Goal: Task Accomplishment & Management: Manage account settings

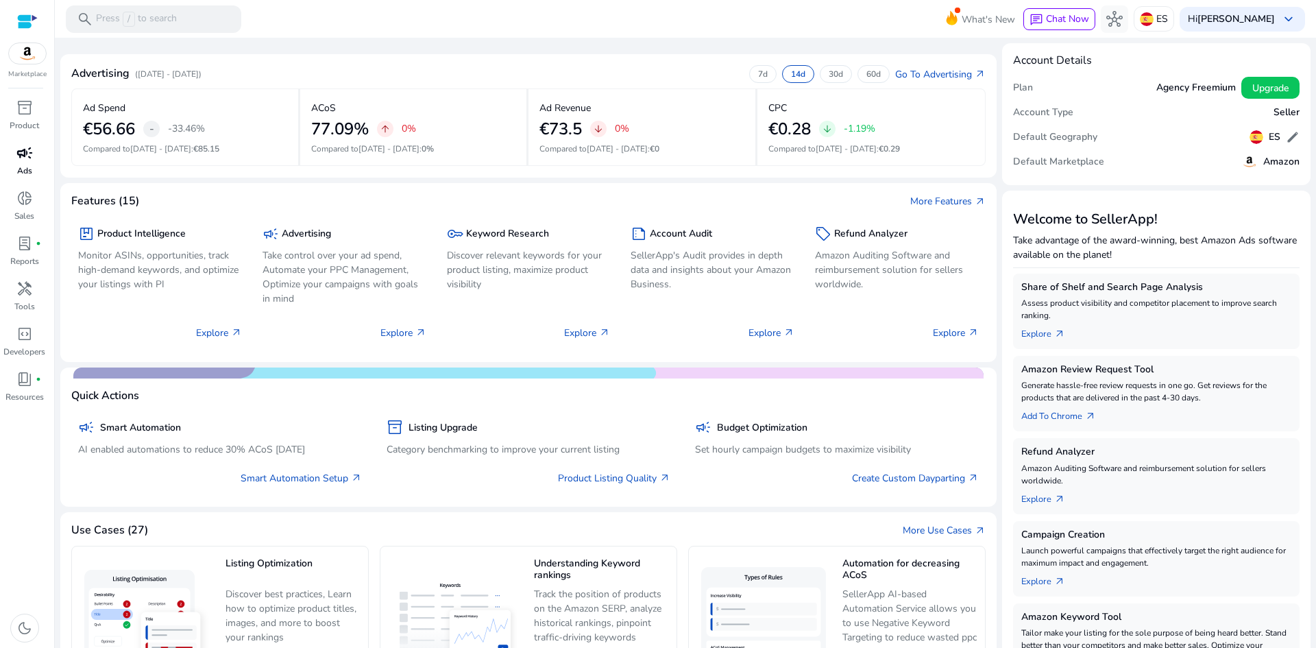
click at [30, 161] on span "campaign" at bounding box center [24, 153] width 16 height 16
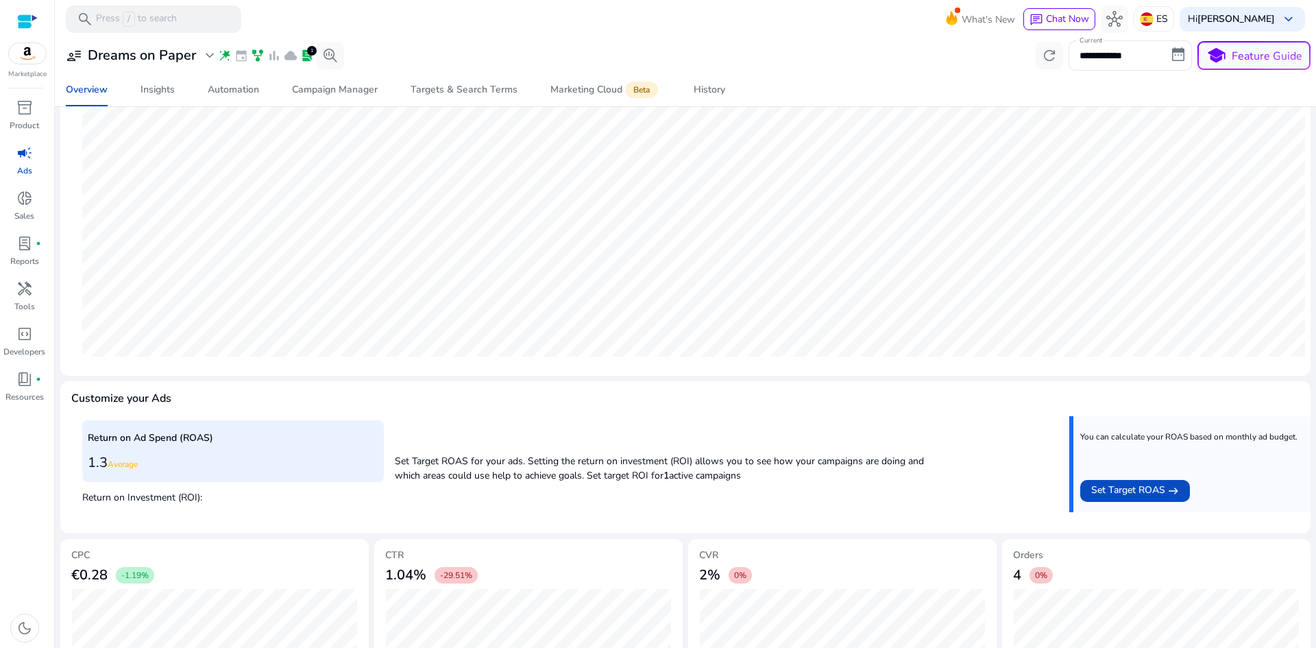
scroll to position [311, 0]
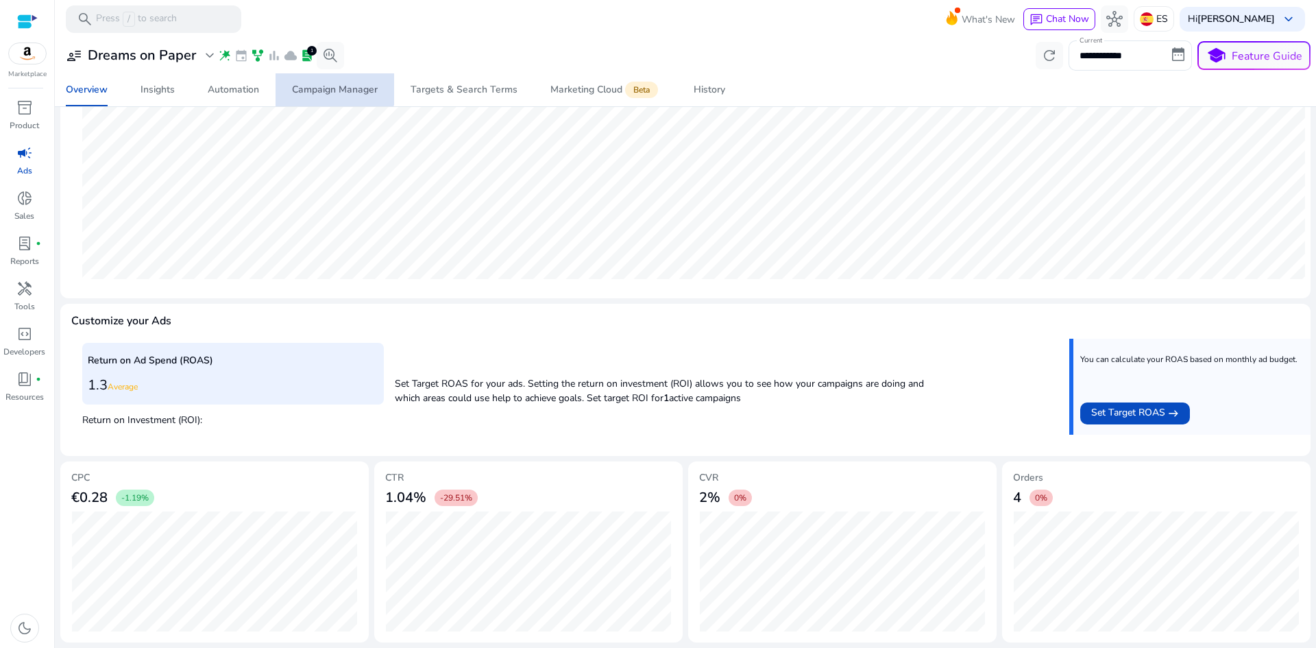
click at [335, 80] on span "Campaign Manager" at bounding box center [335, 89] width 86 height 33
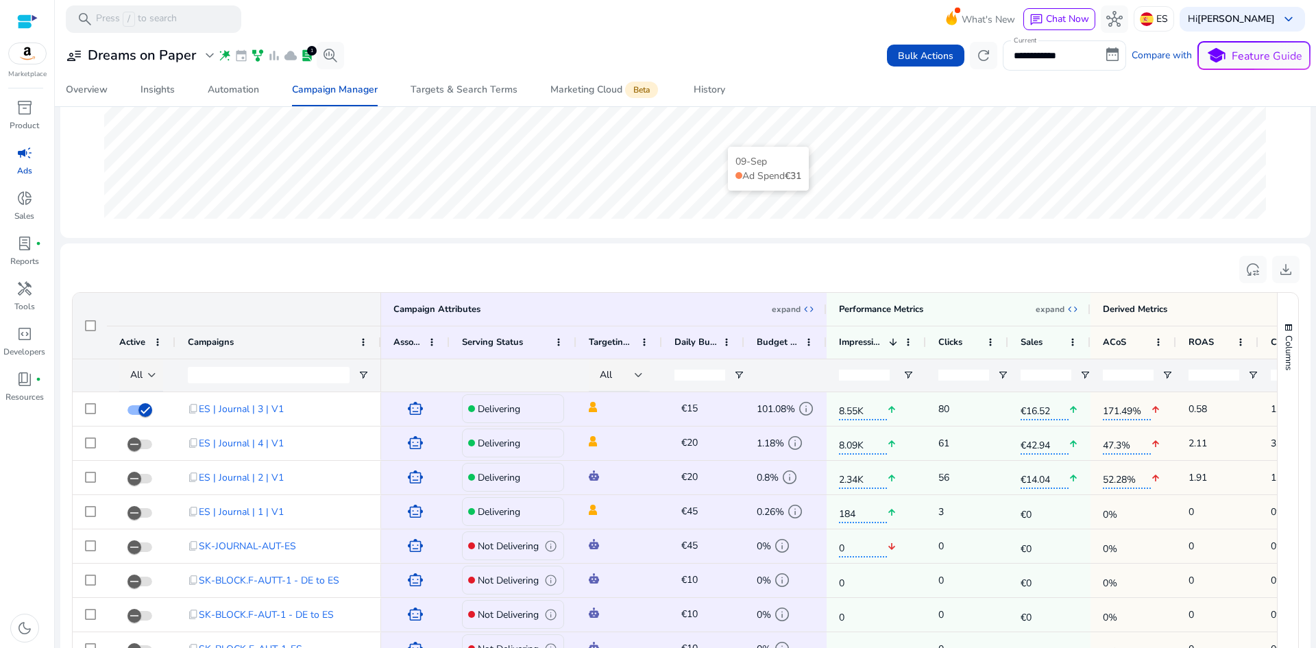
scroll to position [343, 0]
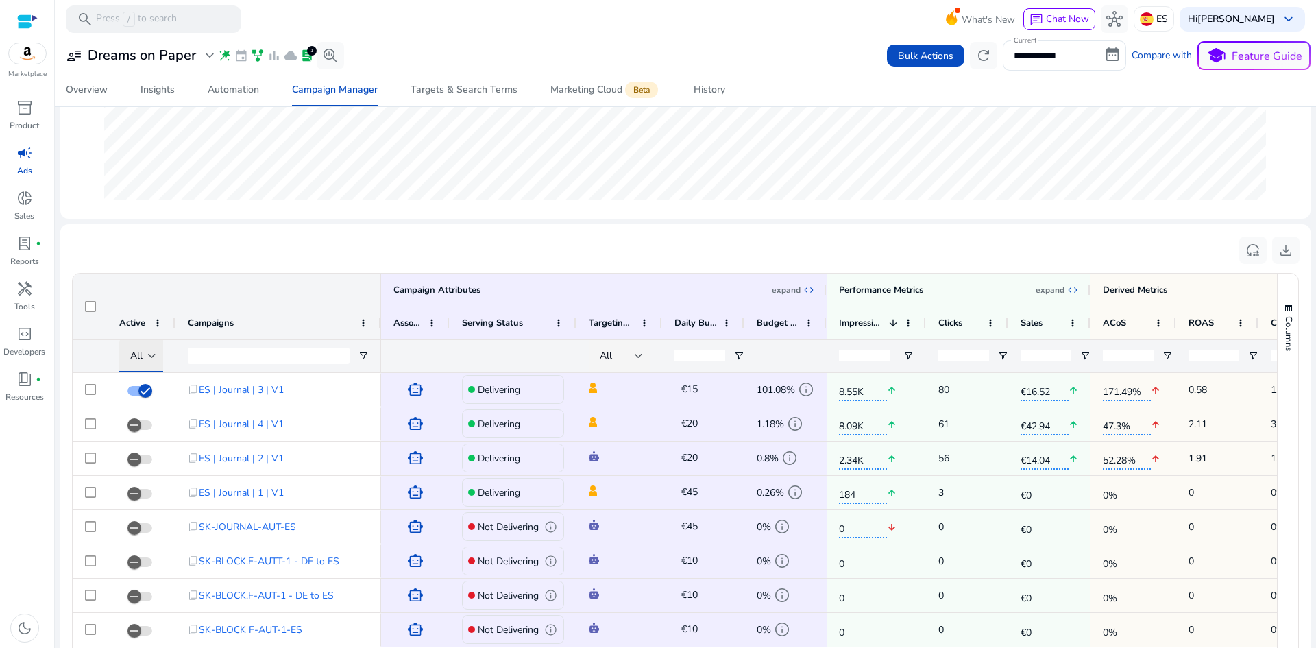
click at [142, 359] on span "All" at bounding box center [136, 355] width 12 height 13
click at [175, 426] on span "Delivering" at bounding box center [158, 427] width 43 height 14
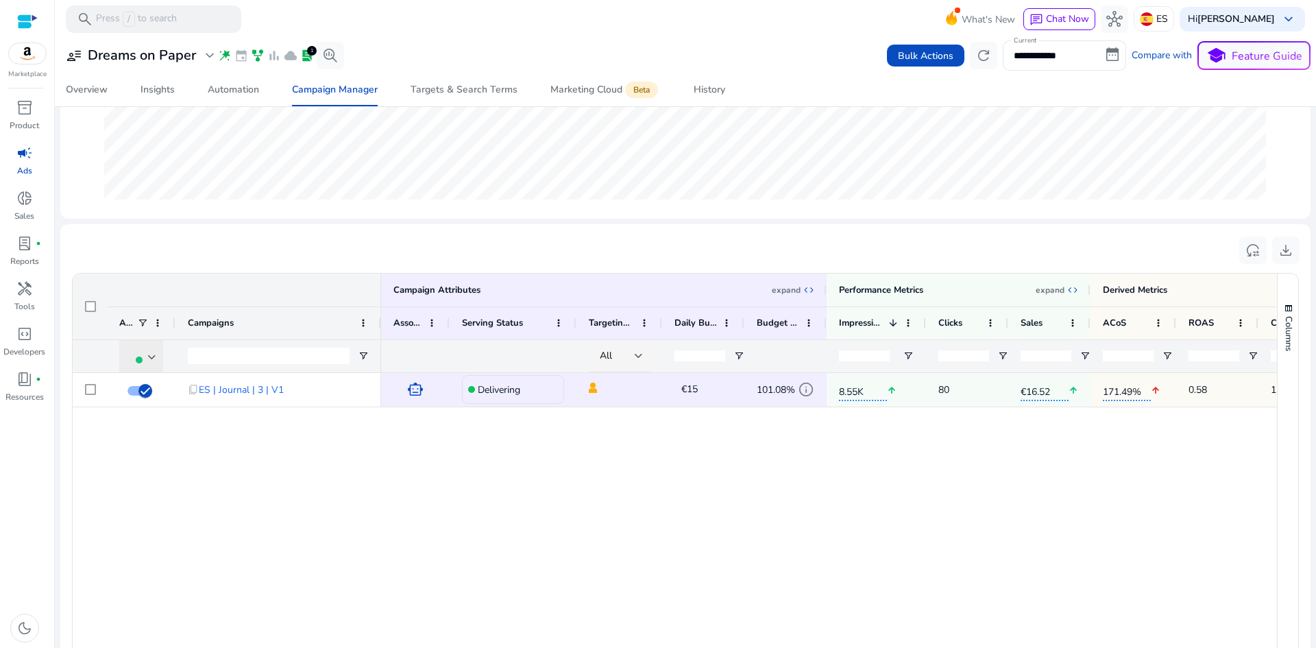
click at [143, 363] on div at bounding box center [143, 357] width 26 height 16
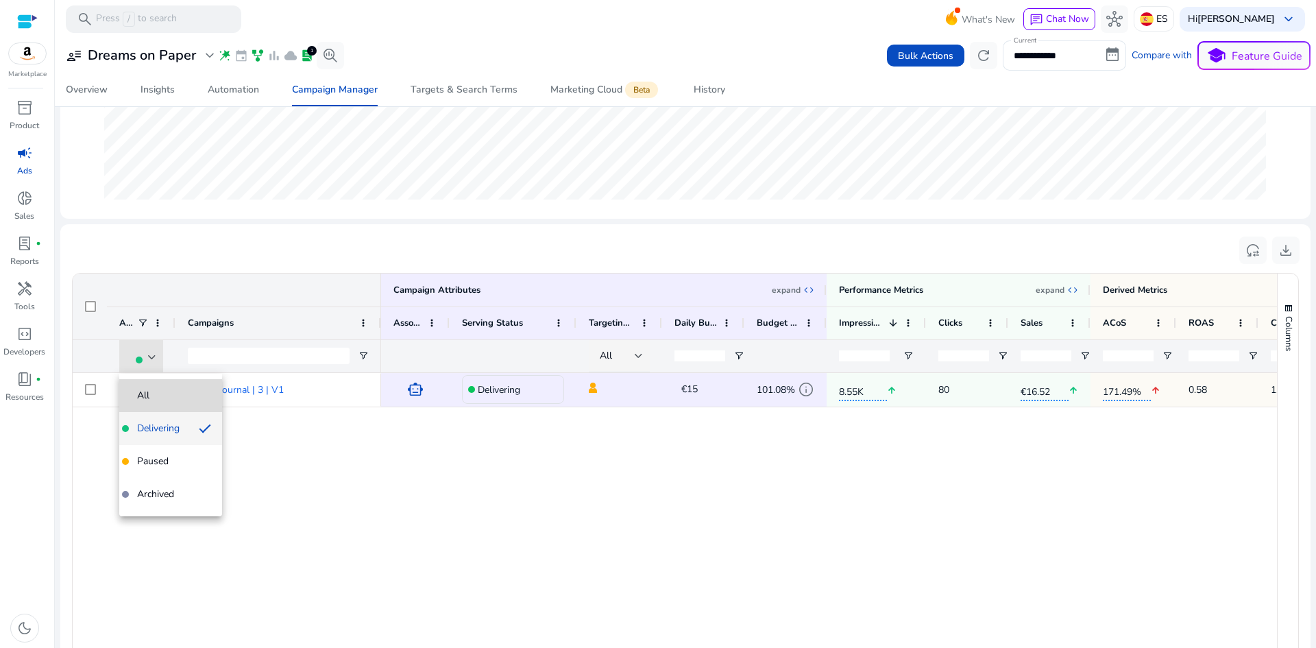
click at [154, 391] on span "All" at bounding box center [170, 396] width 81 height 14
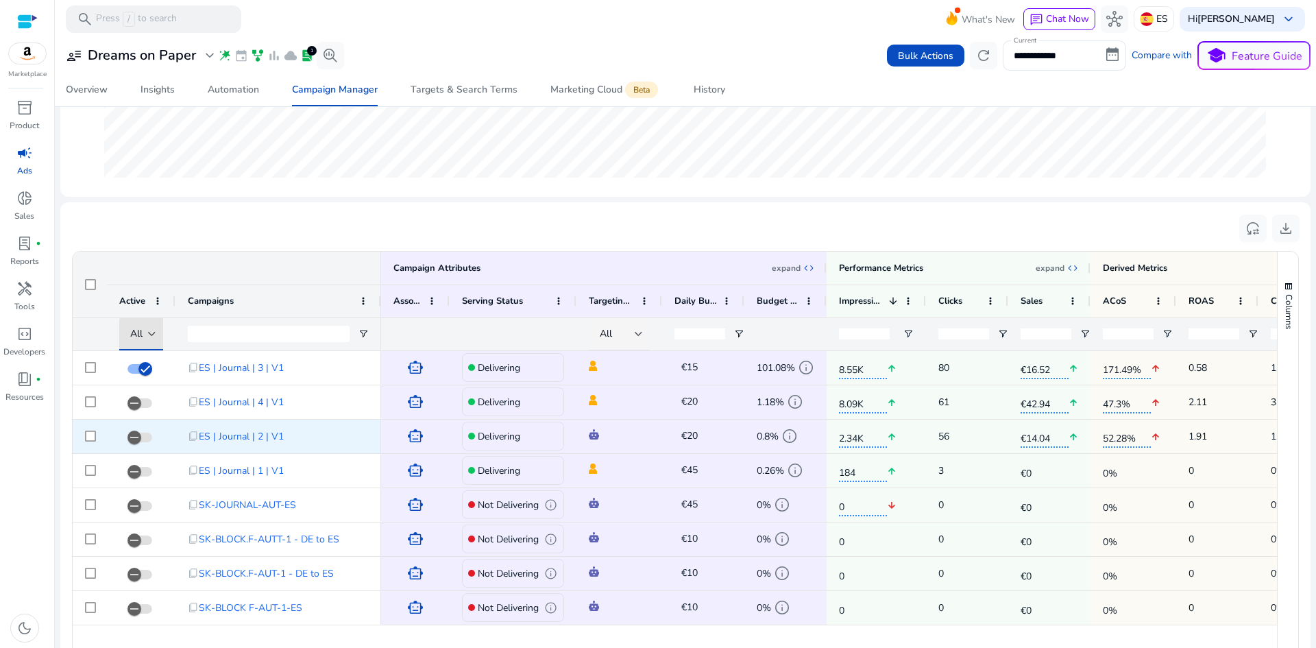
scroll to position [411, 0]
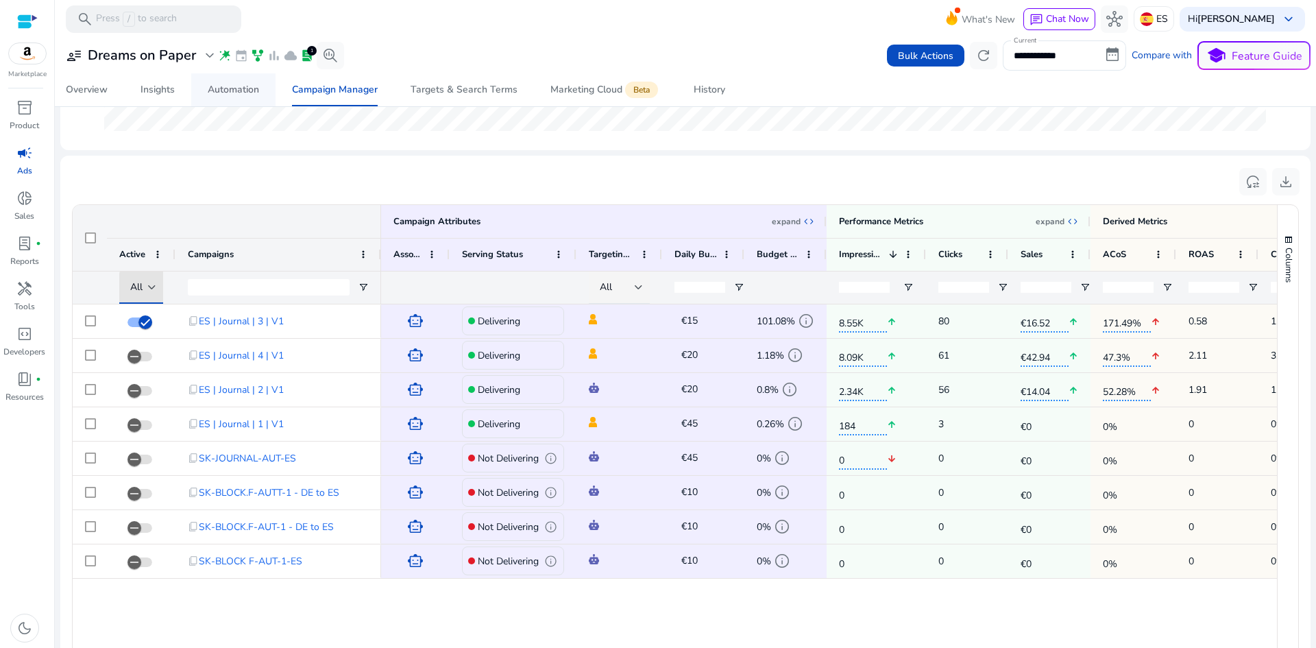
click at [230, 85] on div "Automation" at bounding box center [233, 90] width 51 height 10
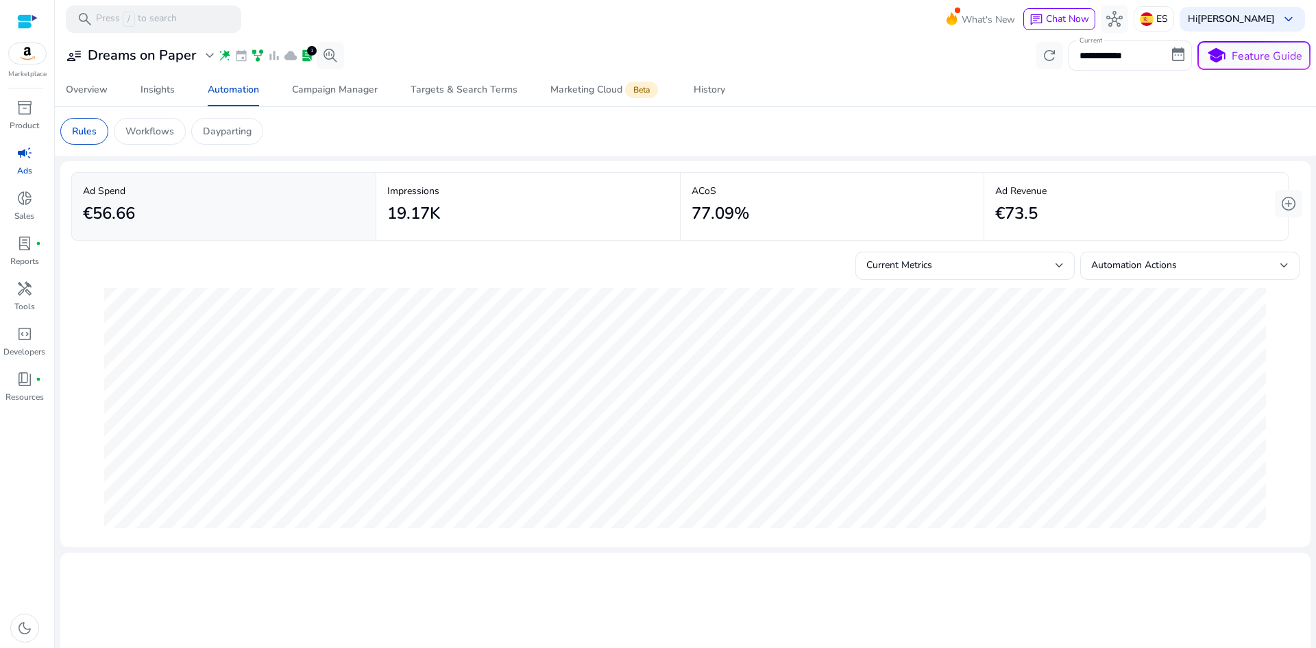
click at [148, 117] on mat-card "Rules Workflows Dayparting" at bounding box center [685, 131] width 1272 height 49
click at [156, 128] on p "Workflows" at bounding box center [149, 131] width 49 height 14
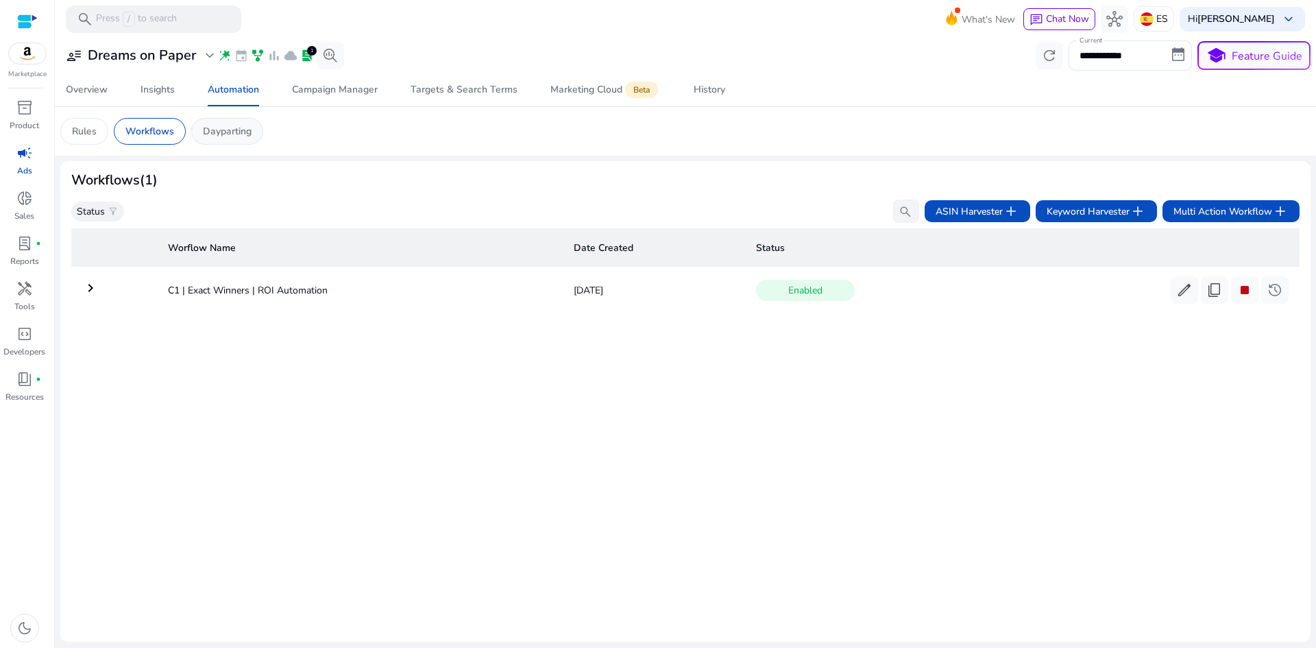
click at [235, 127] on p "Dayparting" at bounding box center [227, 131] width 49 height 14
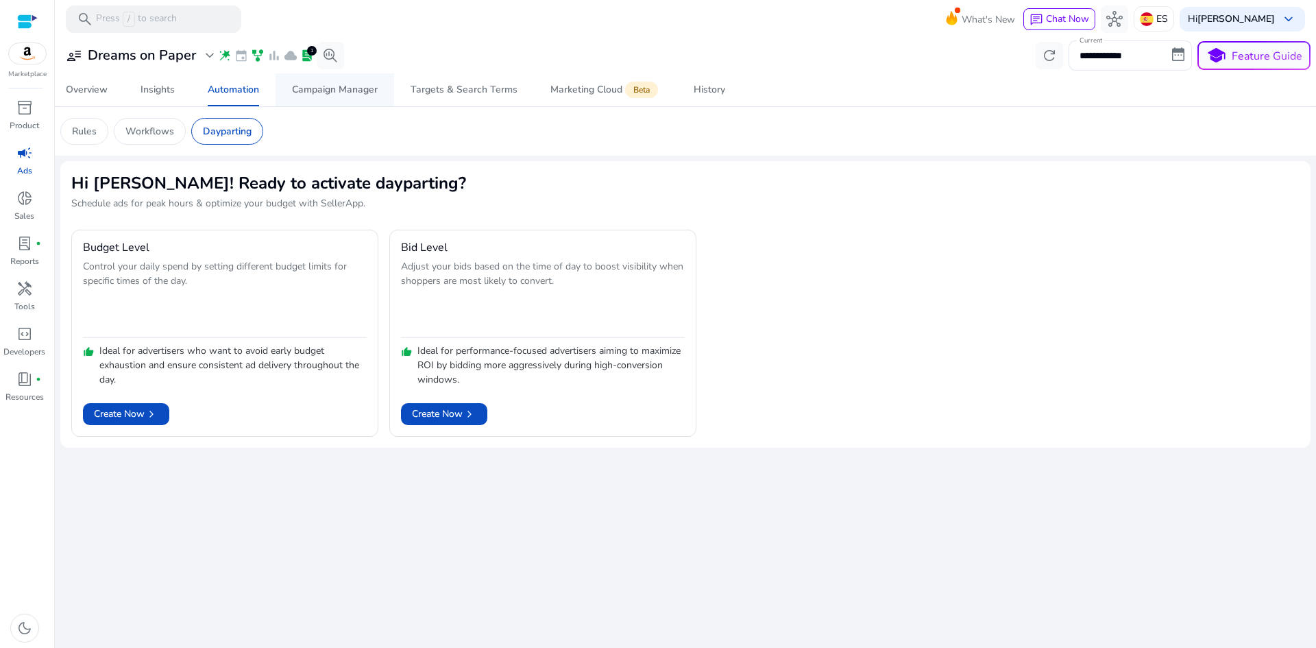
click at [348, 87] on div "Campaign Manager" at bounding box center [335, 90] width 86 height 10
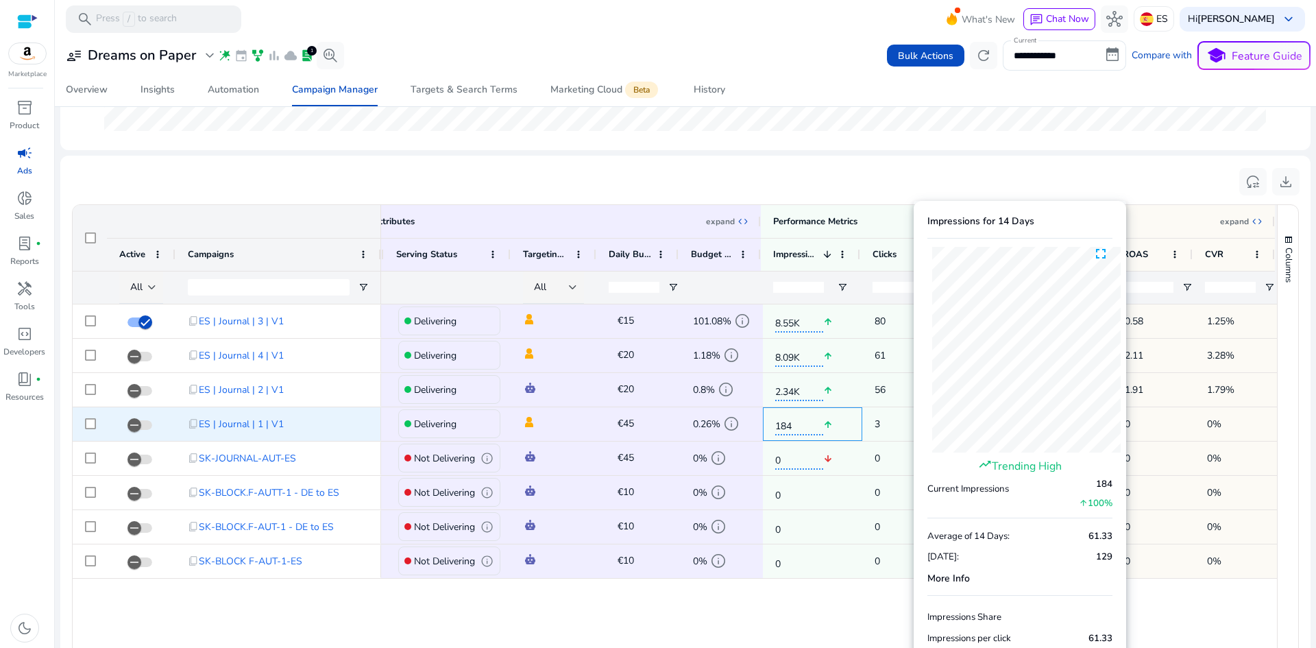
drag, startPoint x: 859, startPoint y: 419, endPoint x: 904, endPoint y: 420, distance: 45.3
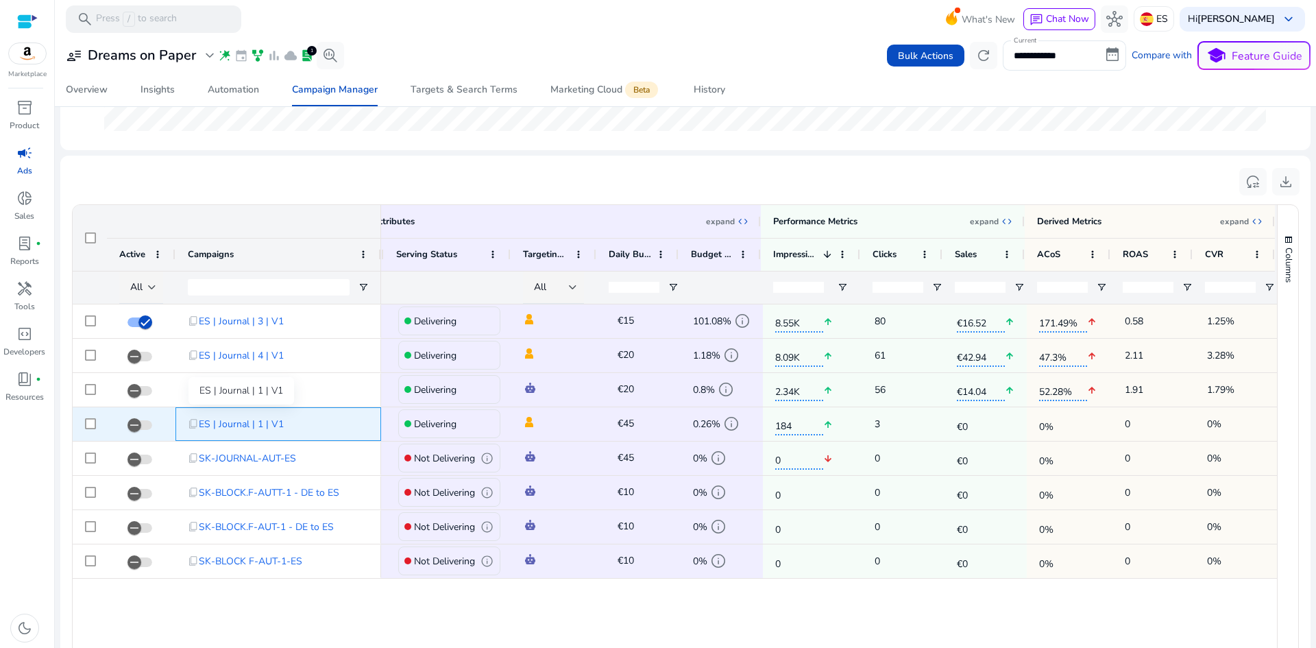
click at [252, 424] on span "ES | Journal | 1 | V1" at bounding box center [241, 424] width 85 height 28
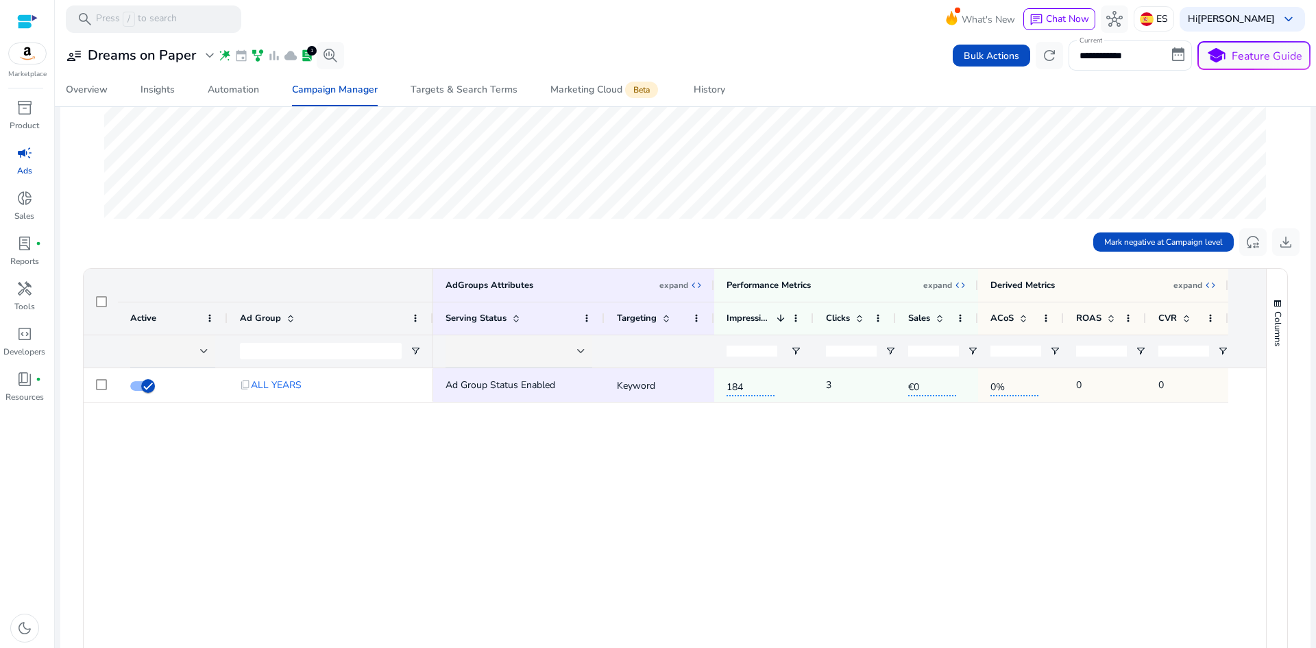
scroll to position [411, 0]
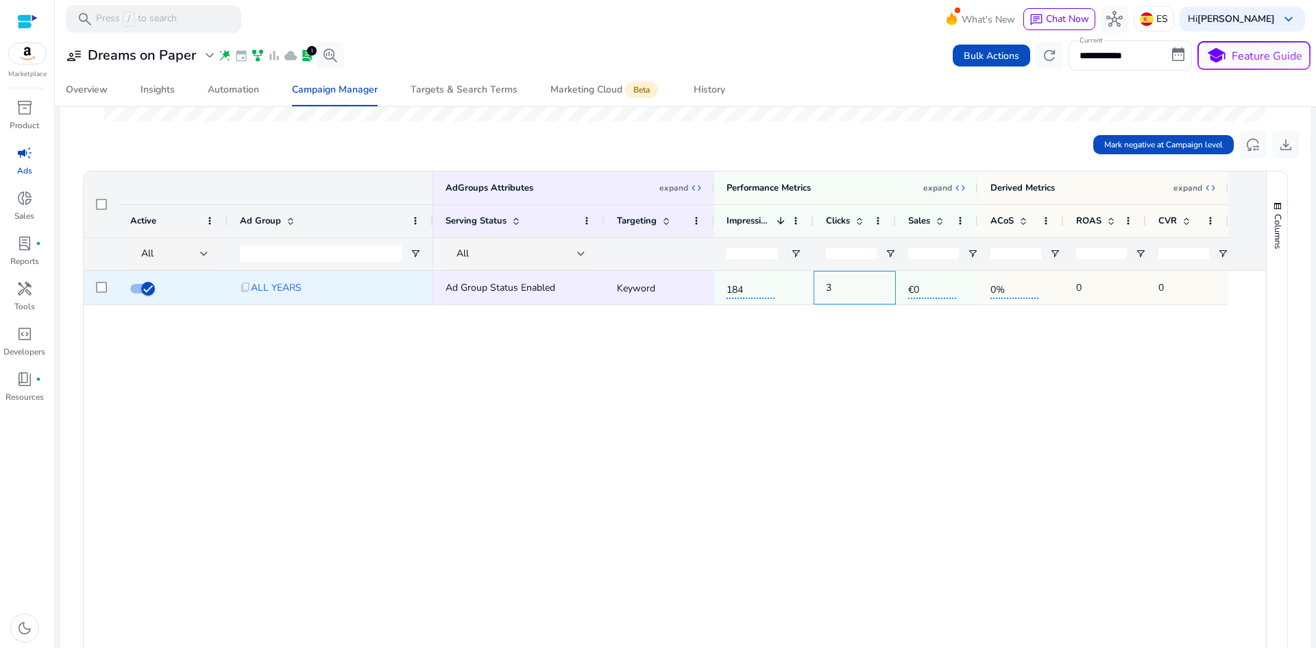
drag, startPoint x: 816, startPoint y: 281, endPoint x: 923, endPoint y: 274, distance: 107.2
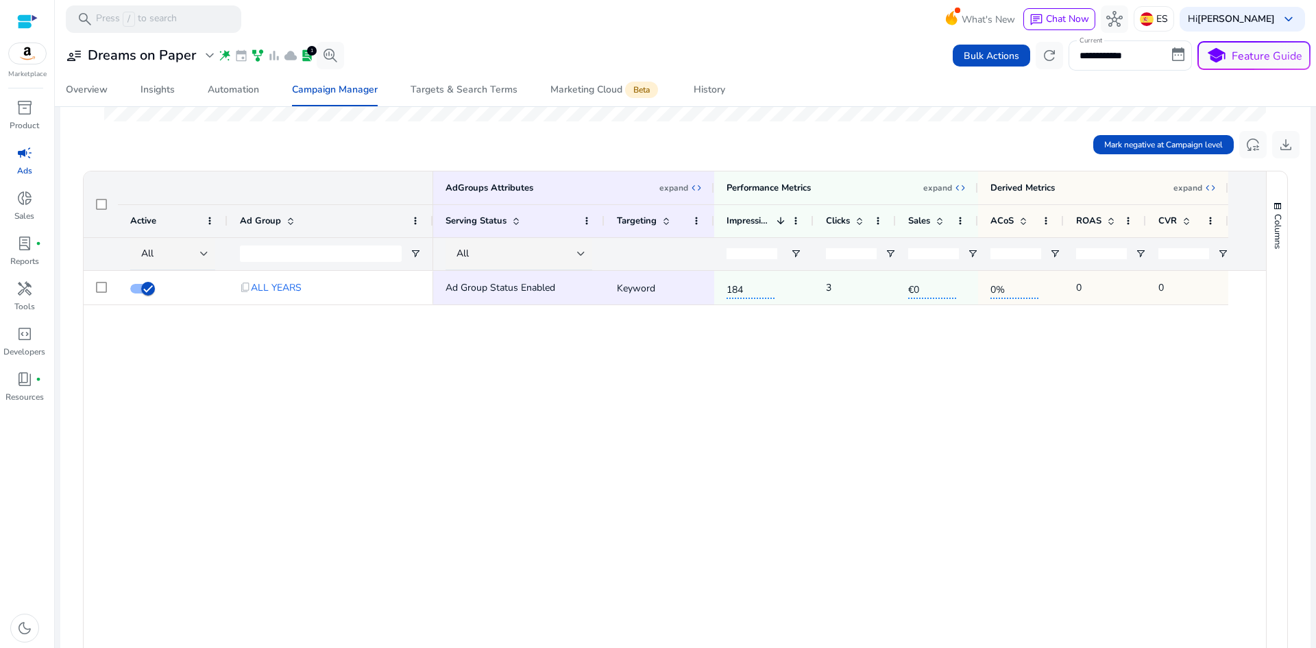
click at [1043, 348] on div "Ad Group Status Enabled Keyword 184 3 €0 0% 0 0" at bounding box center [849, 470] width 833 height 398
click at [1200, 189] on p "expand" at bounding box center [1188, 187] width 29 height 11
click at [863, 187] on div "Performance Metrics expand expand_all" at bounding box center [846, 188] width 239 height 12
click at [955, 186] on span "expand_all" at bounding box center [960, 187] width 11 height 11
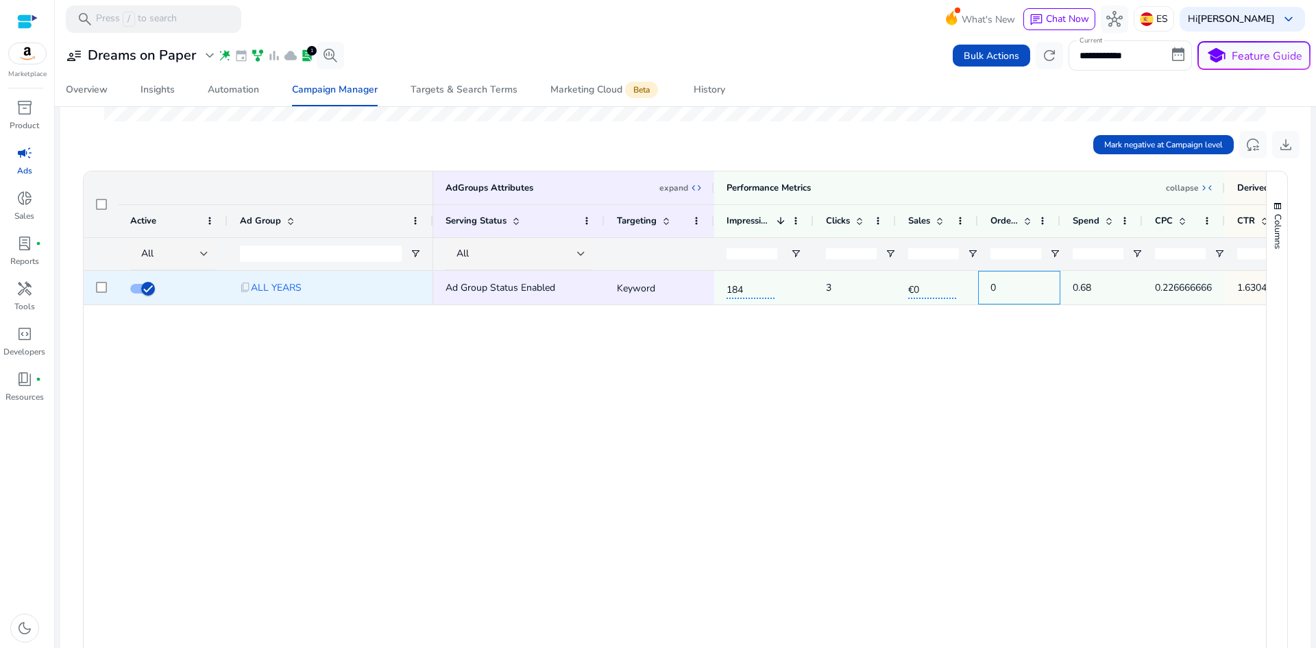
drag, startPoint x: 1020, startPoint y: 283, endPoint x: 959, endPoint y: 283, distance: 61.0
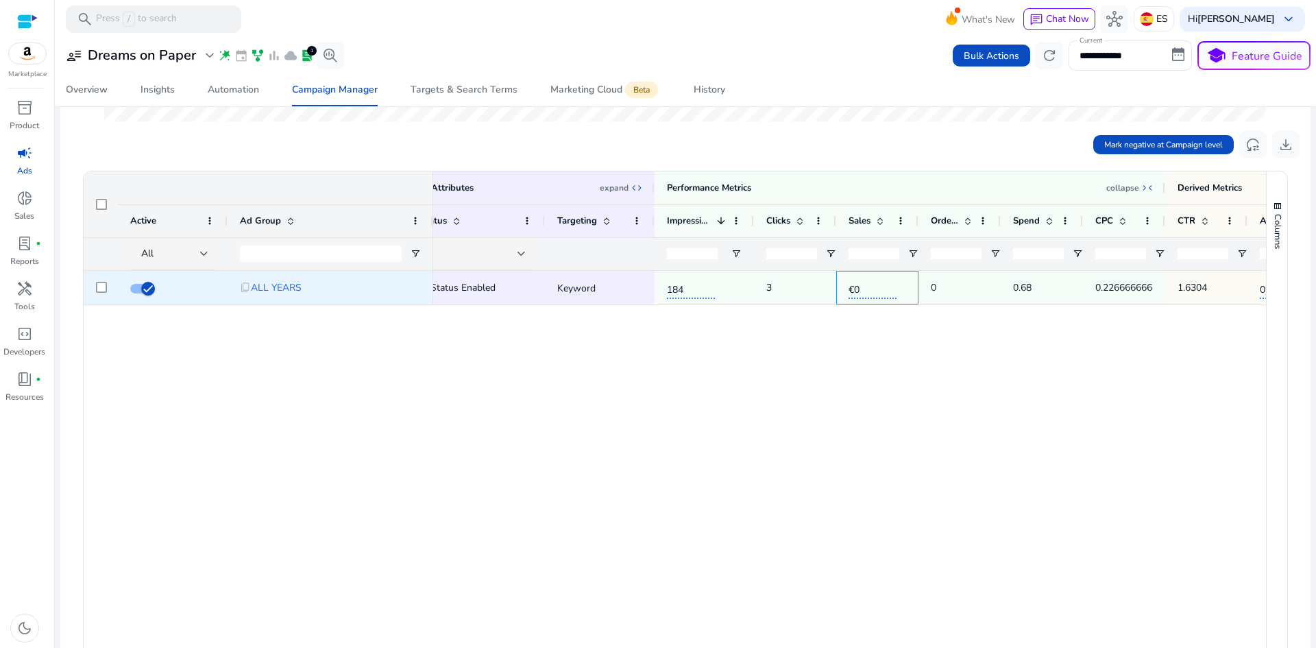
scroll to position [0, 152]
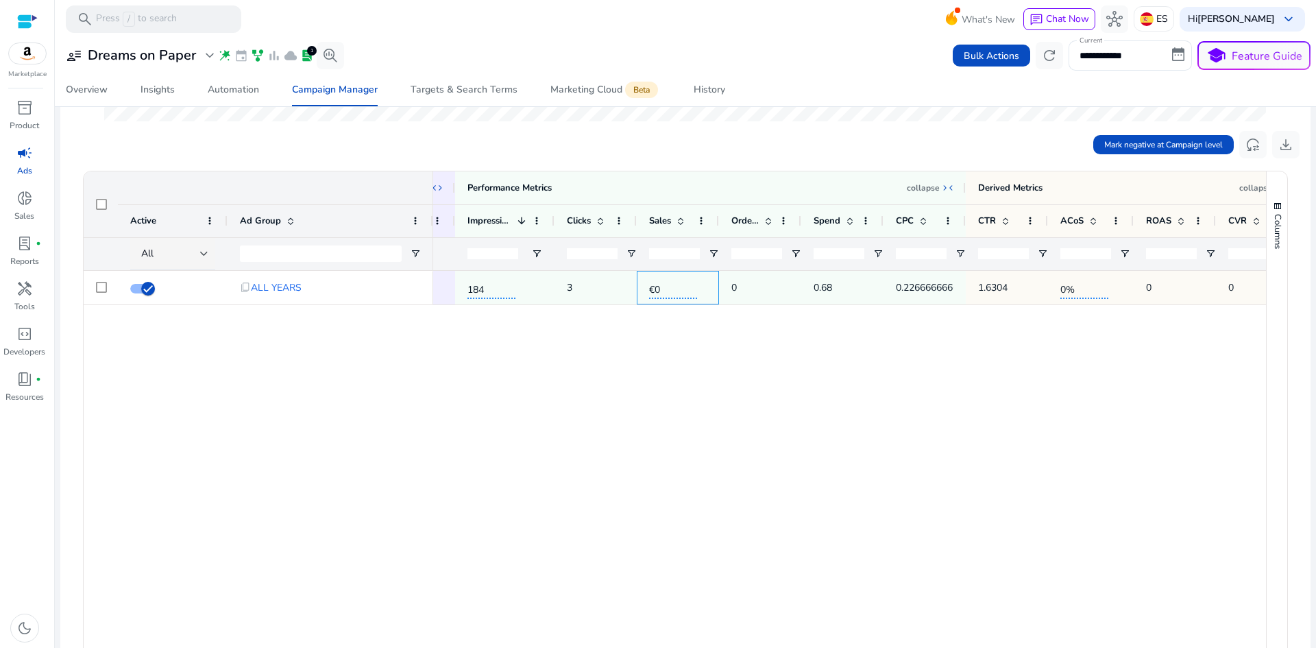
drag, startPoint x: 908, startPoint y: 272, endPoint x: 999, endPoint y: 269, distance: 91.2
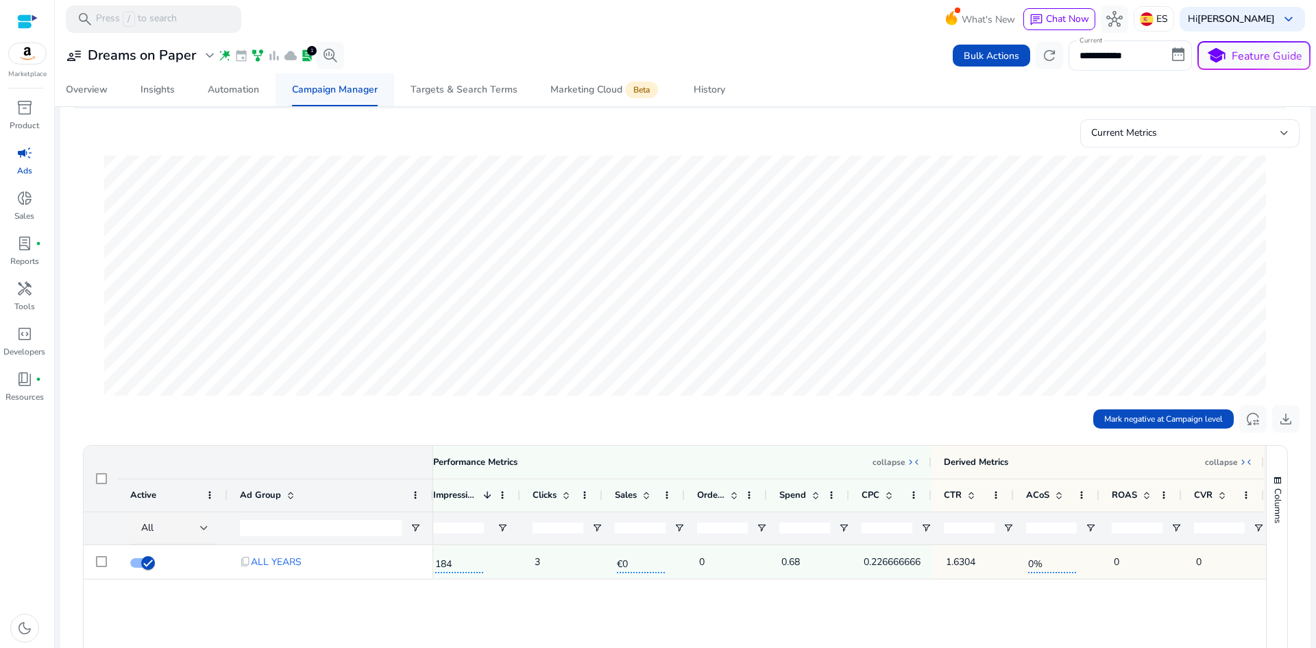
click at [319, 93] on div "Campaign Manager" at bounding box center [335, 90] width 86 height 10
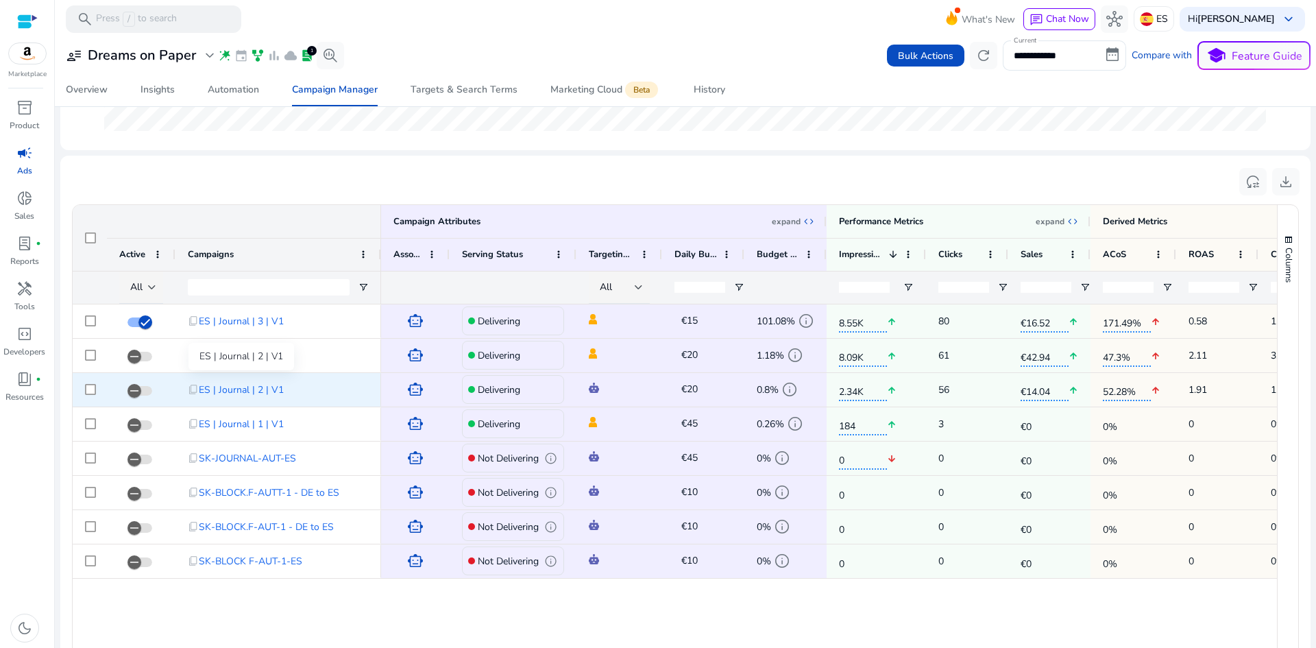
click at [265, 394] on span "ES | Journal | 2 | V1" at bounding box center [241, 390] width 85 height 28
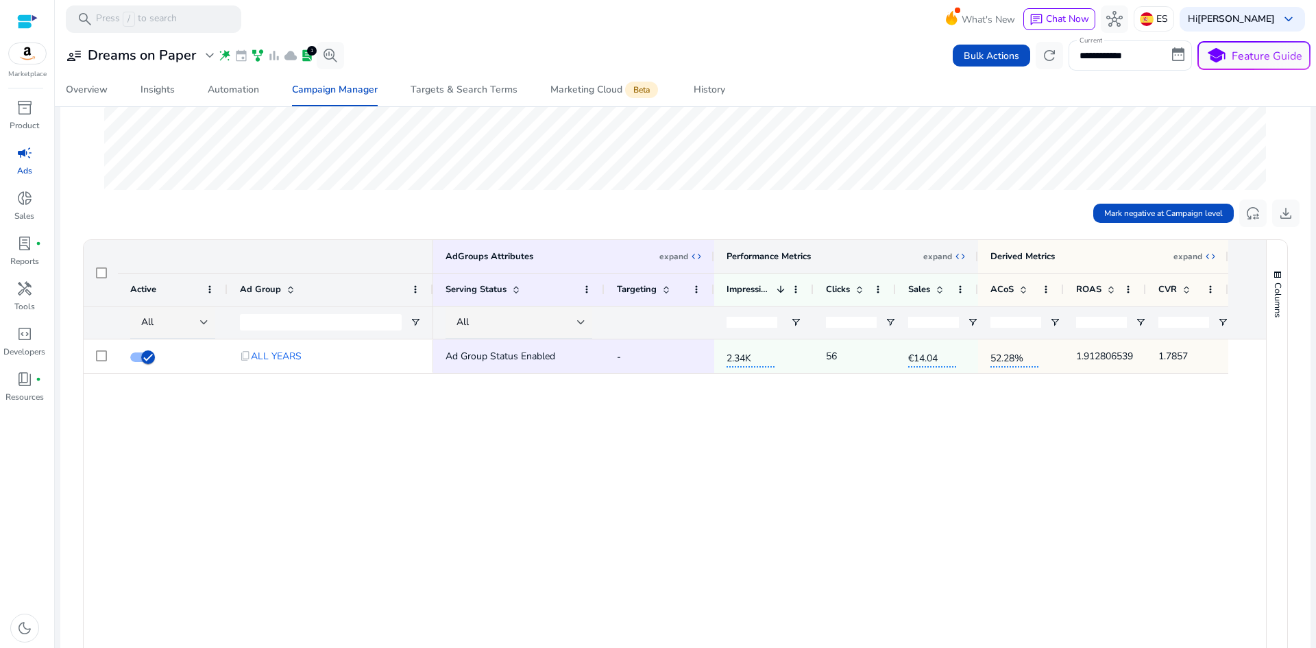
click at [805, 258] on div "Performance Metrics" at bounding box center [769, 256] width 84 height 12
drag, startPoint x: 961, startPoint y: 256, endPoint x: 950, endPoint y: 258, distance: 11.8
click at [961, 257] on span "expand_all" at bounding box center [960, 256] width 11 height 11
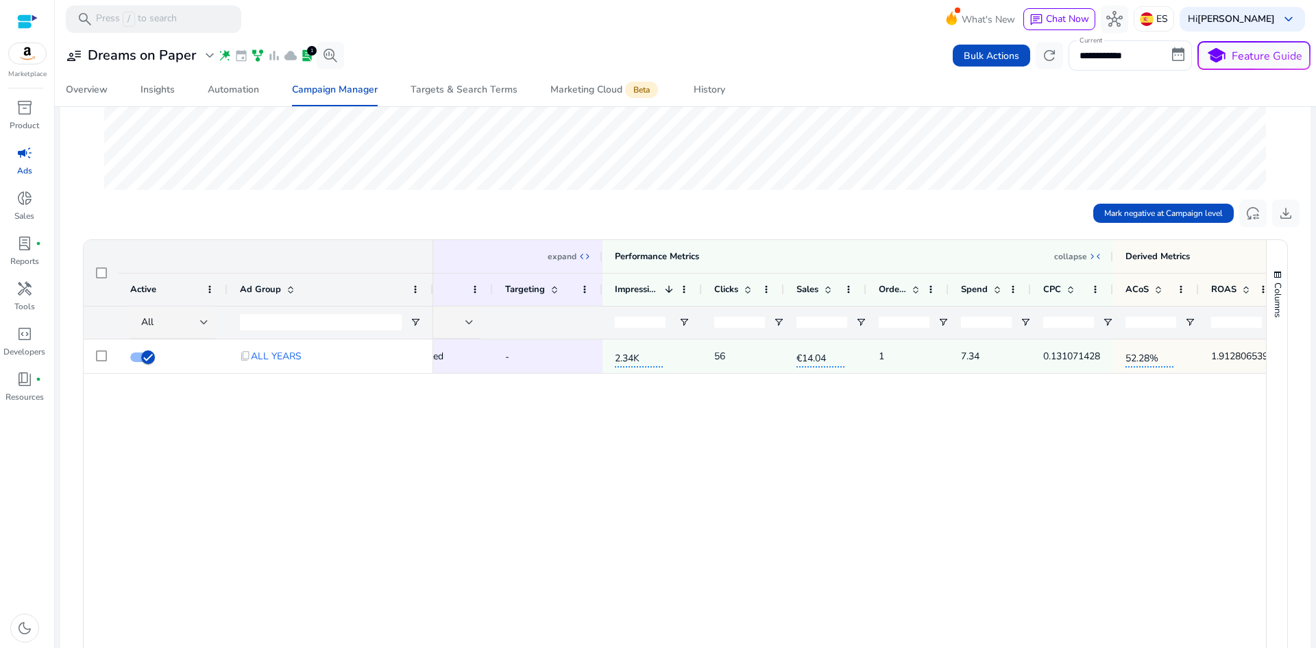
drag, startPoint x: 1039, startPoint y: 411, endPoint x: 1086, endPoint y: 411, distance: 47.3
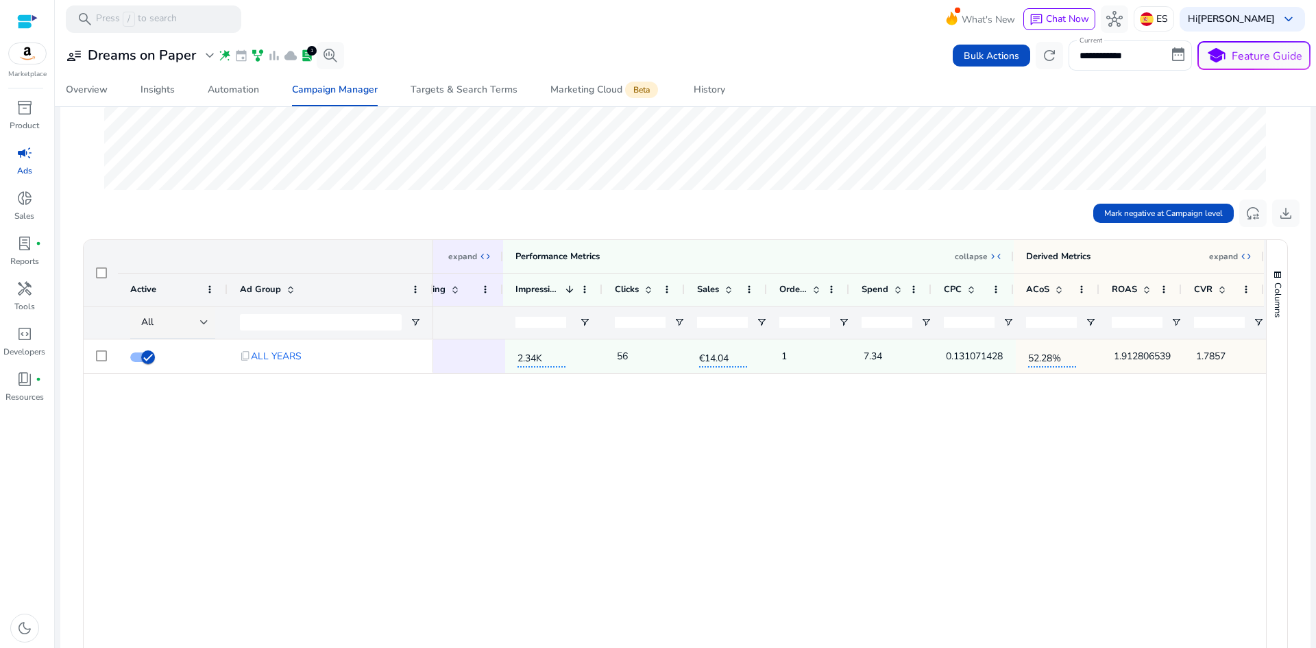
drag, startPoint x: 1021, startPoint y: 404, endPoint x: 1071, endPoint y: 407, distance: 50.1
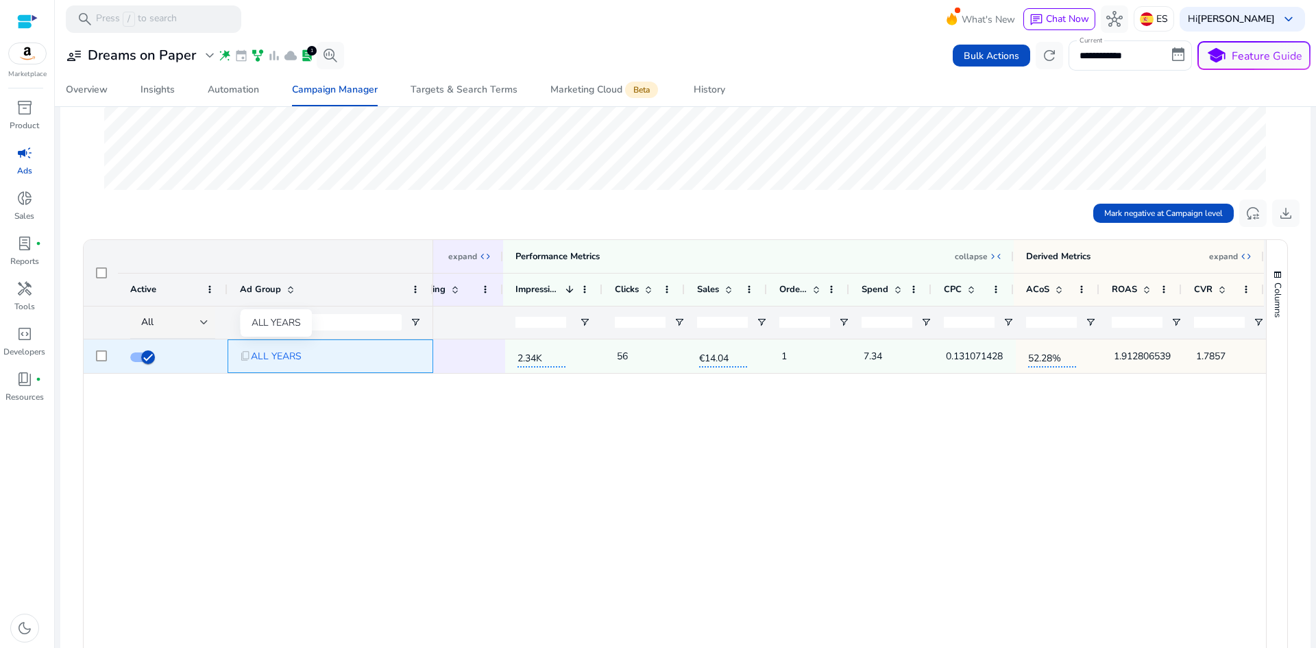
click at [293, 357] on span "ALL YEARS" at bounding box center [276, 356] width 51 height 28
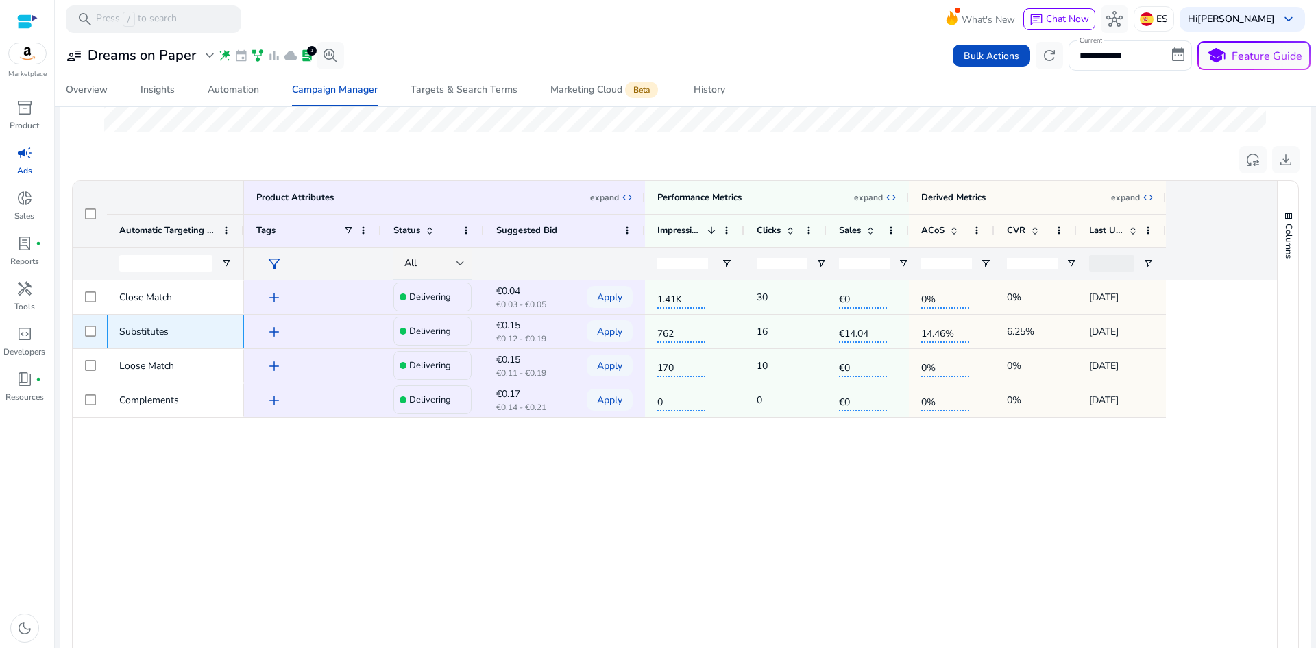
click at [140, 332] on span "Substitutes" at bounding box center [143, 331] width 49 height 13
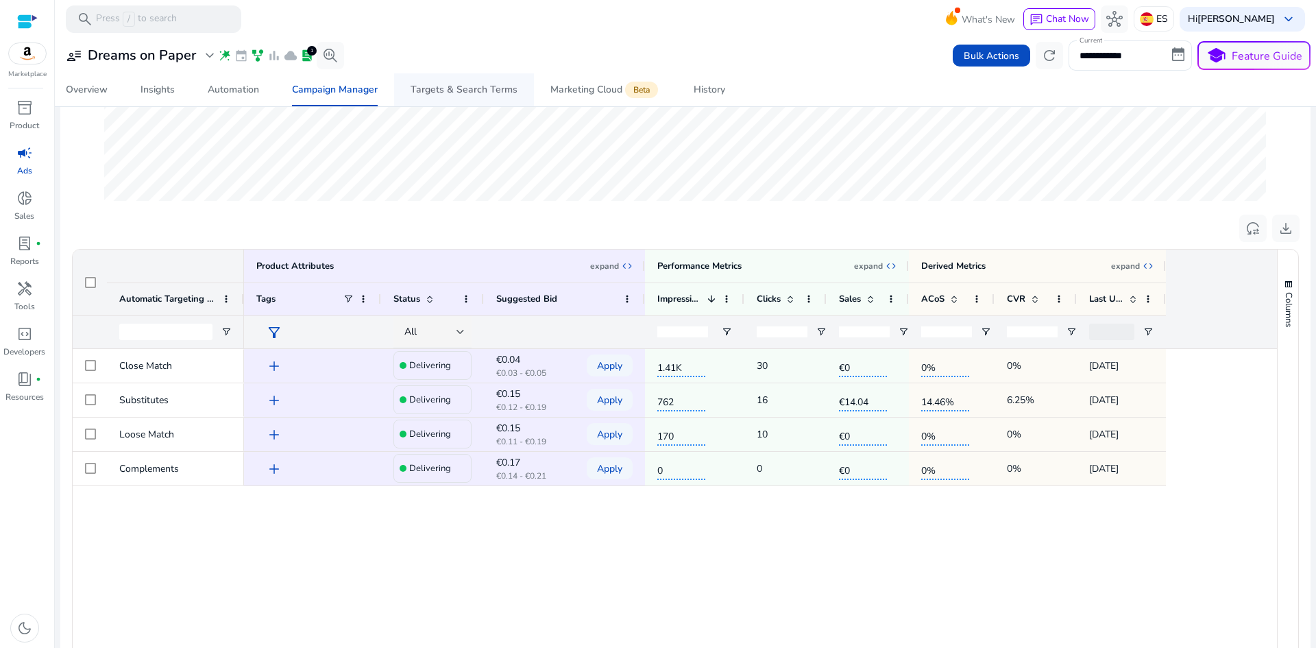
click at [443, 96] on span "Targets & Search Terms" at bounding box center [464, 89] width 107 height 33
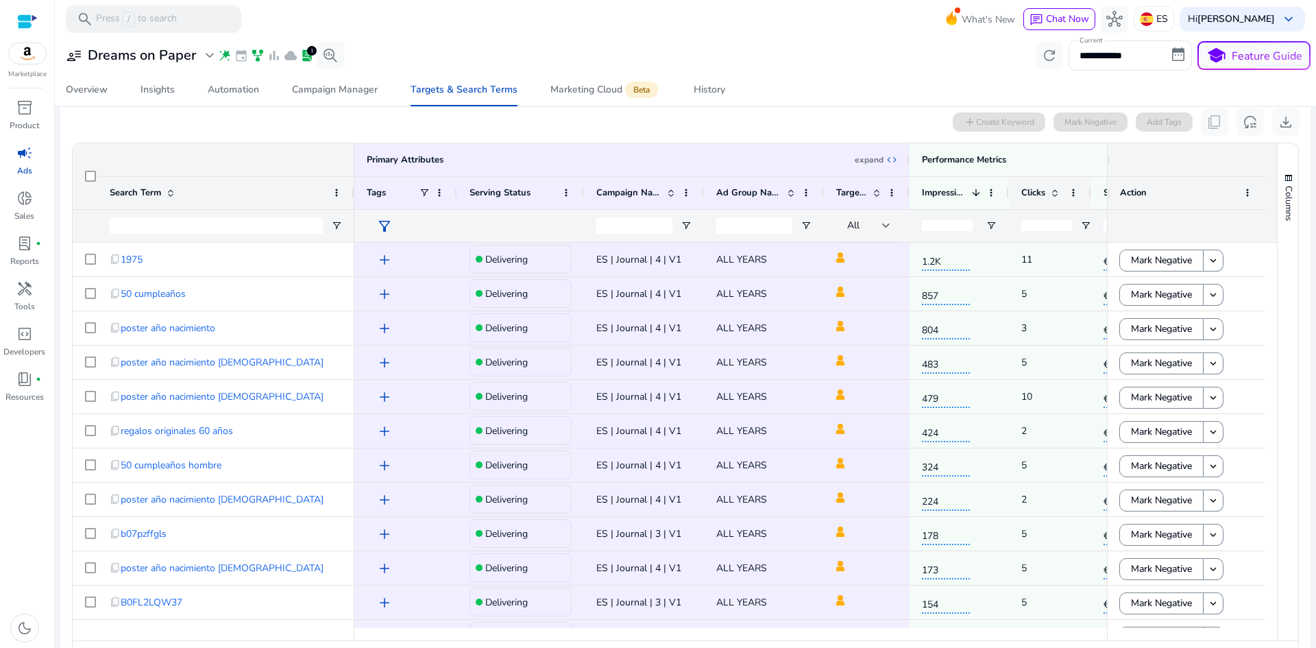
click at [1035, 193] on span "Clicks" at bounding box center [1034, 192] width 24 height 12
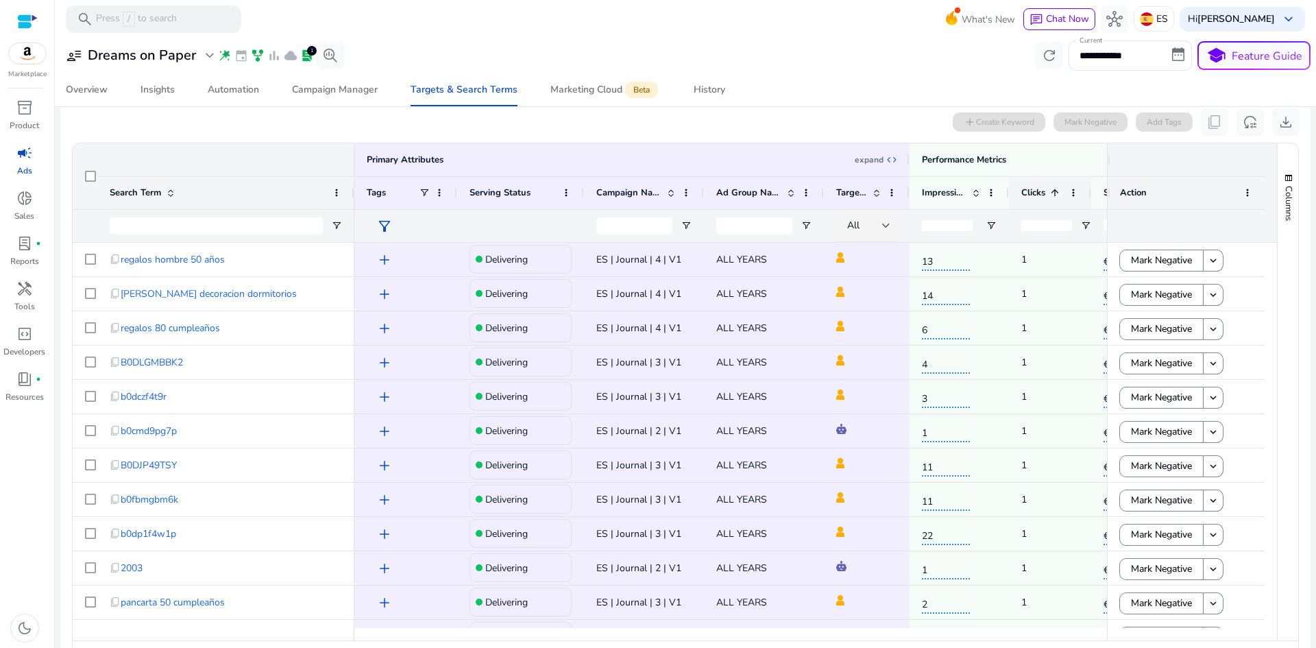
click at [1039, 195] on span "Clicks" at bounding box center [1034, 192] width 24 height 12
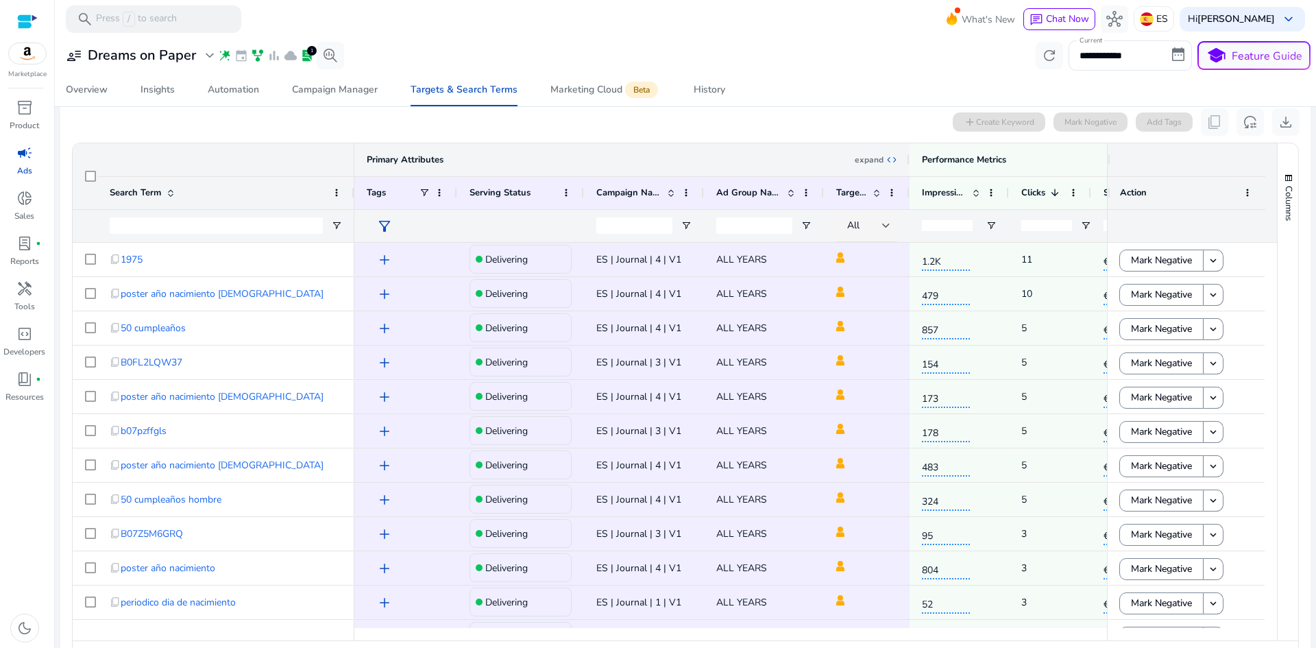
click at [888, 157] on span "expand_all" at bounding box center [891, 159] width 11 height 11
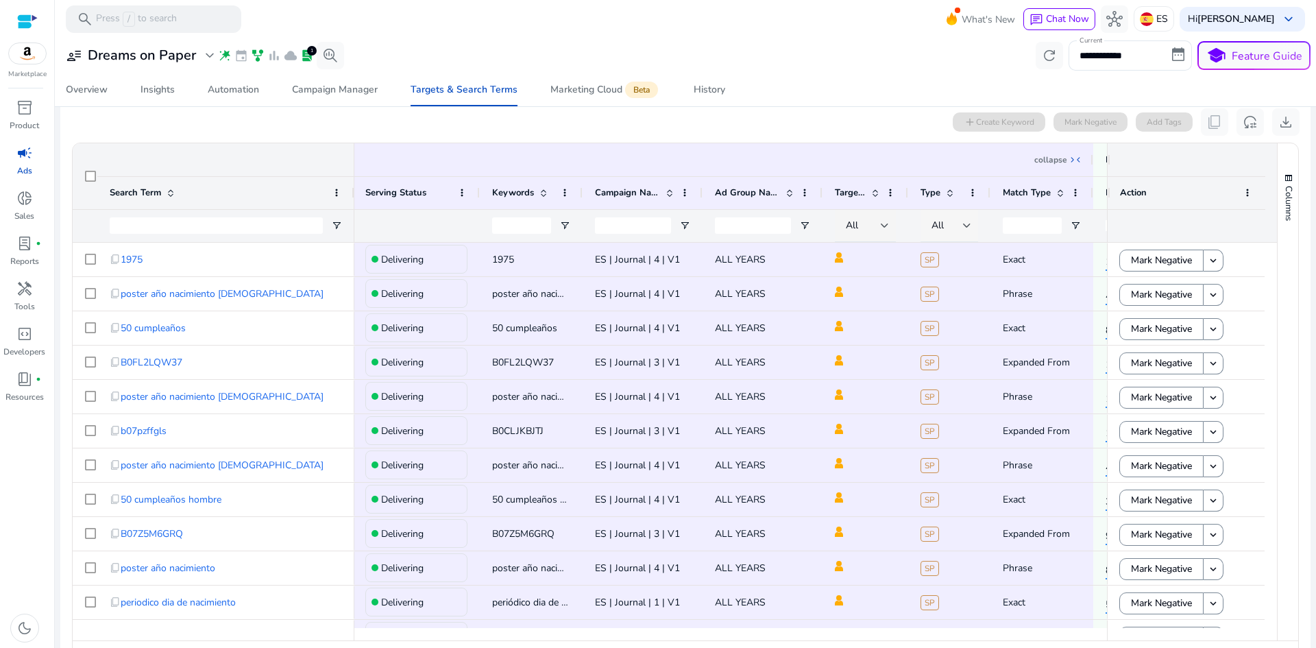
drag, startPoint x: 975, startPoint y: 213, endPoint x: 1028, endPoint y: 216, distance: 52.9
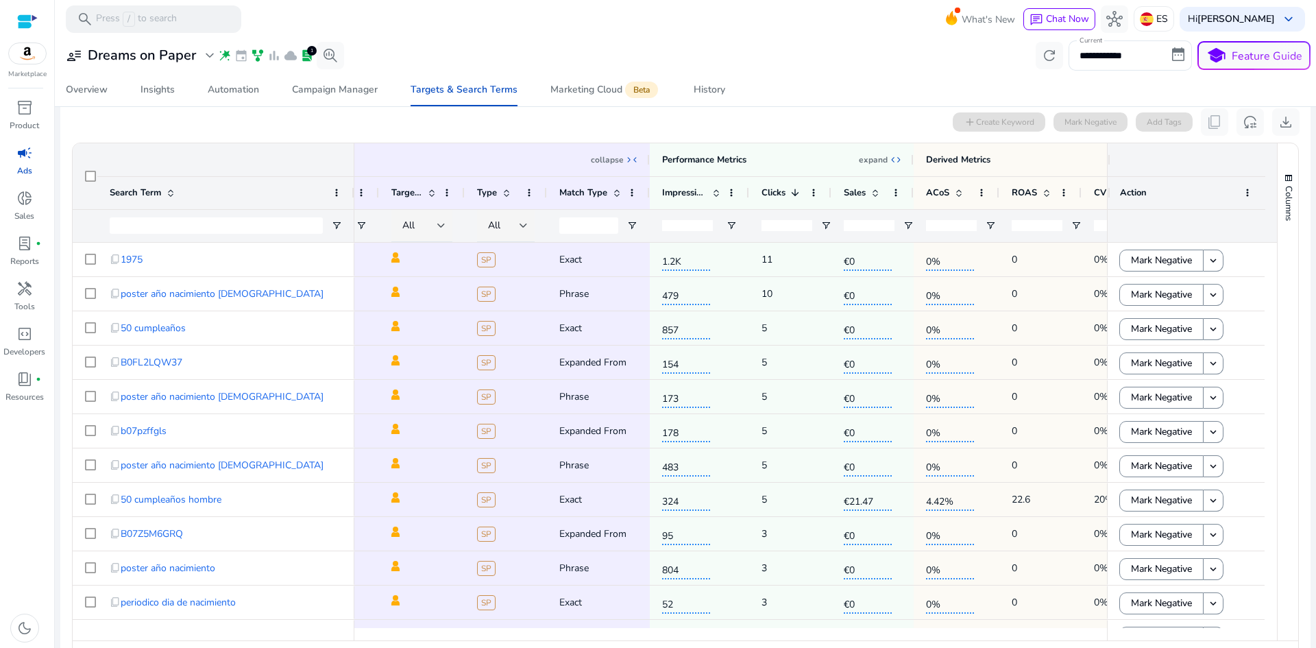
drag, startPoint x: 937, startPoint y: 210, endPoint x: 980, endPoint y: 212, distance: 43.2
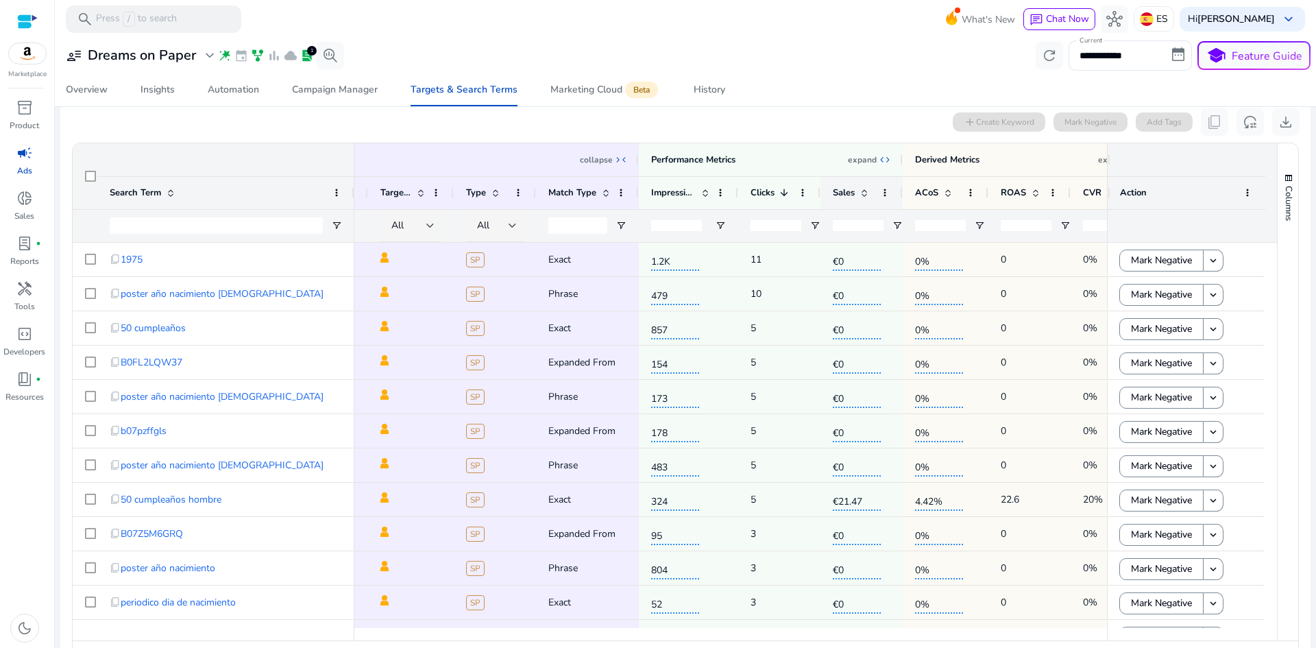
click at [860, 195] on span at bounding box center [864, 192] width 11 height 11
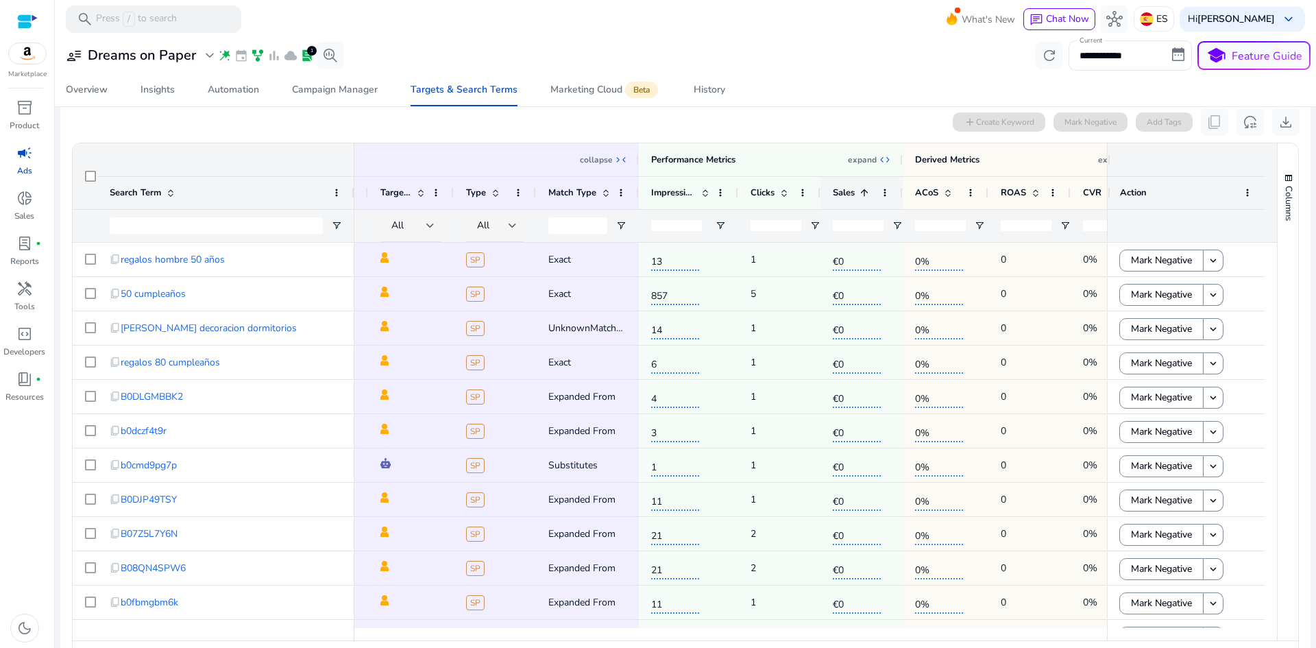
click at [860, 195] on span at bounding box center [864, 192] width 11 height 11
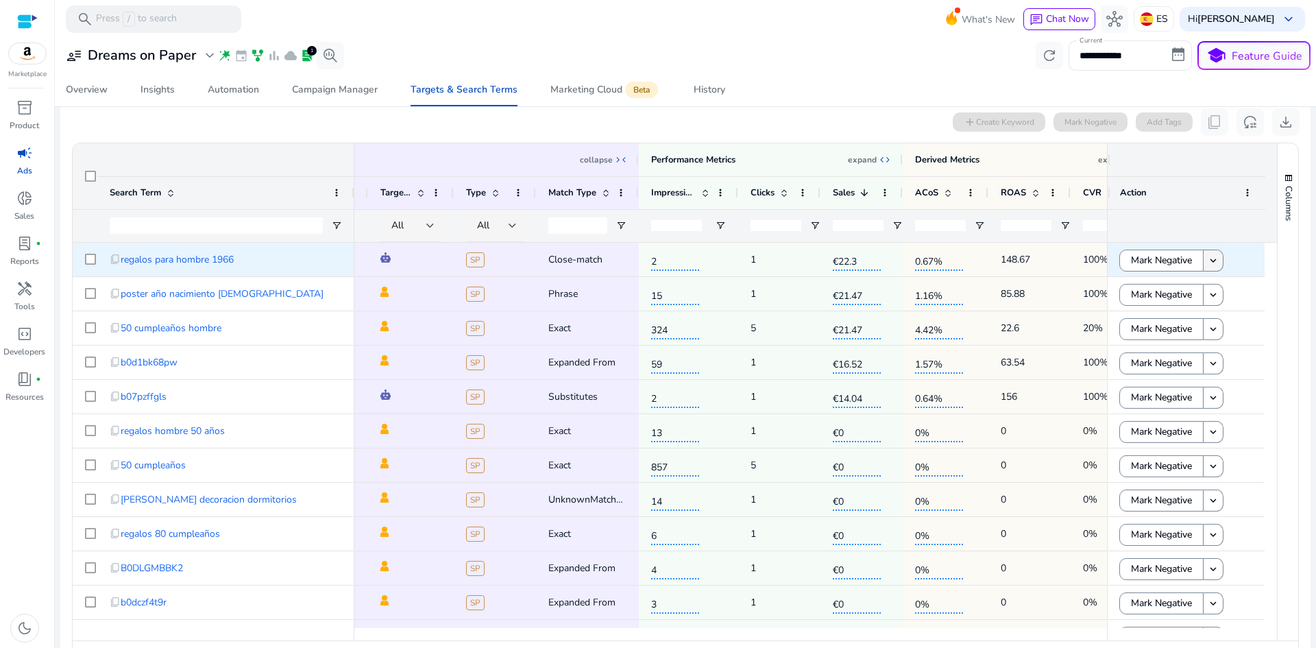
click at [1204, 262] on span at bounding box center [1213, 260] width 19 height 33
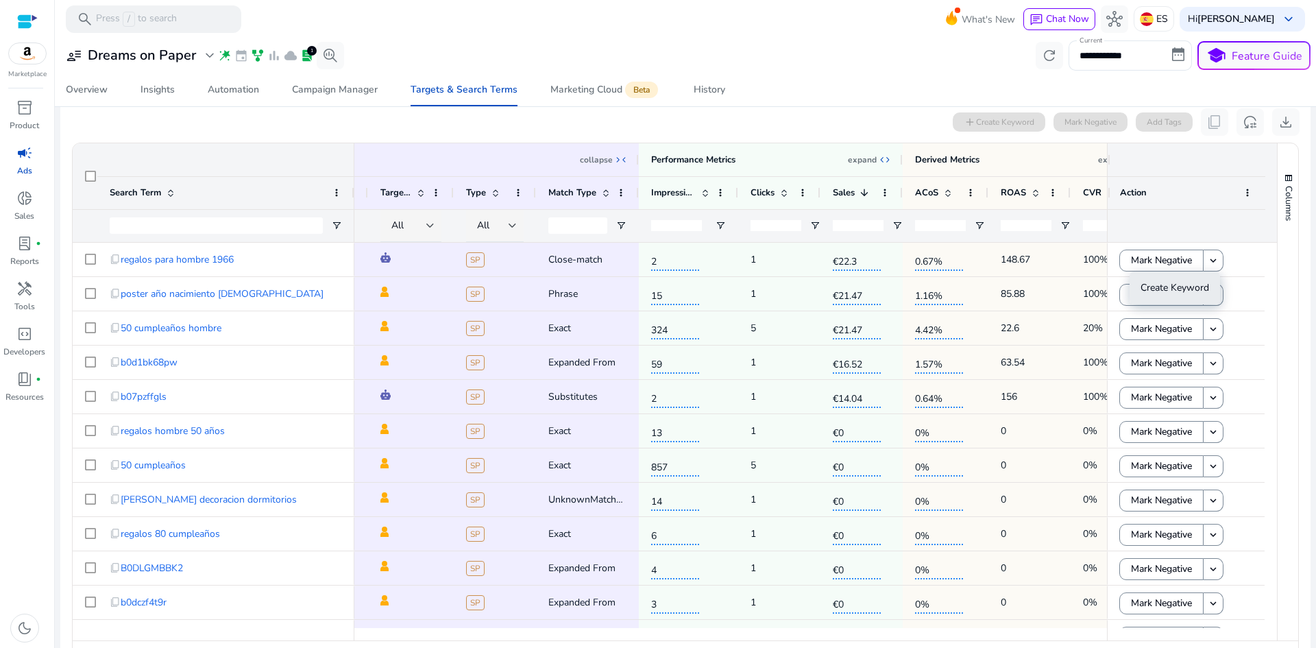
click at [1194, 289] on span "Create Keyword" at bounding box center [1175, 287] width 69 height 13
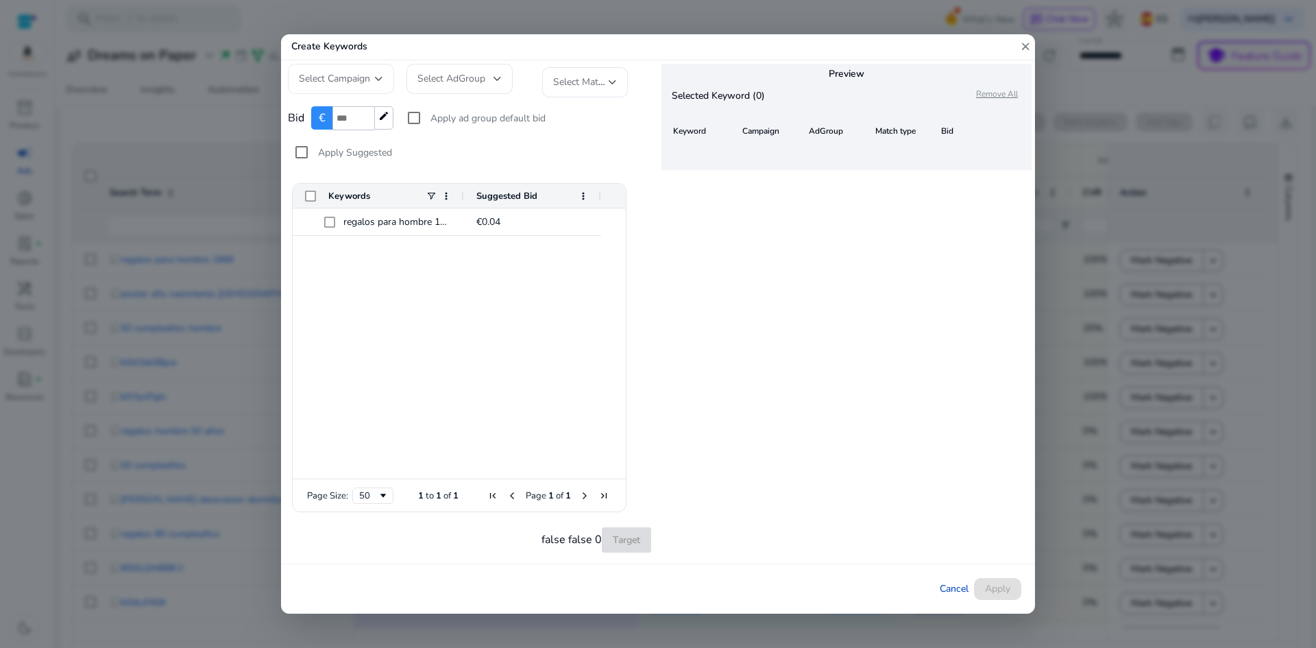
click at [376, 88] on div "Select Campaign" at bounding box center [341, 79] width 84 height 30
click at [360, 112] on input "dropdown search" at bounding box center [341, 110] width 106 height 32
type input "*"
click at [378, 112] on mat-icon "close" at bounding box center [375, 110] width 16 height 16
click at [1022, 48] on div at bounding box center [658, 324] width 1316 height 648
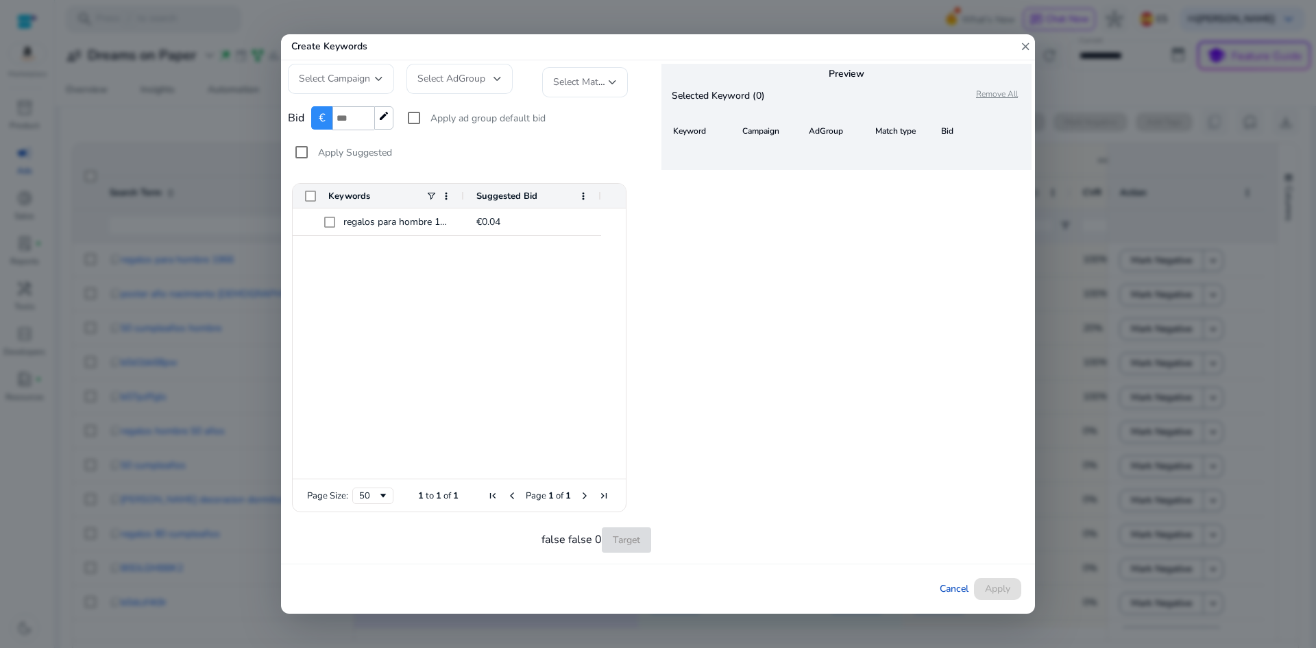
click at [1028, 45] on mat-icon "close" at bounding box center [1025, 46] width 12 height 25
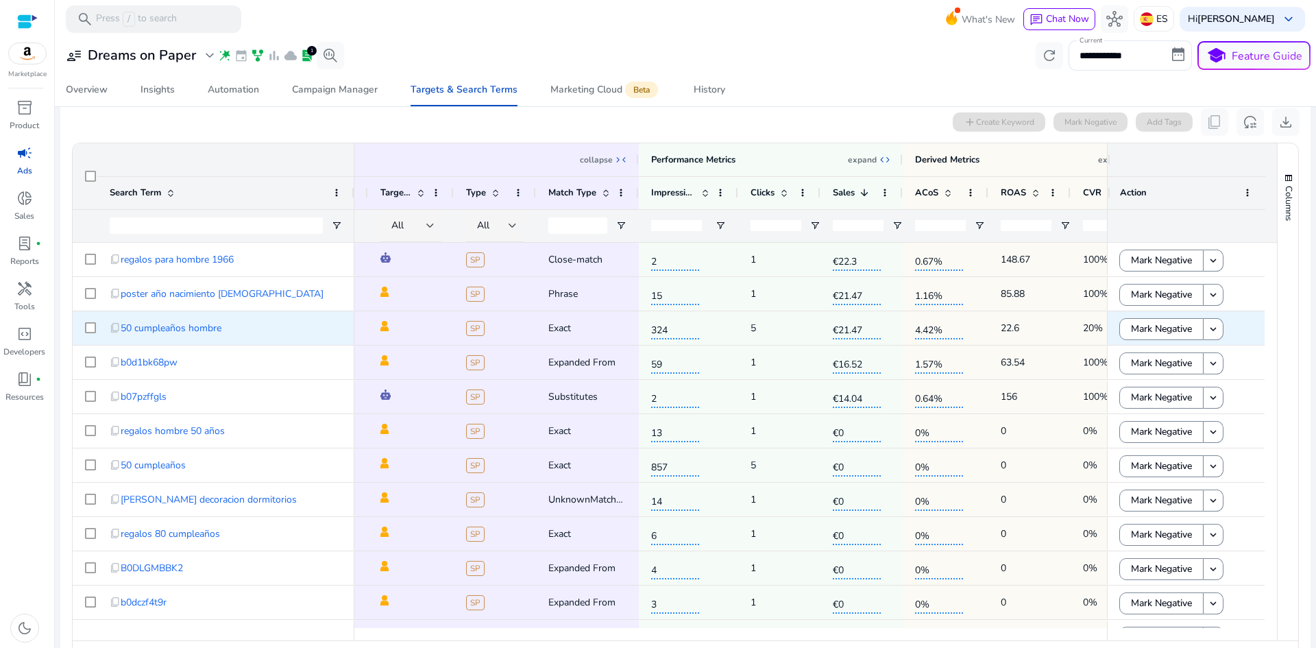
drag, startPoint x: 1032, startPoint y: 339, endPoint x: 1050, endPoint y: 339, distance: 18.5
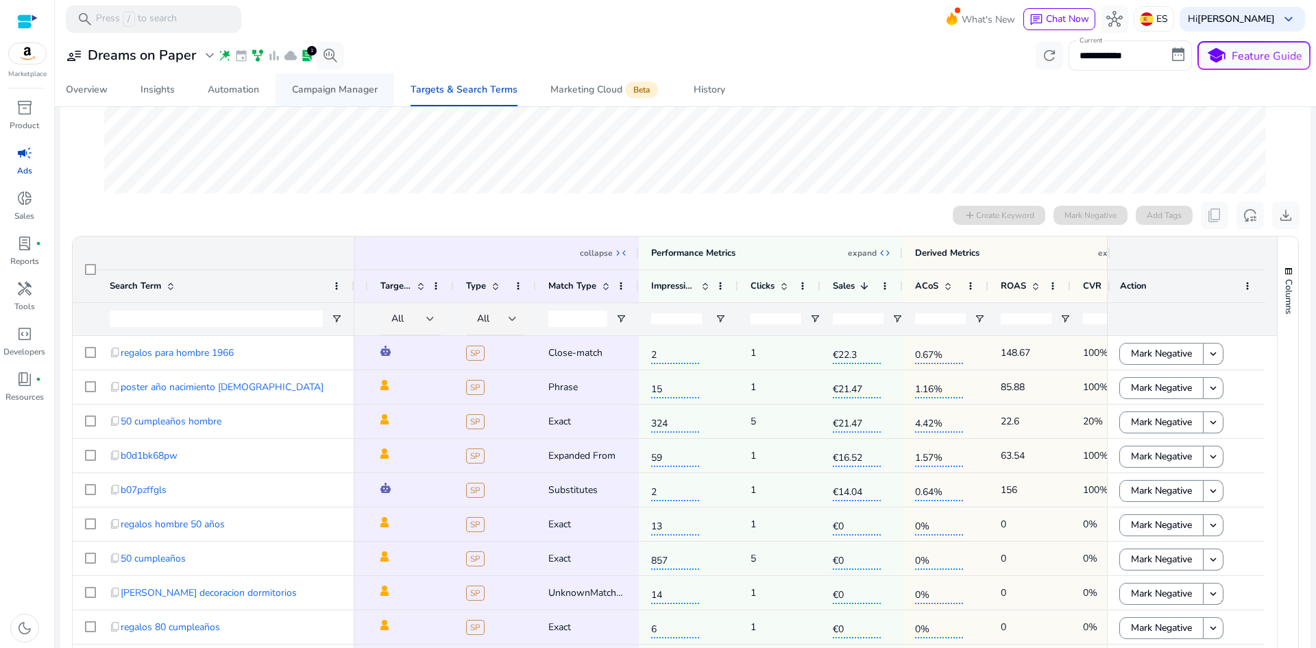
click at [341, 90] on div "Campaign Manager" at bounding box center [335, 90] width 86 height 10
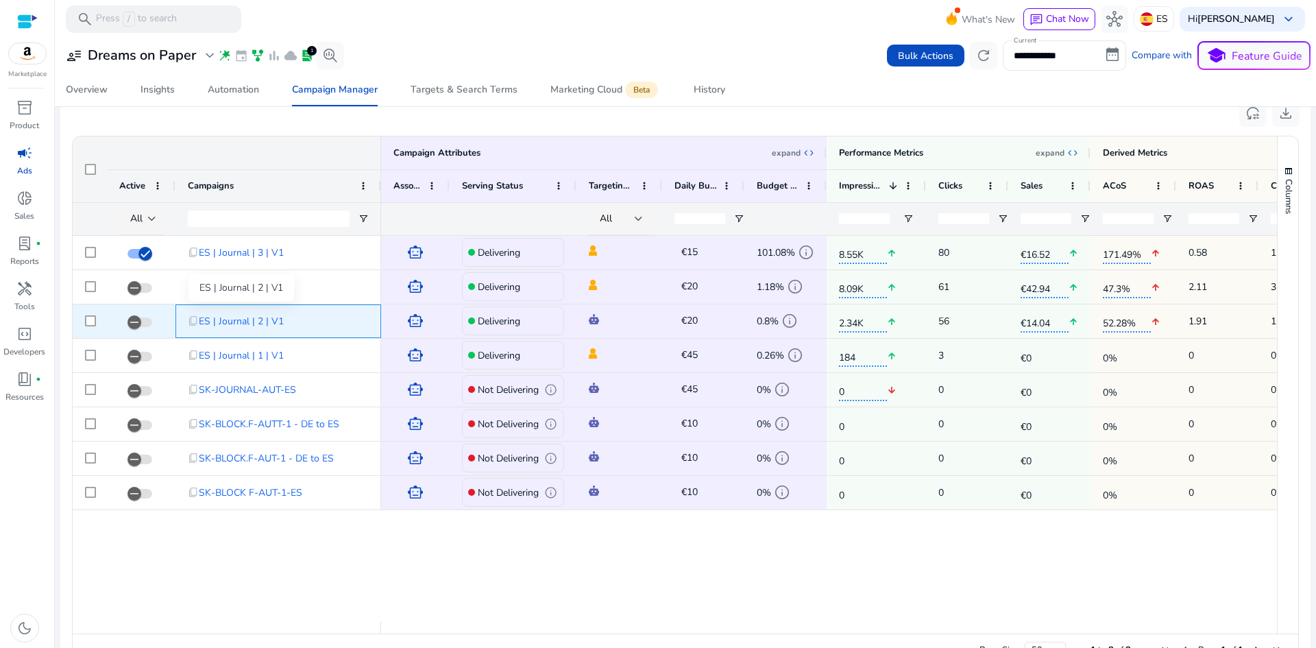
click at [265, 322] on span "ES | Journal | 2 | V1" at bounding box center [241, 321] width 85 height 28
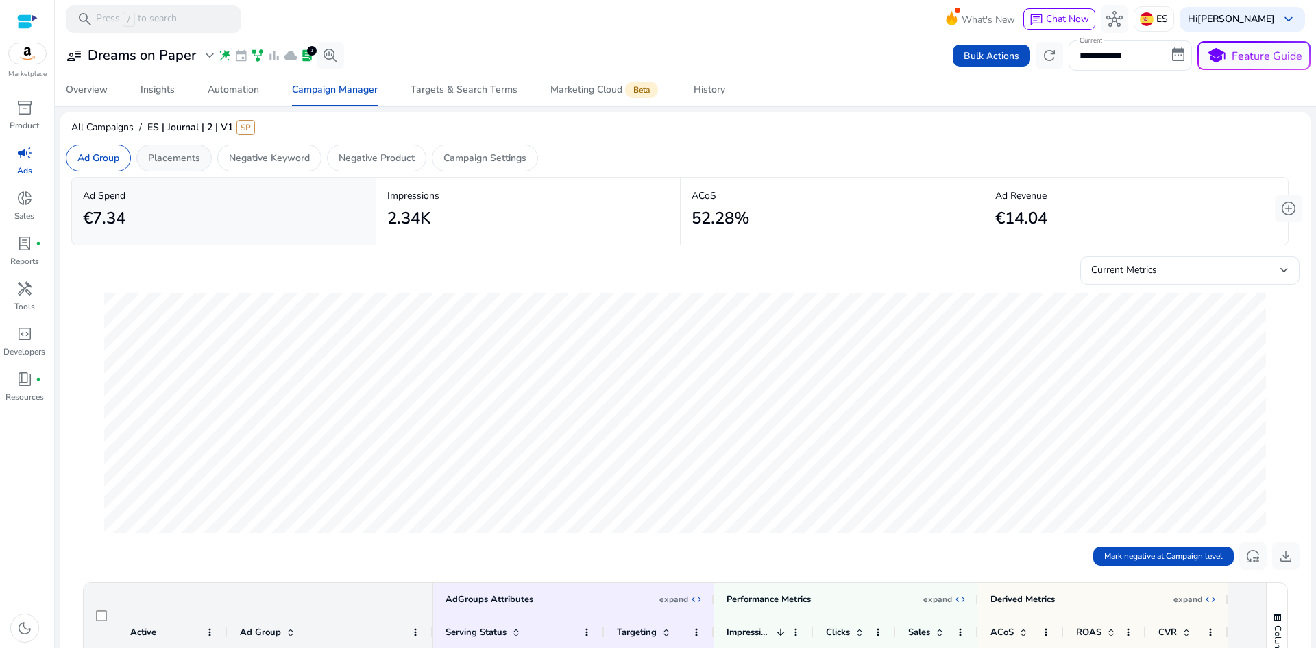
click at [188, 153] on p "Placements" at bounding box center [174, 158] width 52 height 14
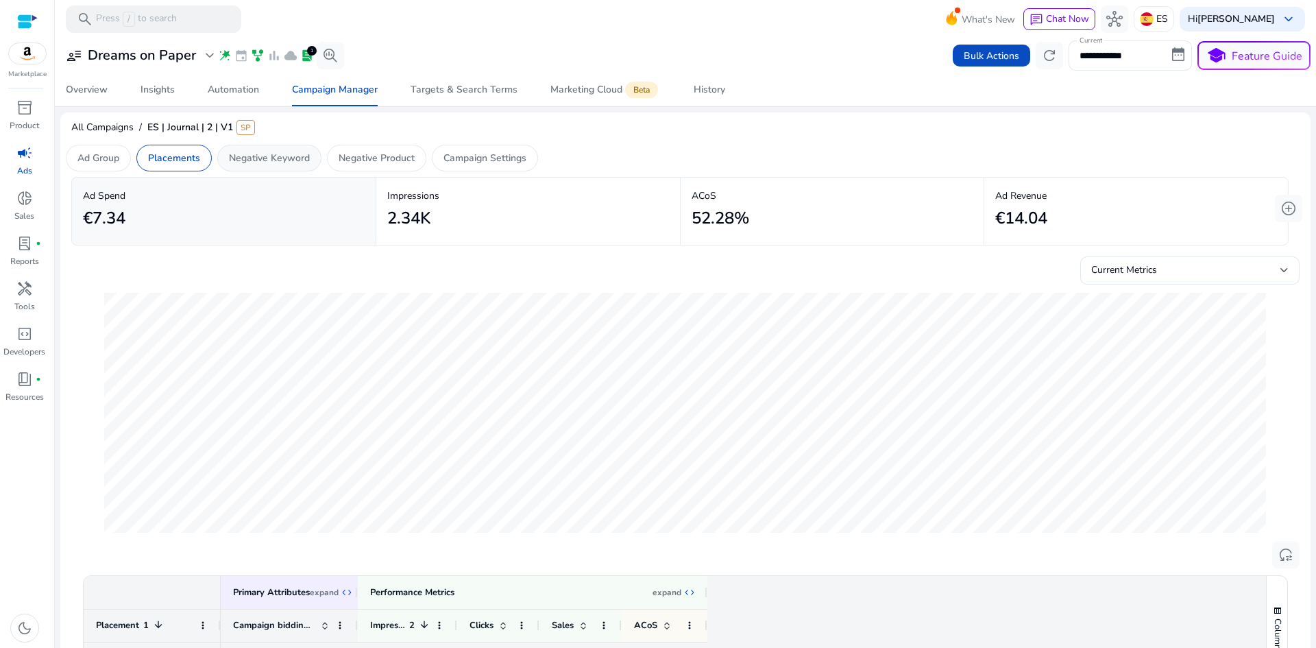
click at [295, 152] on p "Negative Keyword" at bounding box center [269, 158] width 81 height 14
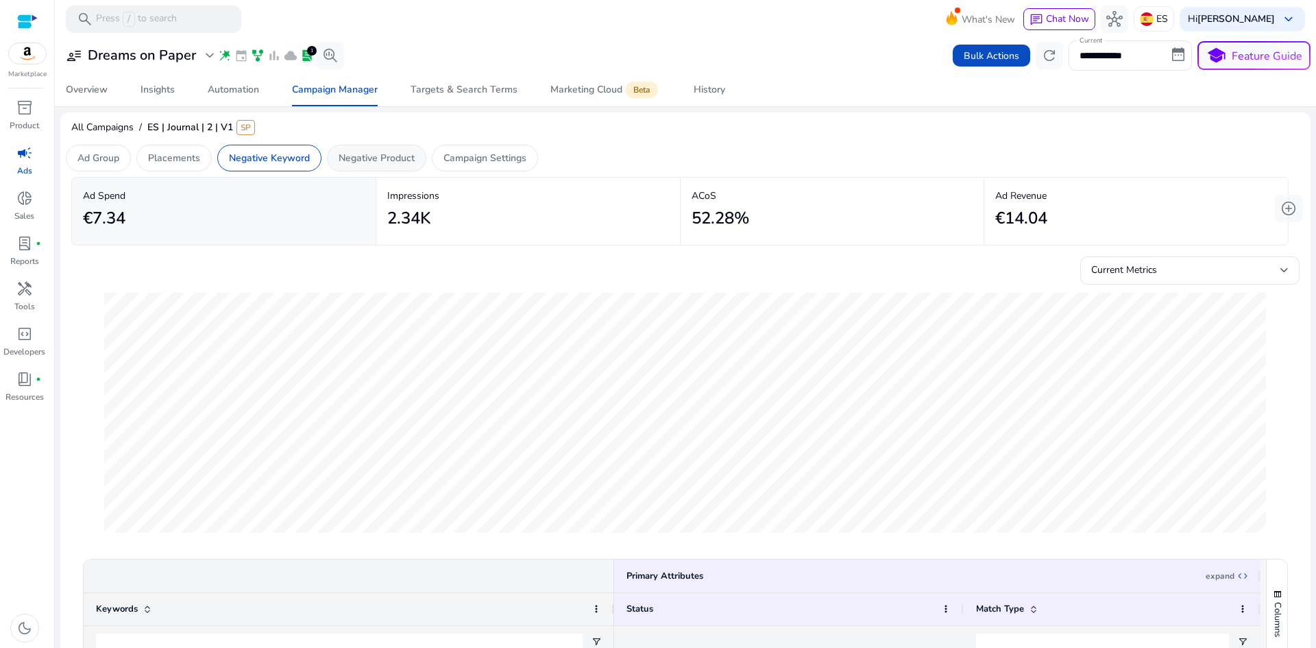
click at [357, 145] on div "Negative Product" at bounding box center [376, 158] width 99 height 27
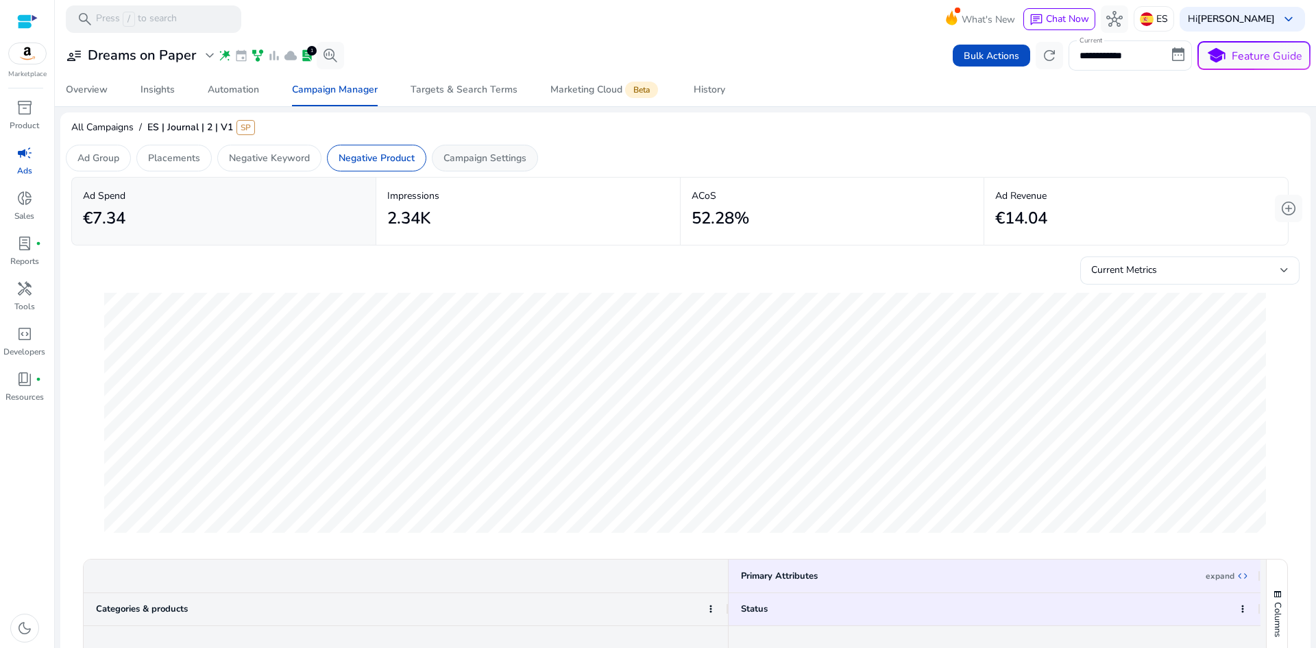
click at [485, 156] on p "Campaign Settings" at bounding box center [485, 158] width 83 height 14
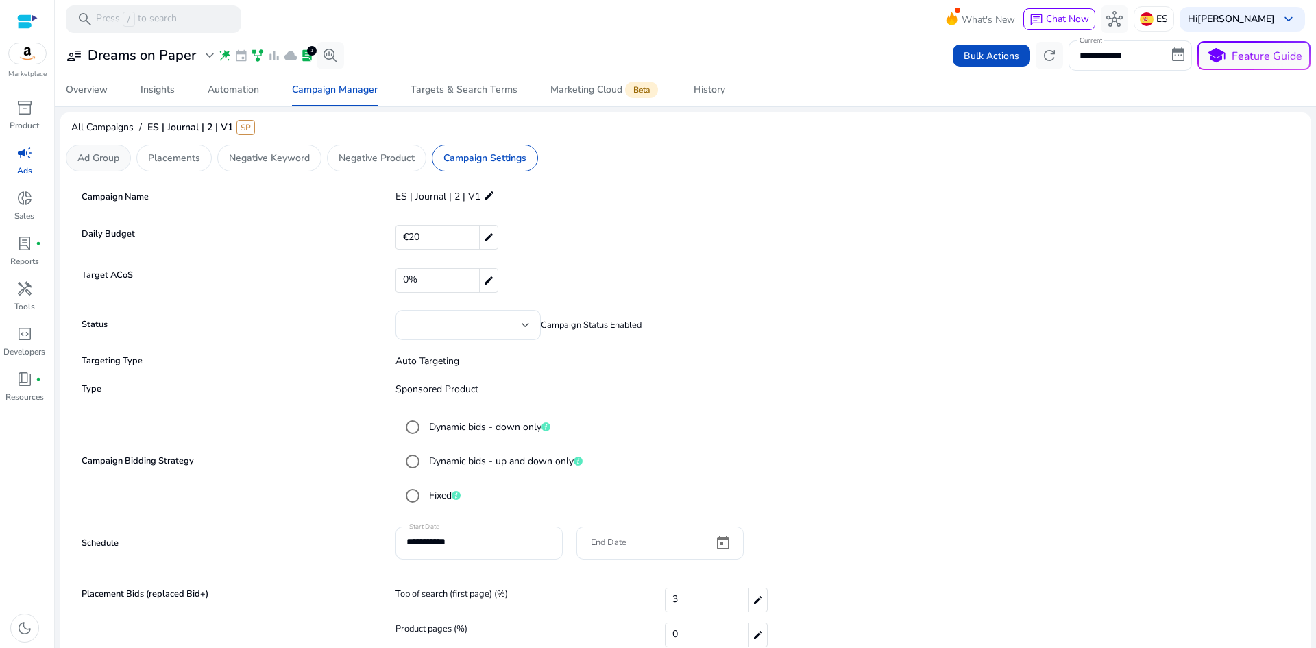
click at [104, 160] on p "Ad Group" at bounding box center [98, 158] width 42 height 14
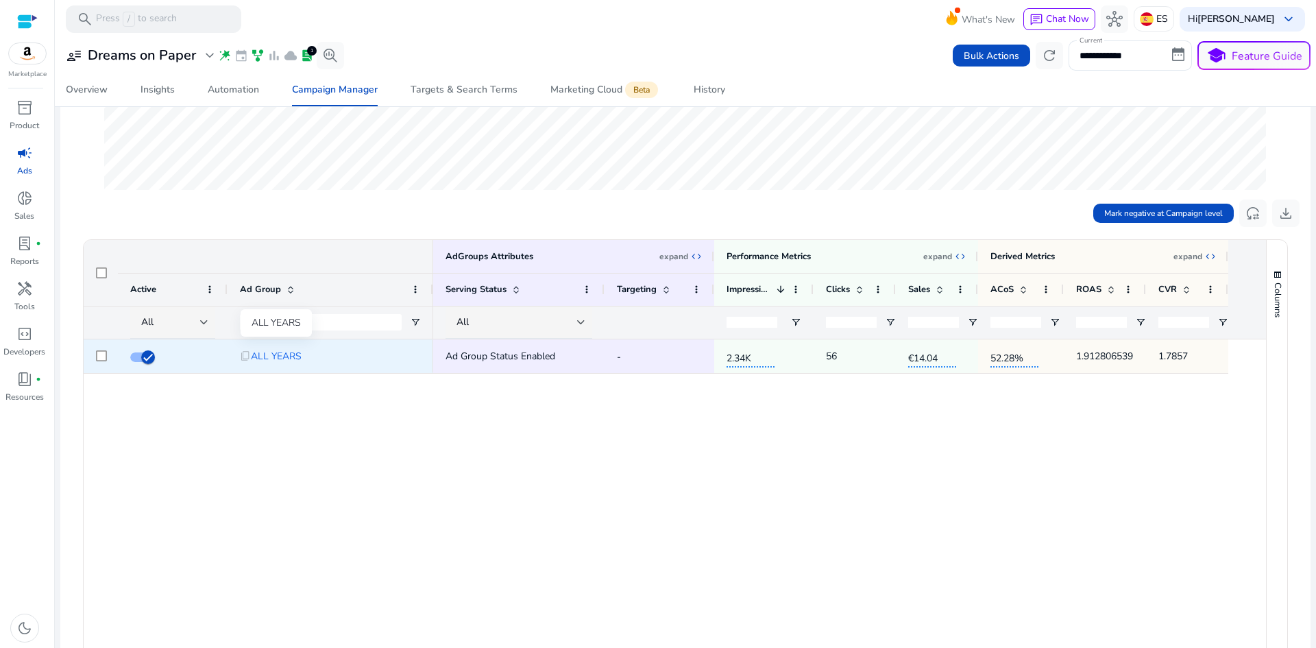
click at [289, 356] on span "ALL YEARS" at bounding box center [276, 356] width 51 height 28
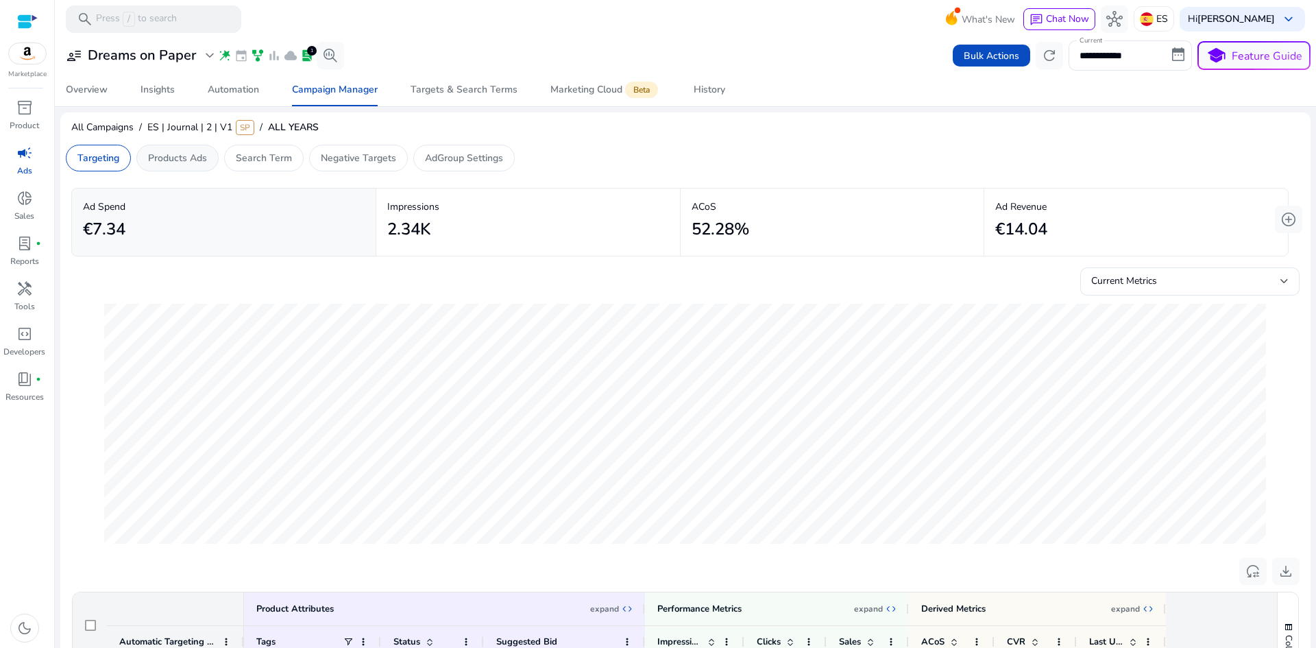
click at [187, 165] on div "Products Ads" at bounding box center [177, 158] width 82 height 27
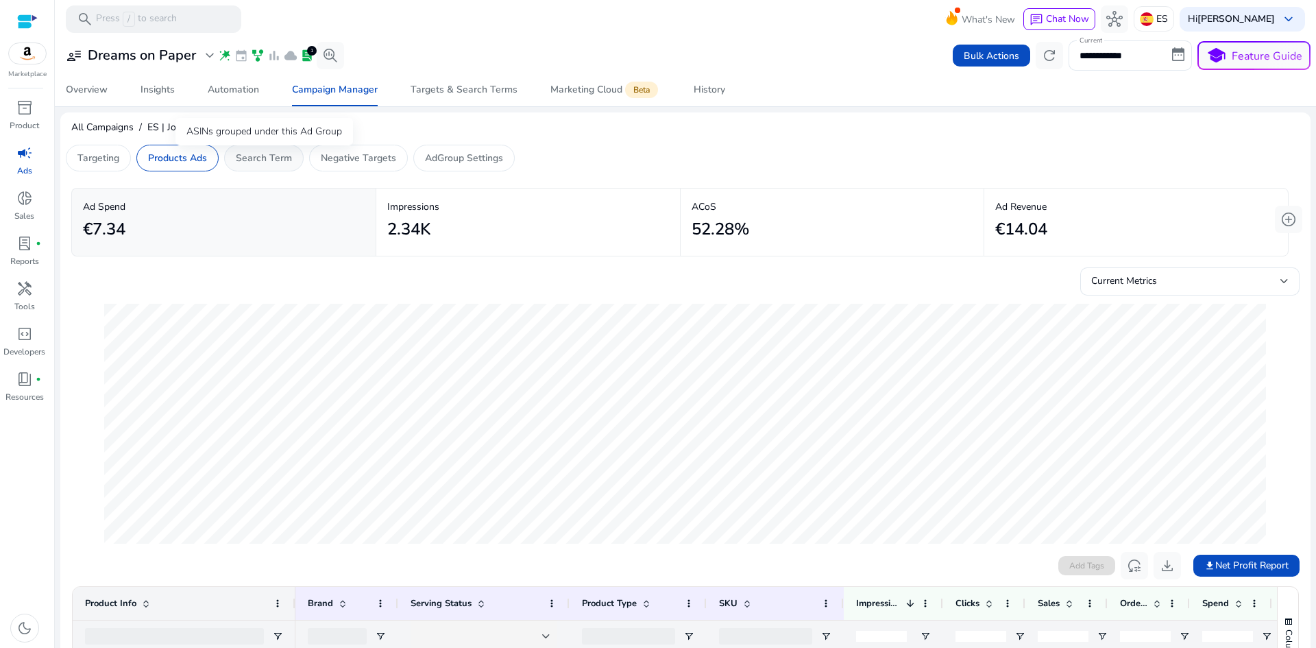
click at [285, 163] on p "Search Term" at bounding box center [264, 158] width 56 height 14
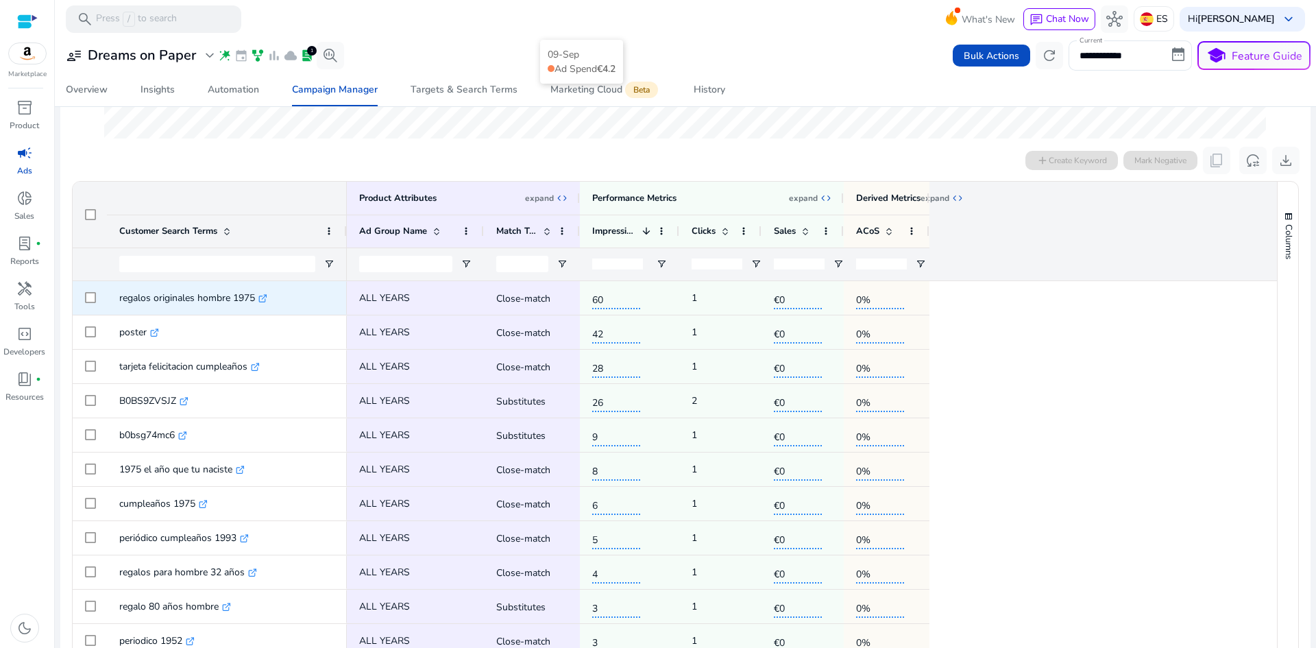
scroll to position [411, 0]
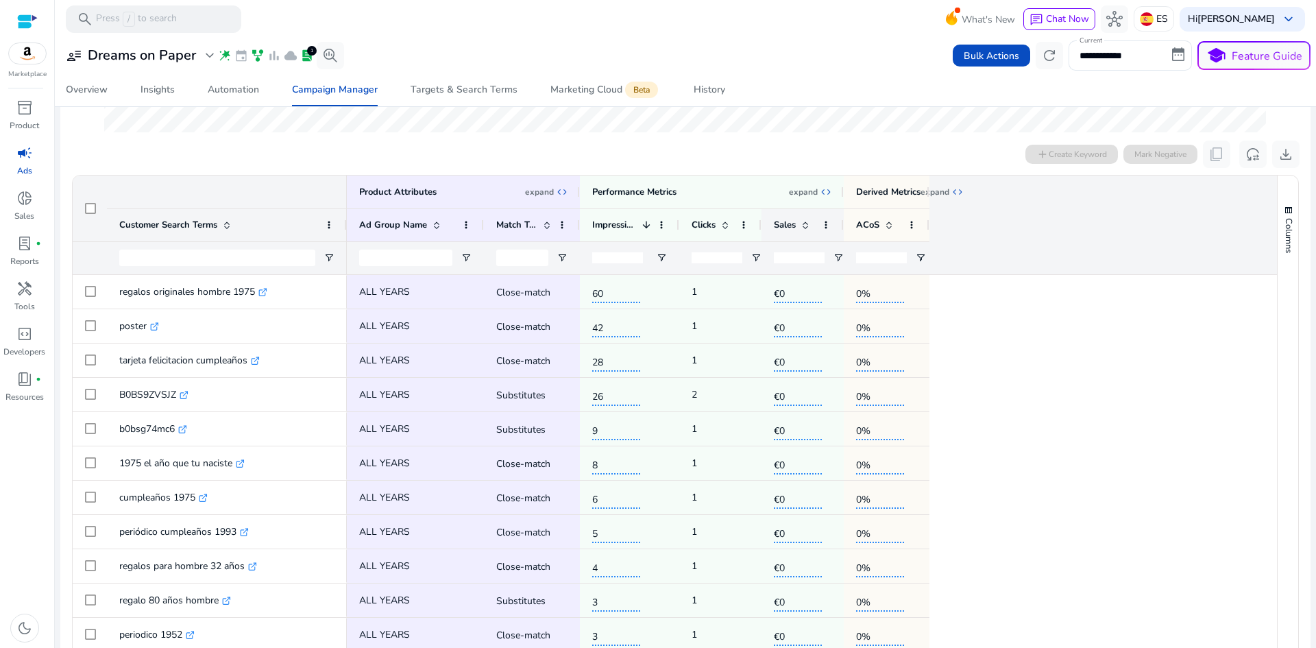
click at [783, 223] on span "Sales" at bounding box center [785, 225] width 22 height 12
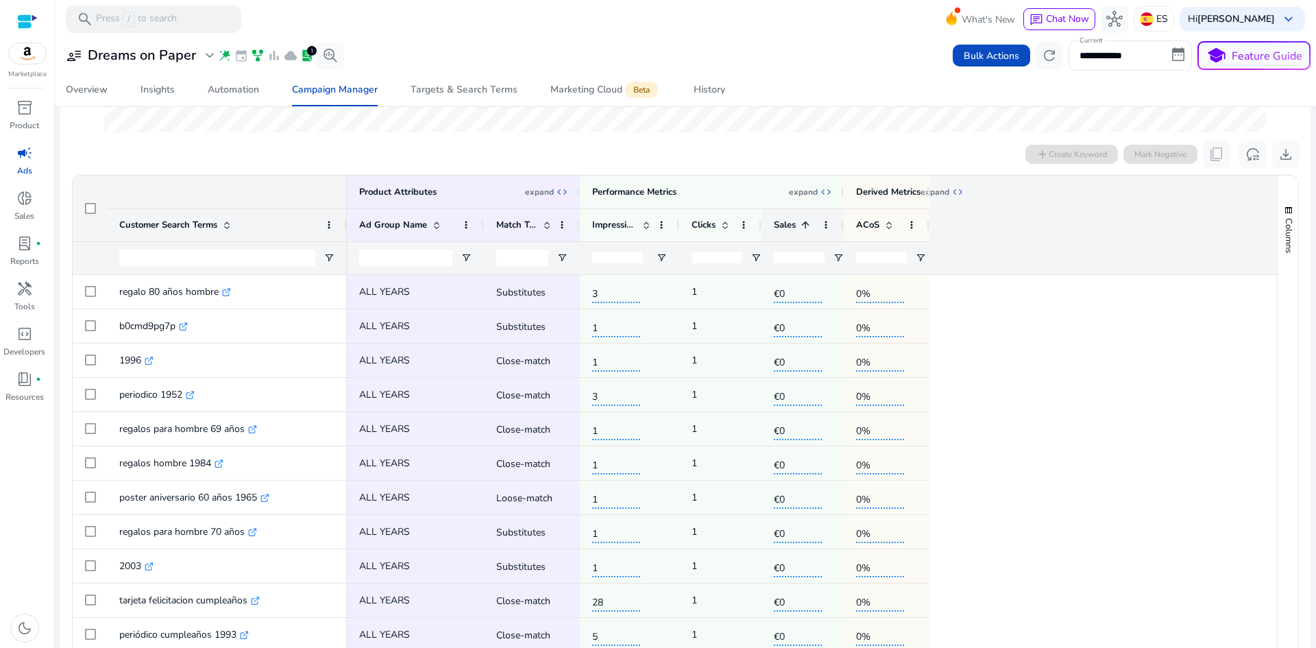
click at [790, 226] on span "Sales" at bounding box center [785, 225] width 22 height 12
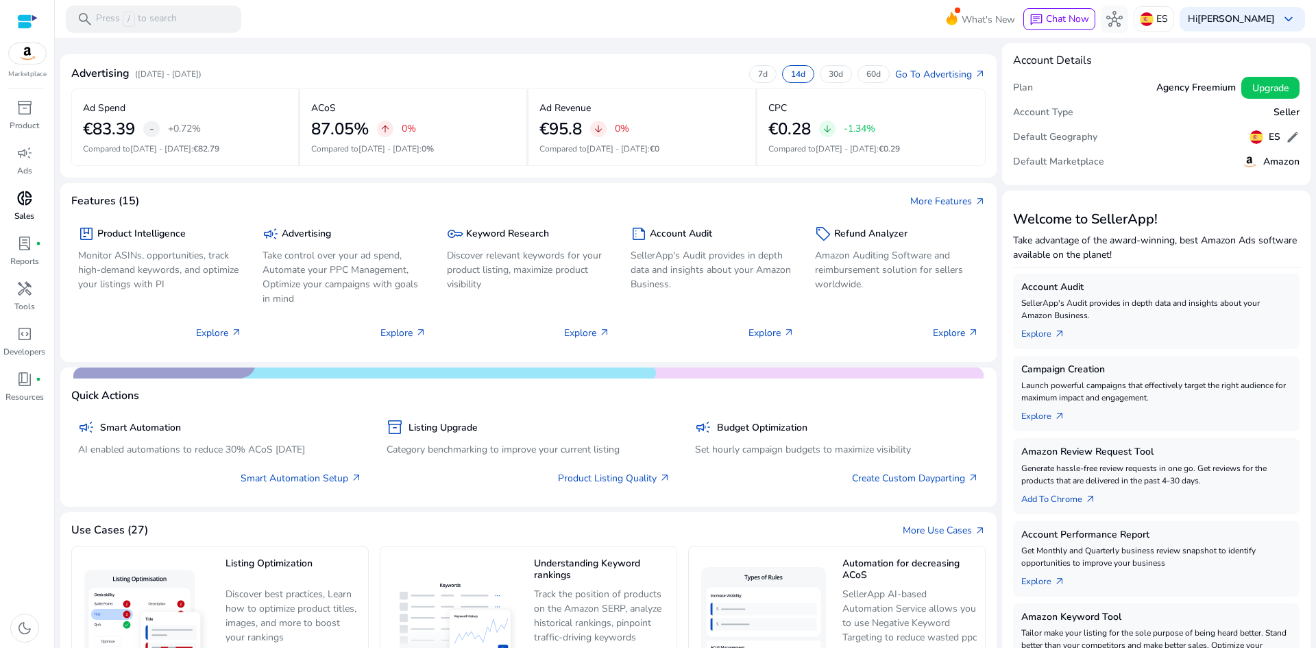
click at [28, 205] on span "donut_small" at bounding box center [24, 198] width 16 height 16
click at [28, 167] on p "Ads" at bounding box center [24, 171] width 15 height 12
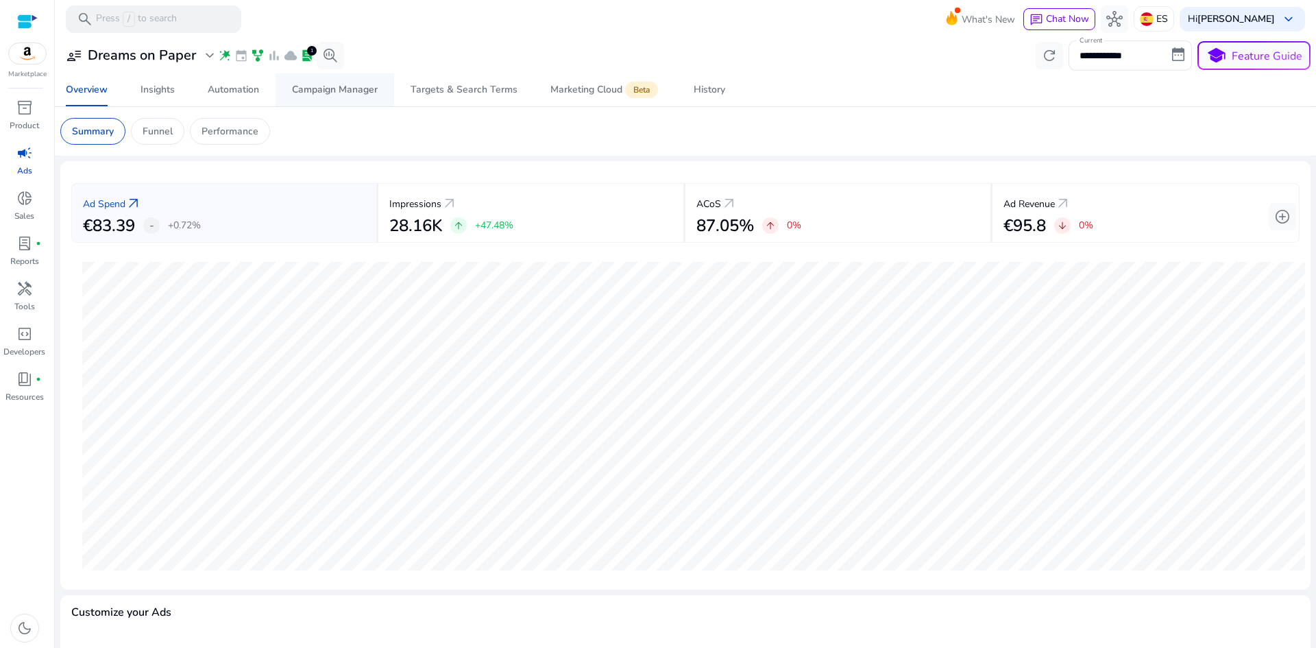
click at [329, 90] on div "Campaign Manager" at bounding box center [335, 90] width 86 height 10
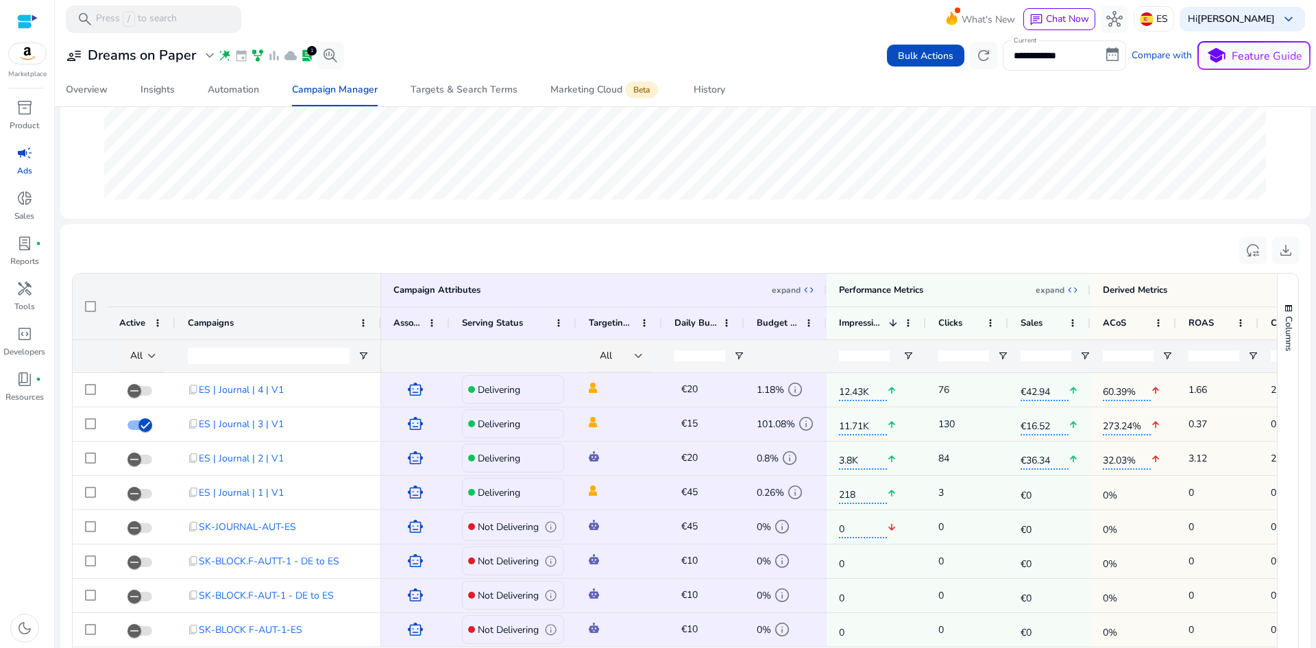
scroll to position [411, 0]
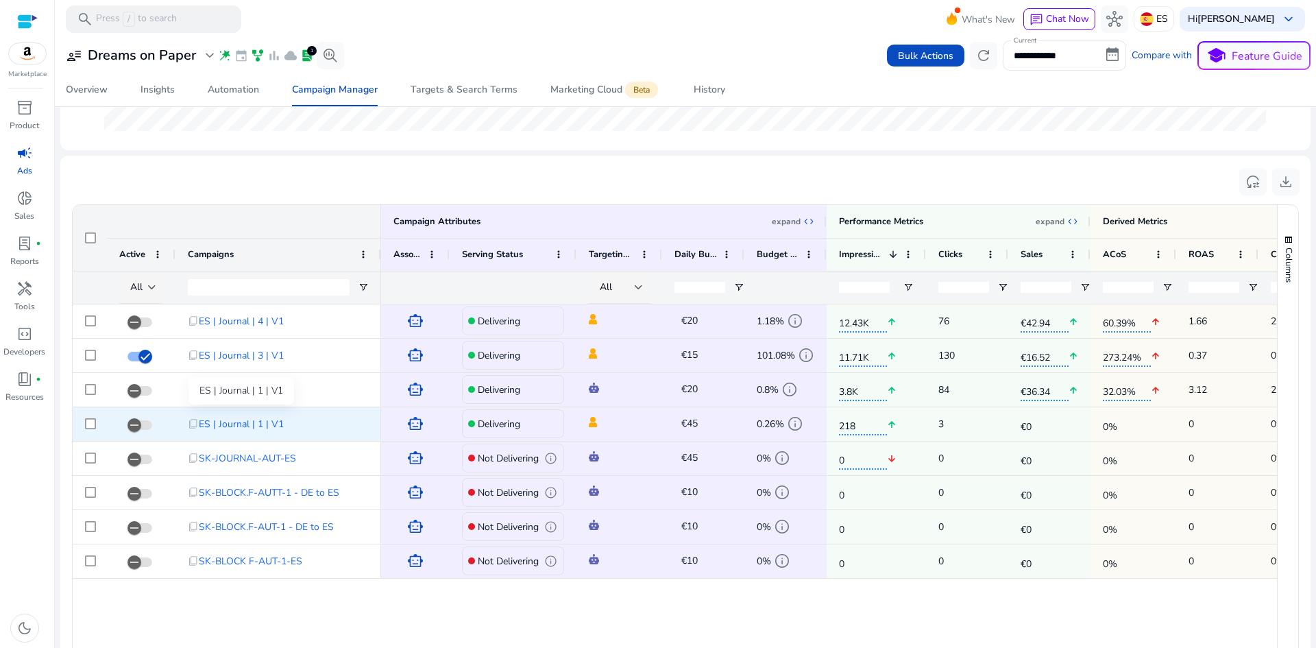
click at [250, 422] on span "ES | Journal | 1 | V1" at bounding box center [241, 424] width 85 height 28
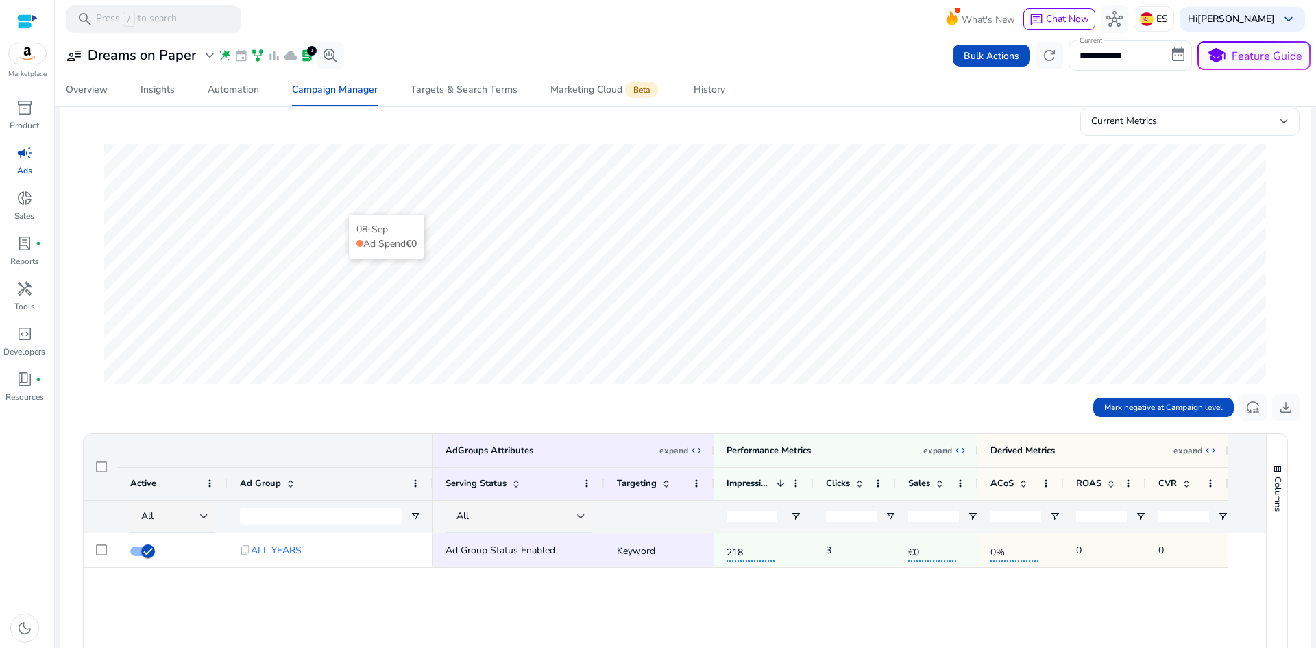
scroll to position [274, 0]
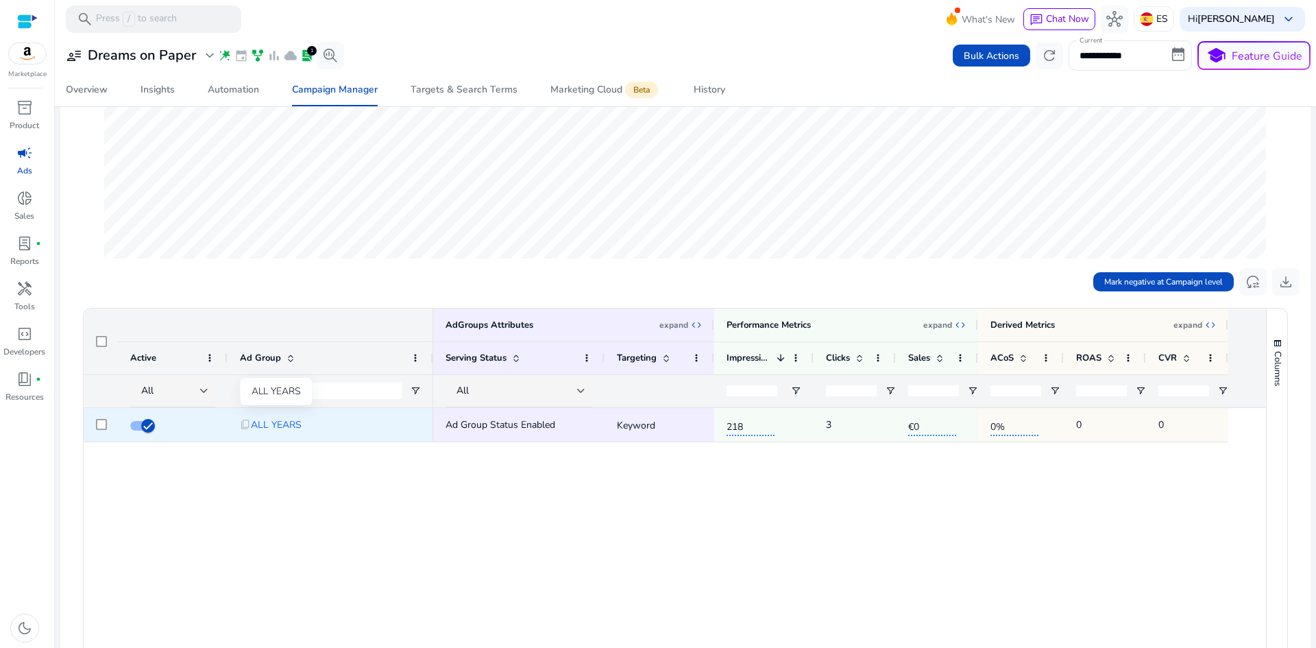
click at [287, 424] on span "ALL YEARS" at bounding box center [276, 425] width 51 height 28
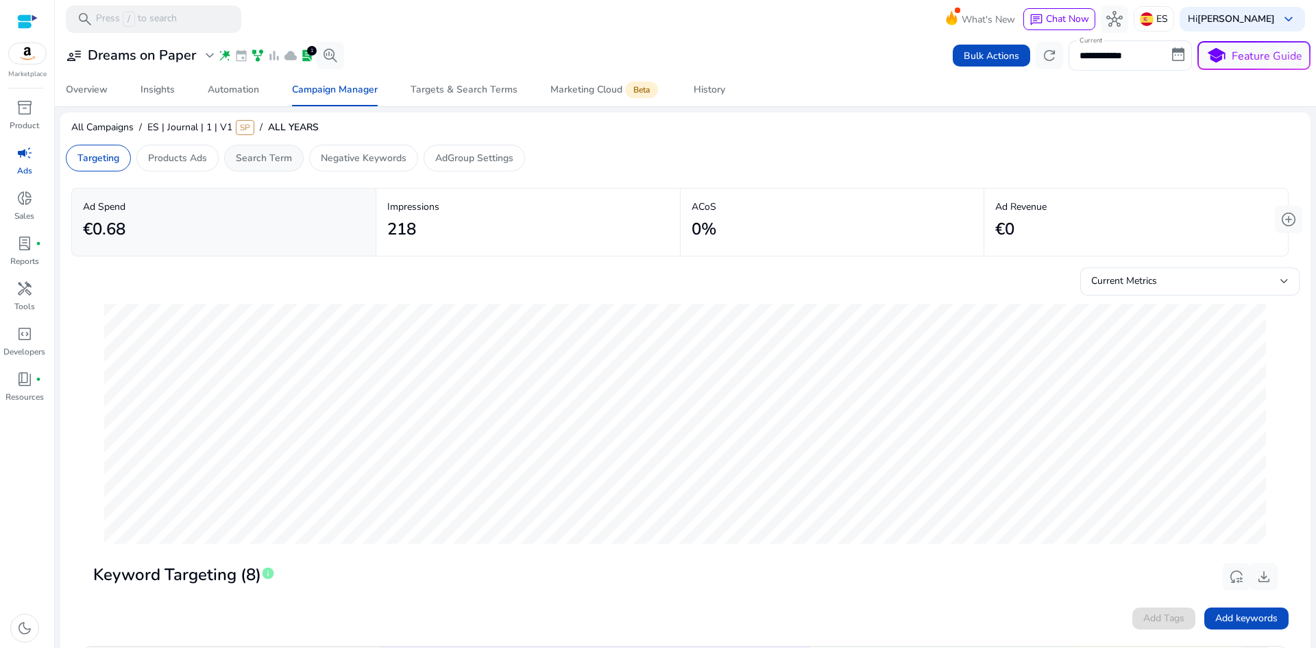
click at [261, 167] on div "Search Term" at bounding box center [264, 158] width 80 height 27
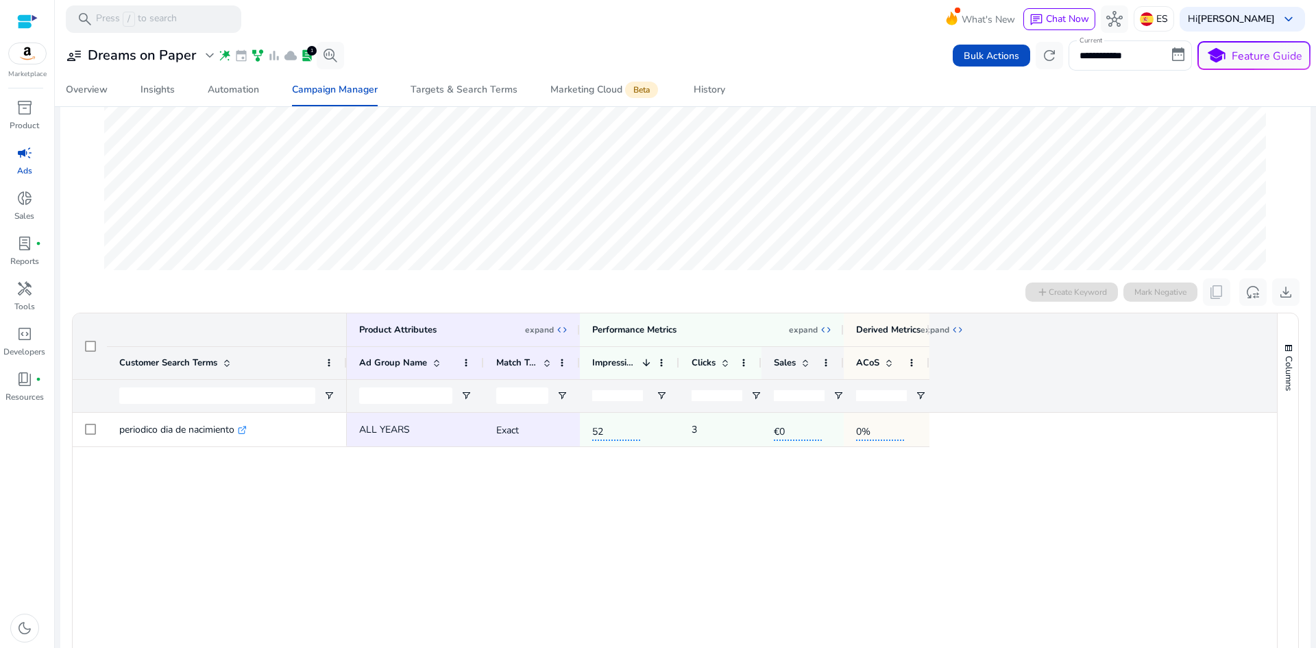
scroll to position [274, 0]
drag, startPoint x: 762, startPoint y: 482, endPoint x: 1059, endPoint y: 271, distance: 363.3
click at [769, 480] on div "ALL YEARS Exact 52 3 €0 0%" at bounding box center [812, 611] width 930 height 398
click at [1069, 282] on div "add Create Keyword Mark Negative content_copy reset_settings download" at bounding box center [1163, 291] width 274 height 27
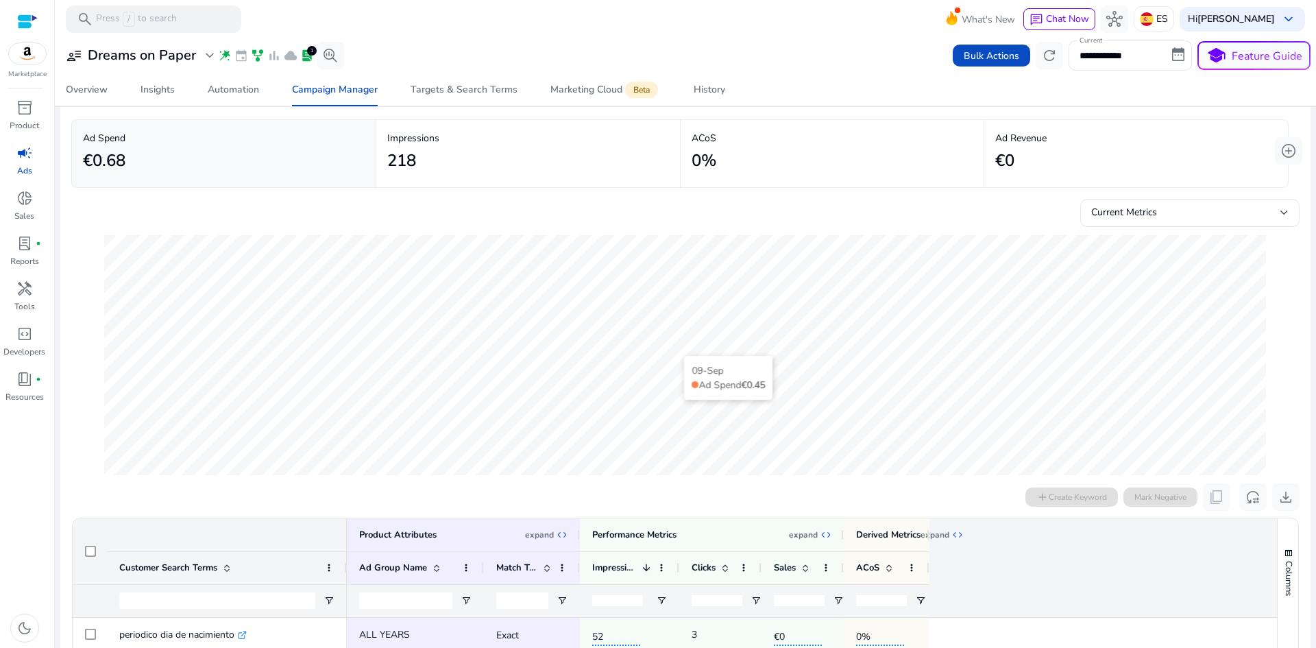
scroll to position [0, 0]
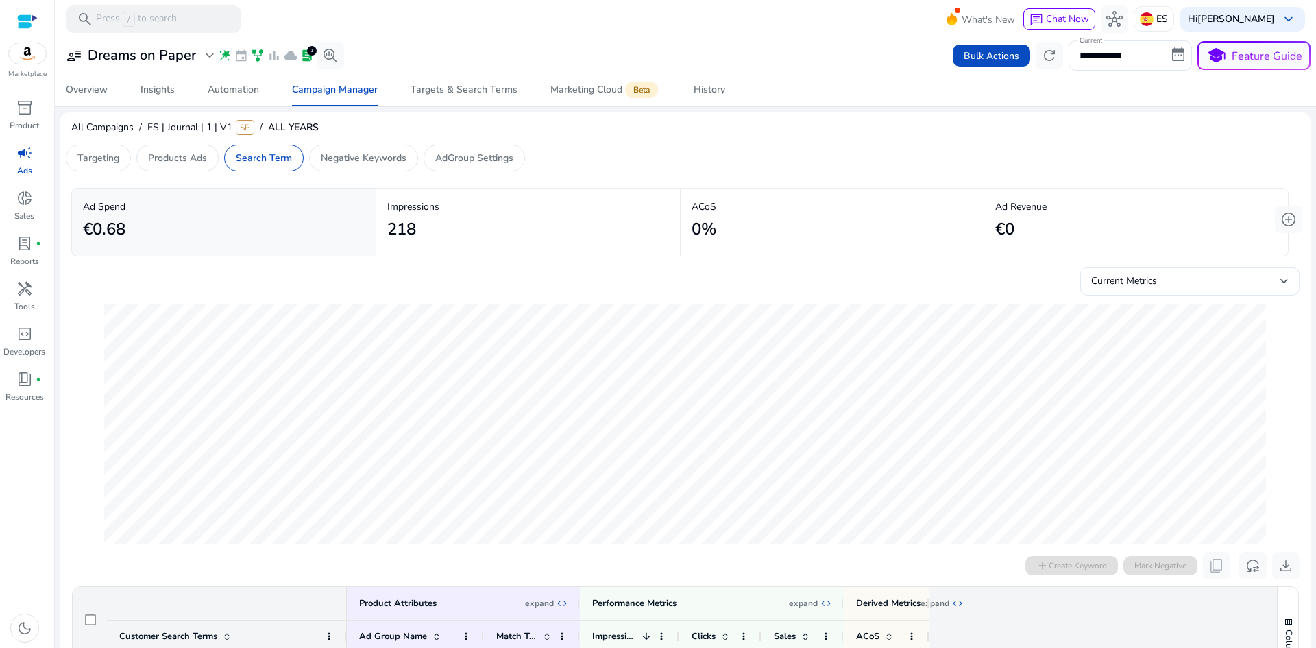
click at [1063, 568] on div "add Create Keyword Mark Negative content_copy reset_settings download" at bounding box center [1163, 565] width 274 height 27
click at [460, 89] on div "Targets & Search Terms" at bounding box center [464, 90] width 107 height 10
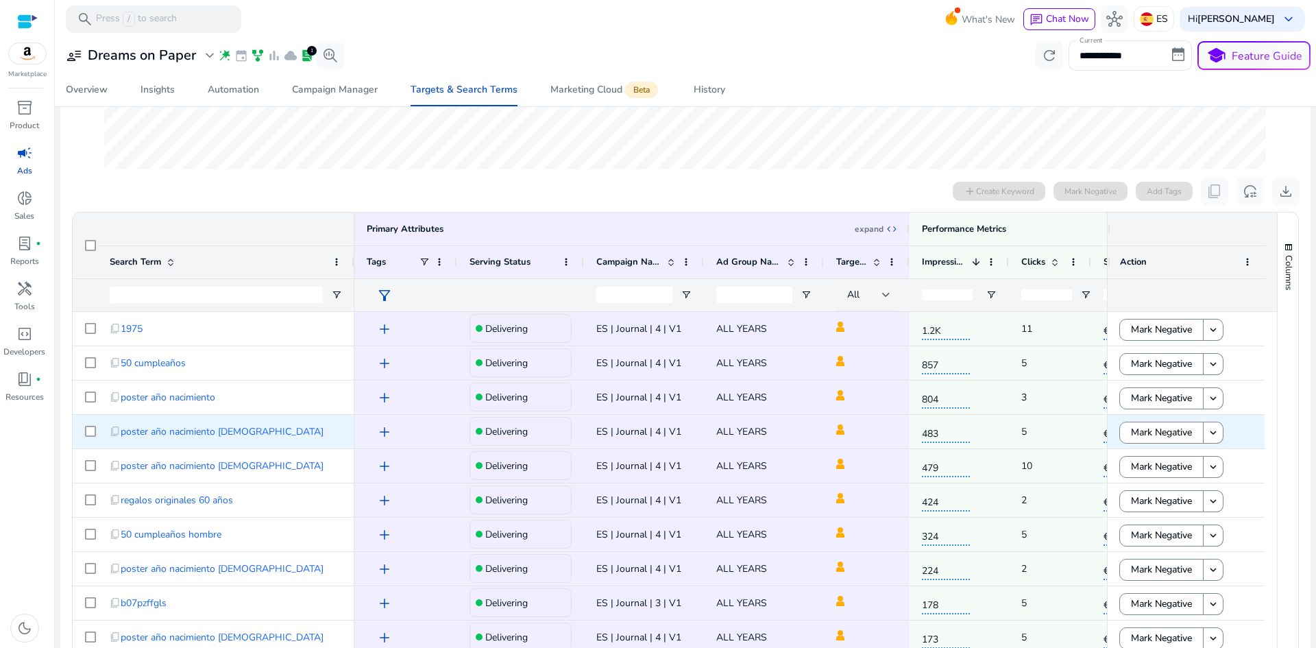
scroll to position [343, 0]
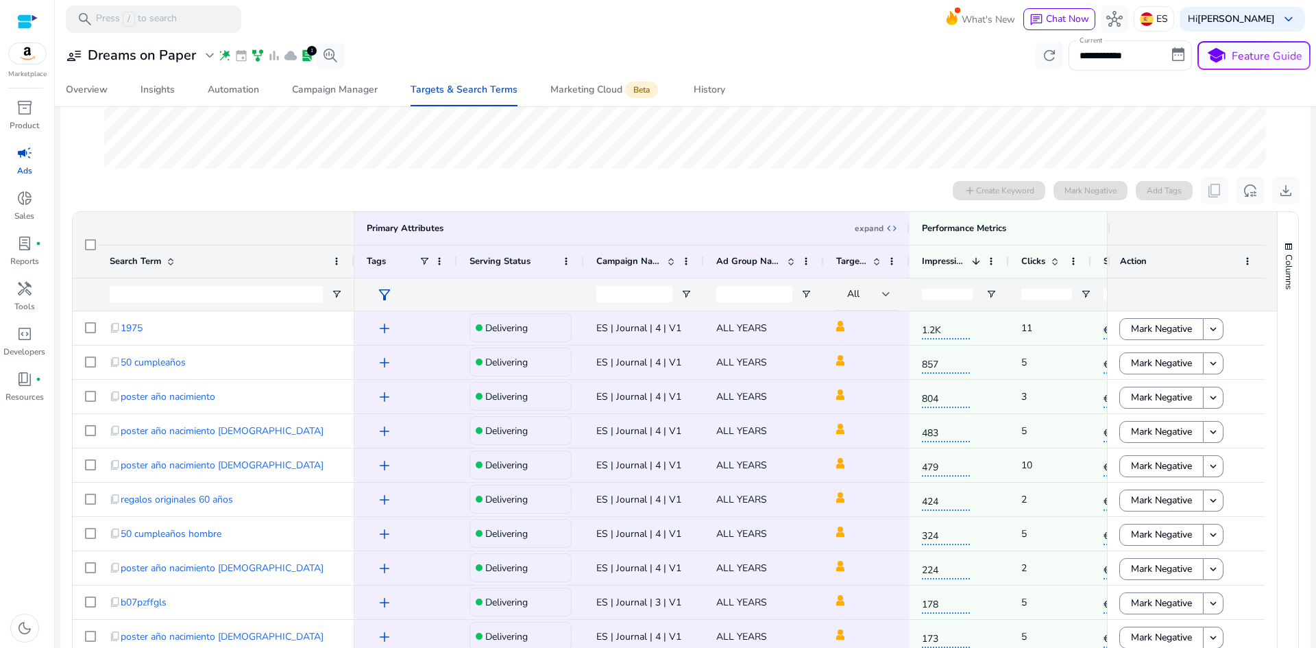
click at [983, 191] on div "add Create Keyword Mark Negative Add Tags content_copy reset_settings download" at bounding box center [1126, 190] width 347 height 27
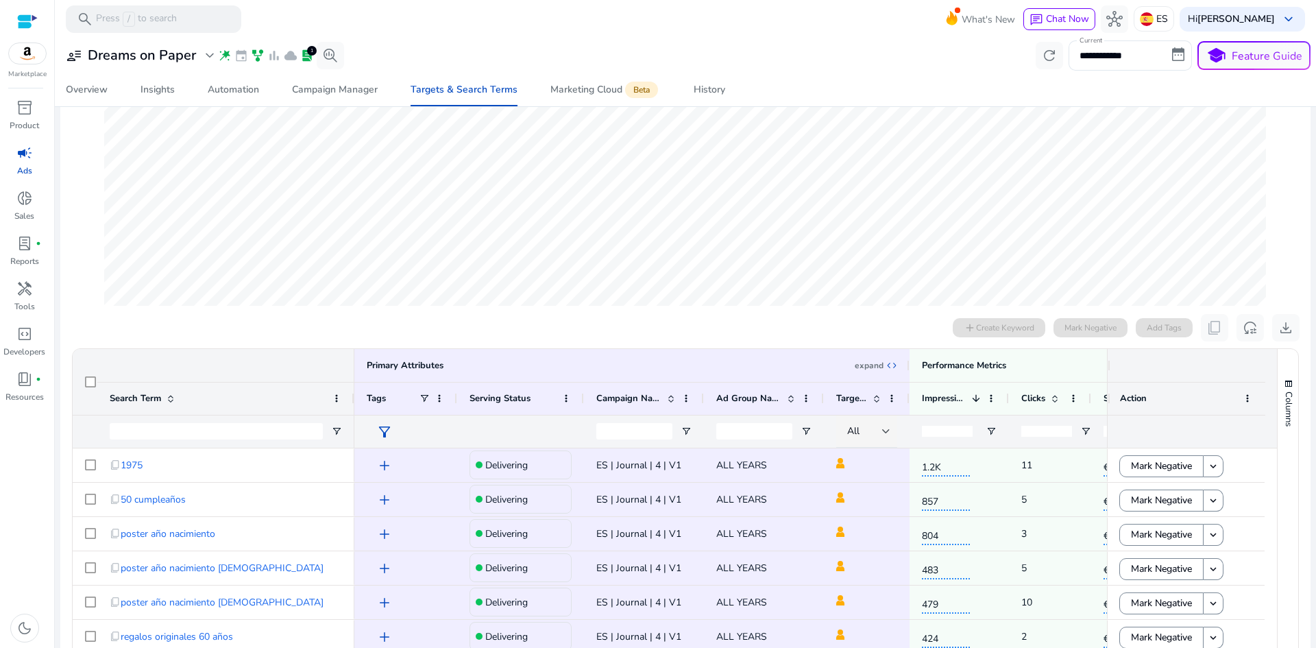
scroll to position [455, 0]
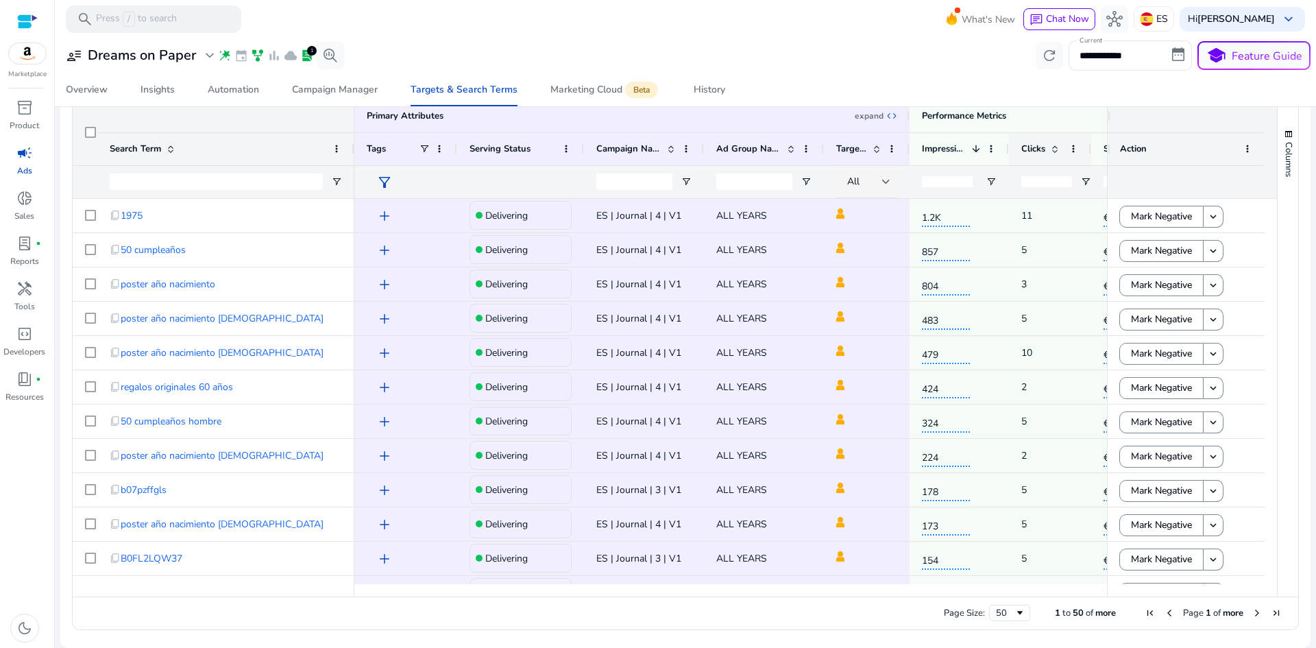
click at [1030, 155] on span "Clicks" at bounding box center [1034, 149] width 24 height 12
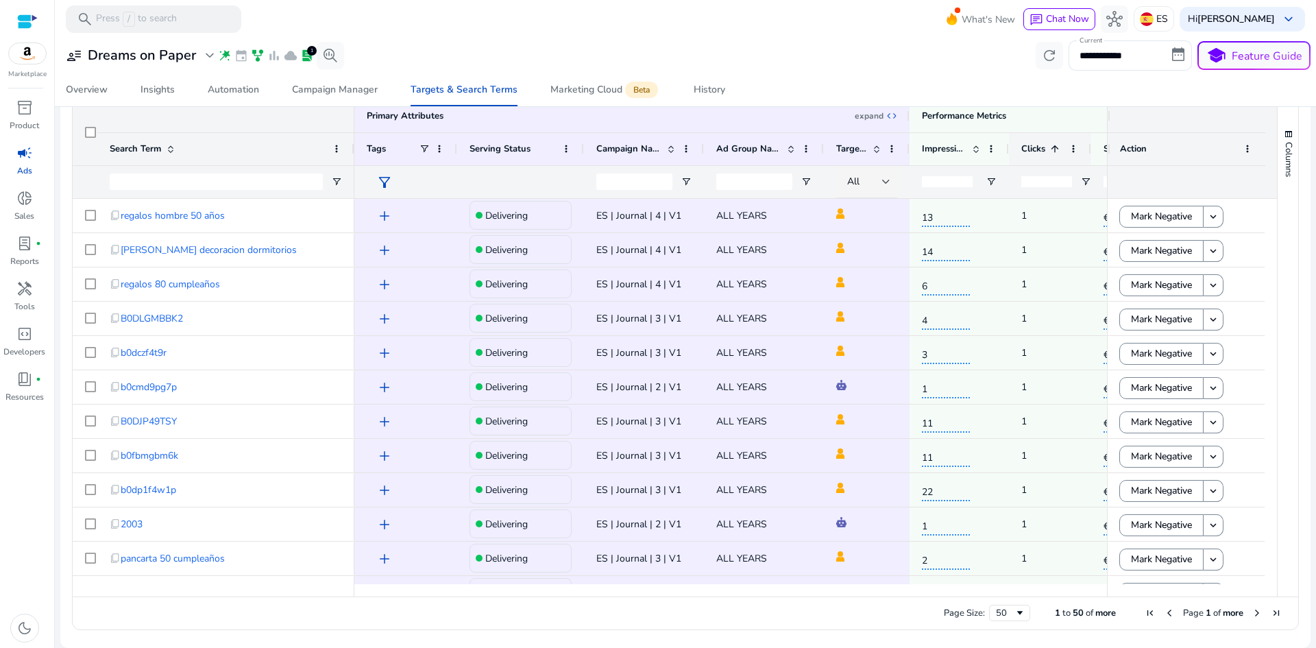
click at [1035, 153] on span "Clicks" at bounding box center [1034, 149] width 24 height 12
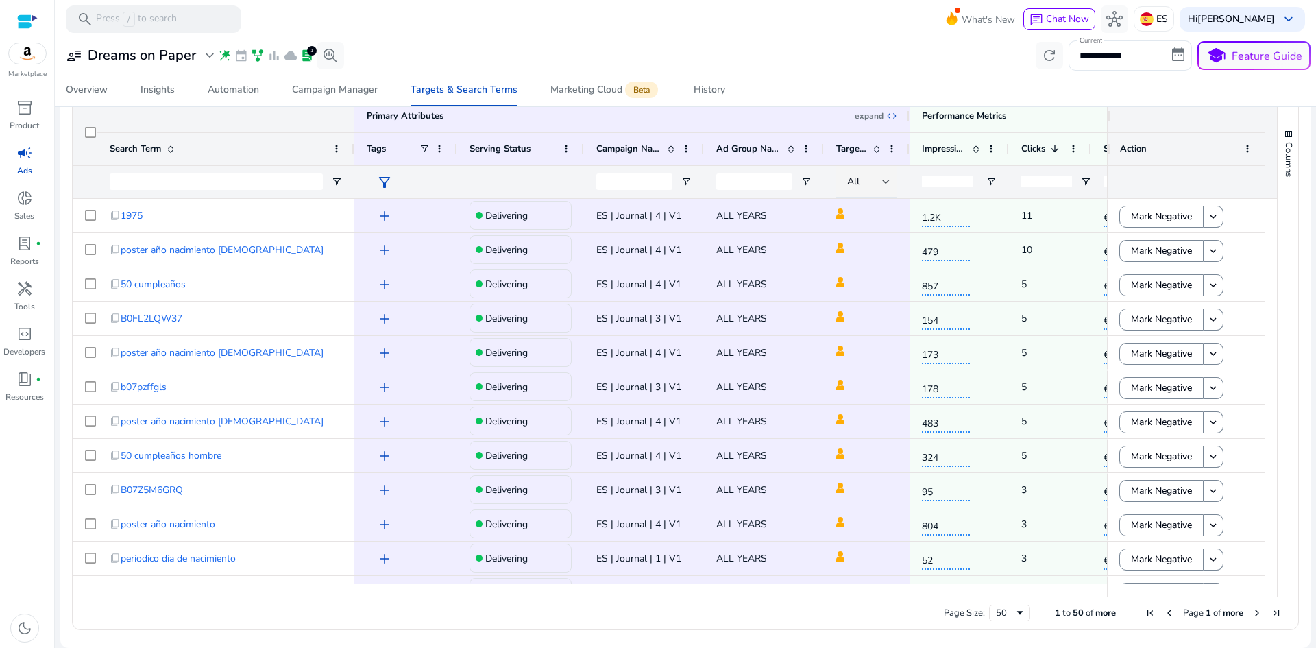
scroll to position [112, 0]
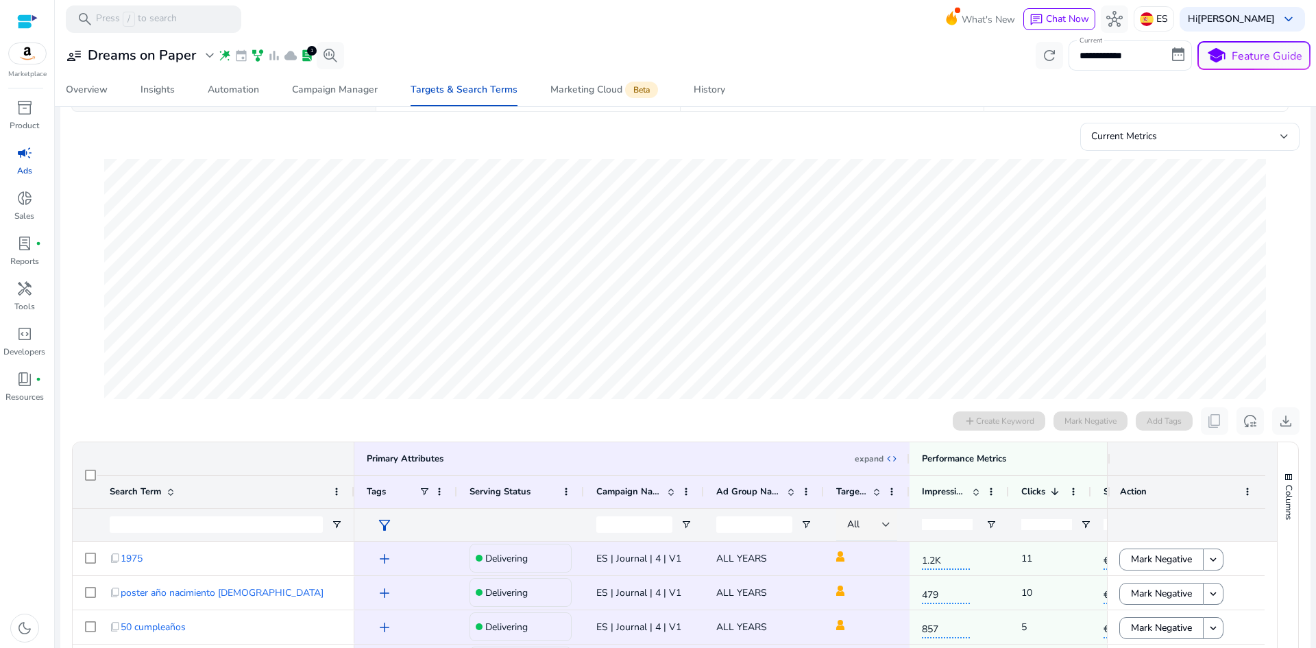
click at [985, 418] on div "add Create Keyword Mark Negative Add Tags content_copy reset_settings download" at bounding box center [1126, 420] width 347 height 27
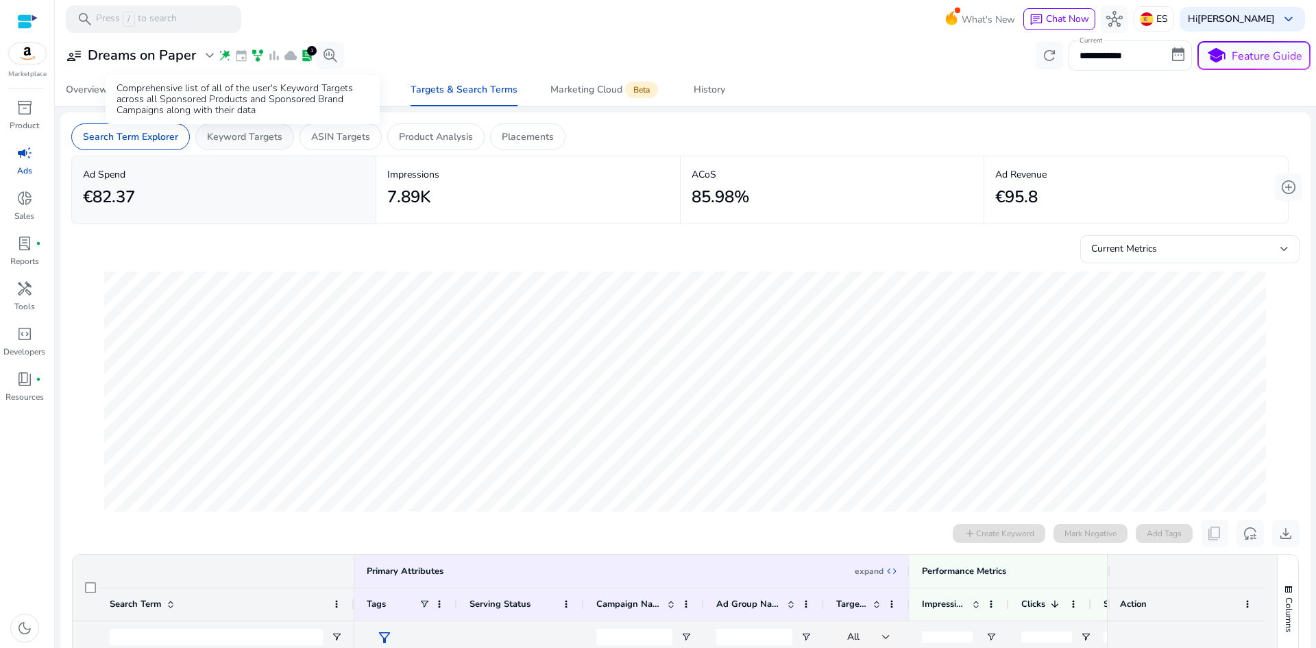
click at [243, 133] on p "Keyword Targets" at bounding box center [244, 137] width 75 height 14
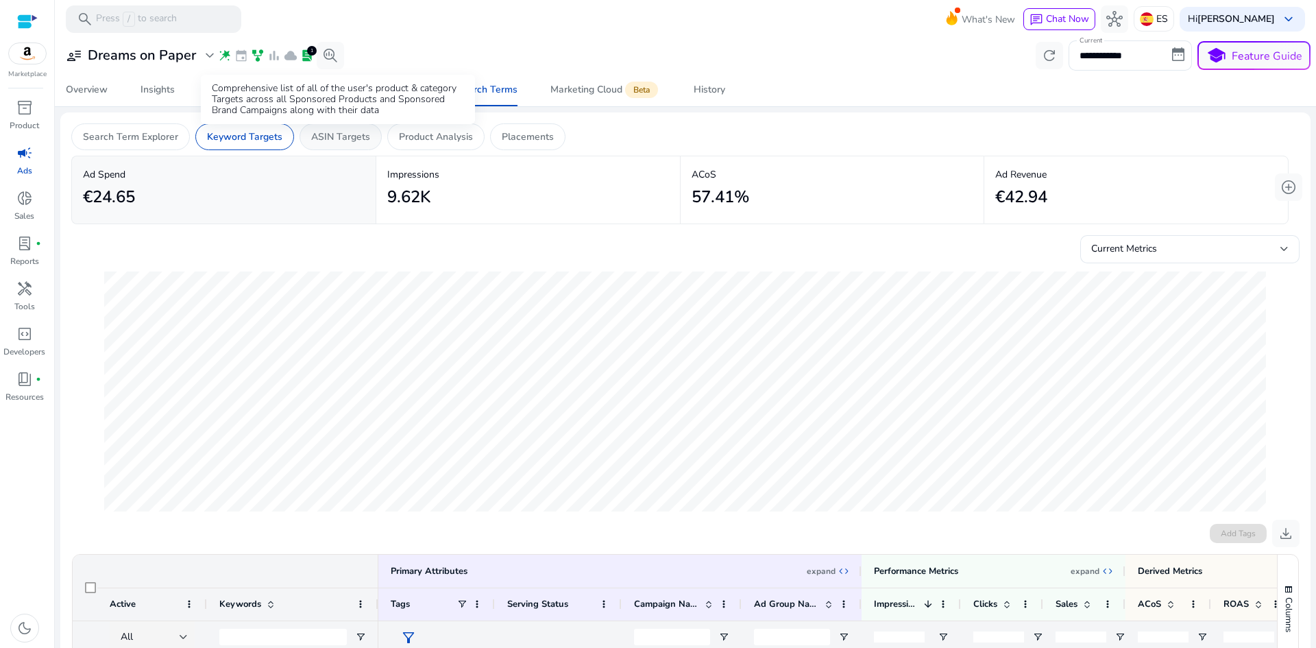
click at [339, 138] on p "ASIN Targets" at bounding box center [340, 137] width 59 height 14
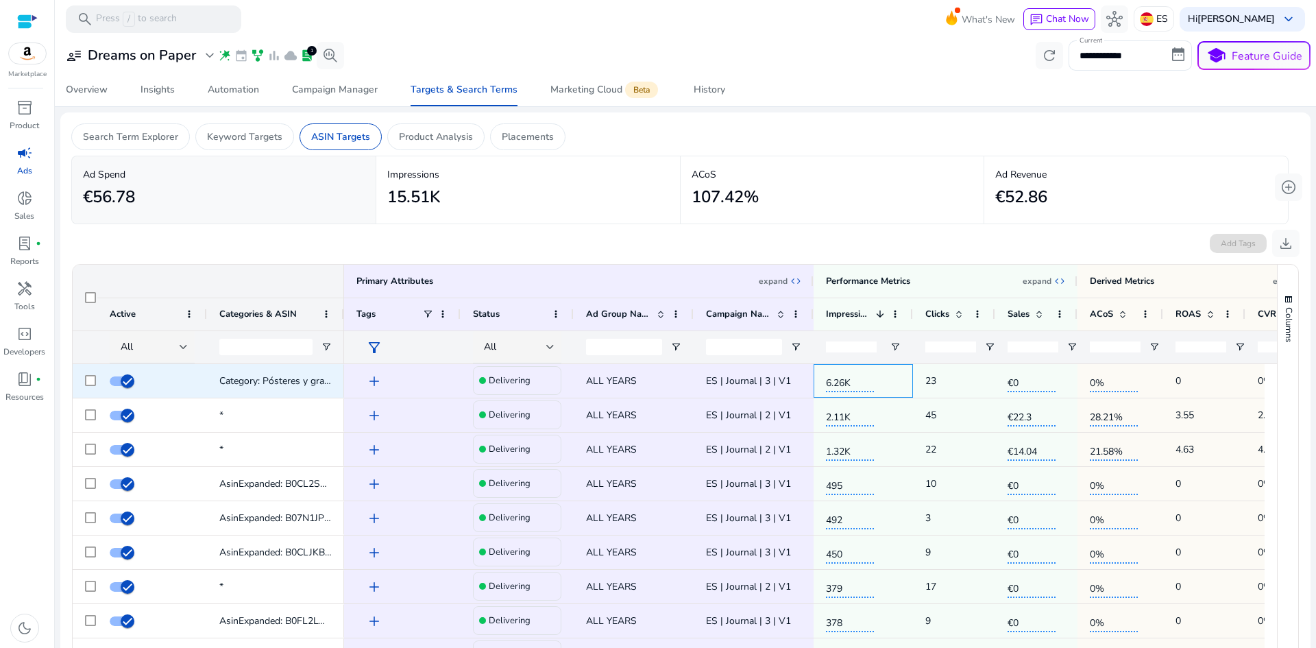
scroll to position [0, 69]
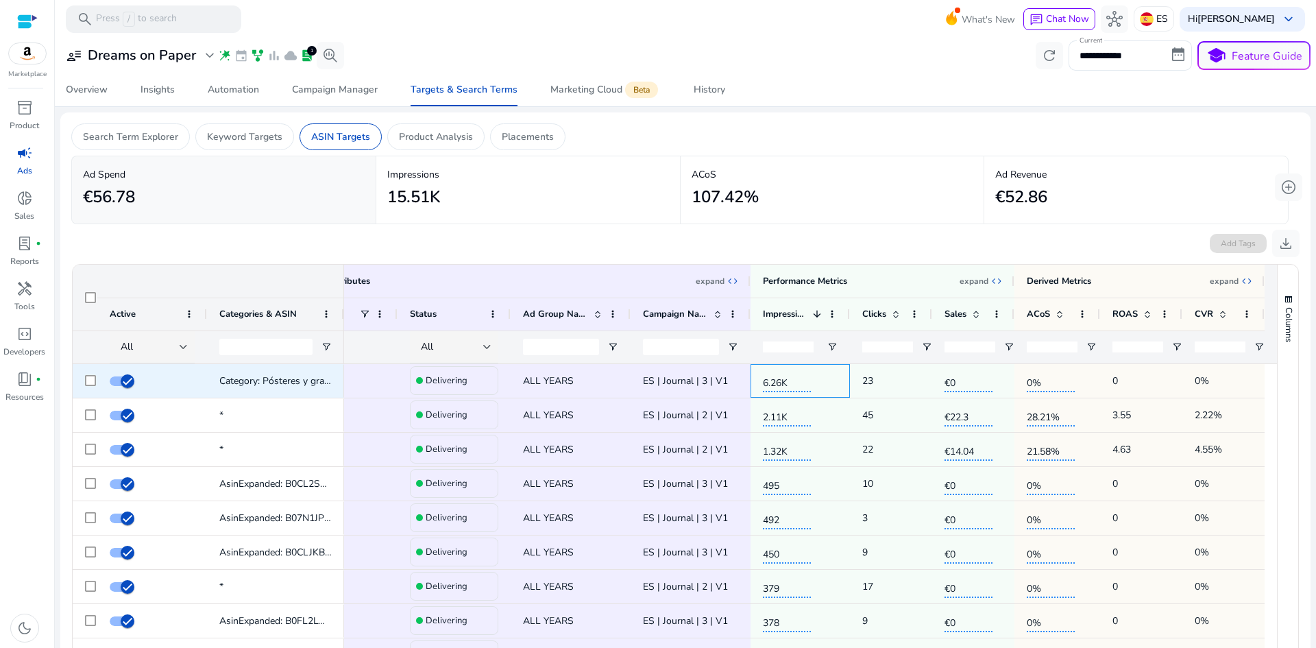
drag, startPoint x: 897, startPoint y: 382, endPoint x: 1116, endPoint y: 394, distance: 219.0
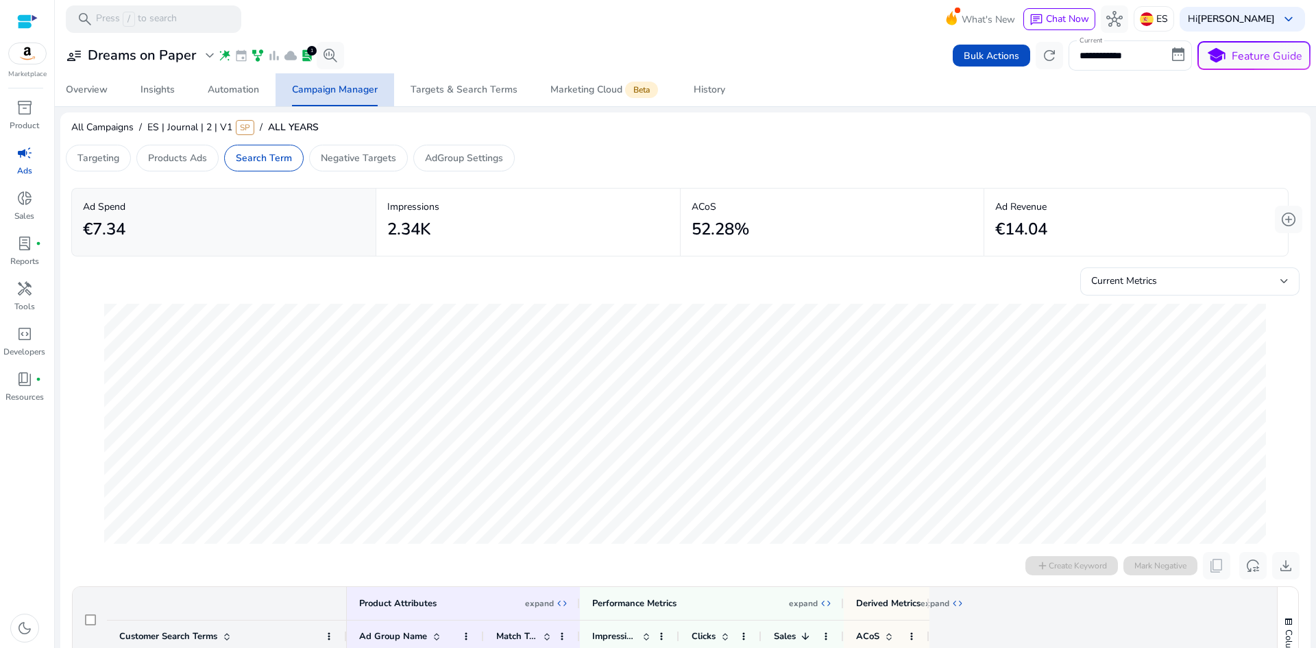
click at [341, 96] on span "Campaign Manager" at bounding box center [335, 89] width 86 height 33
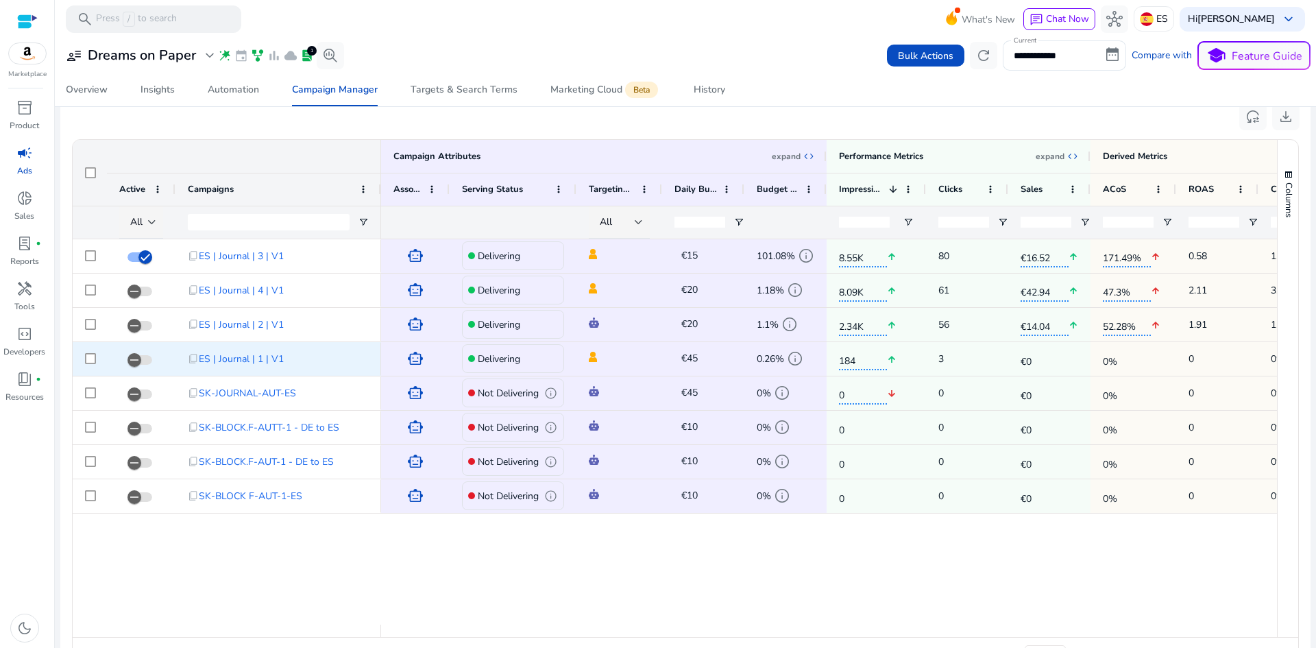
scroll to position [517, 0]
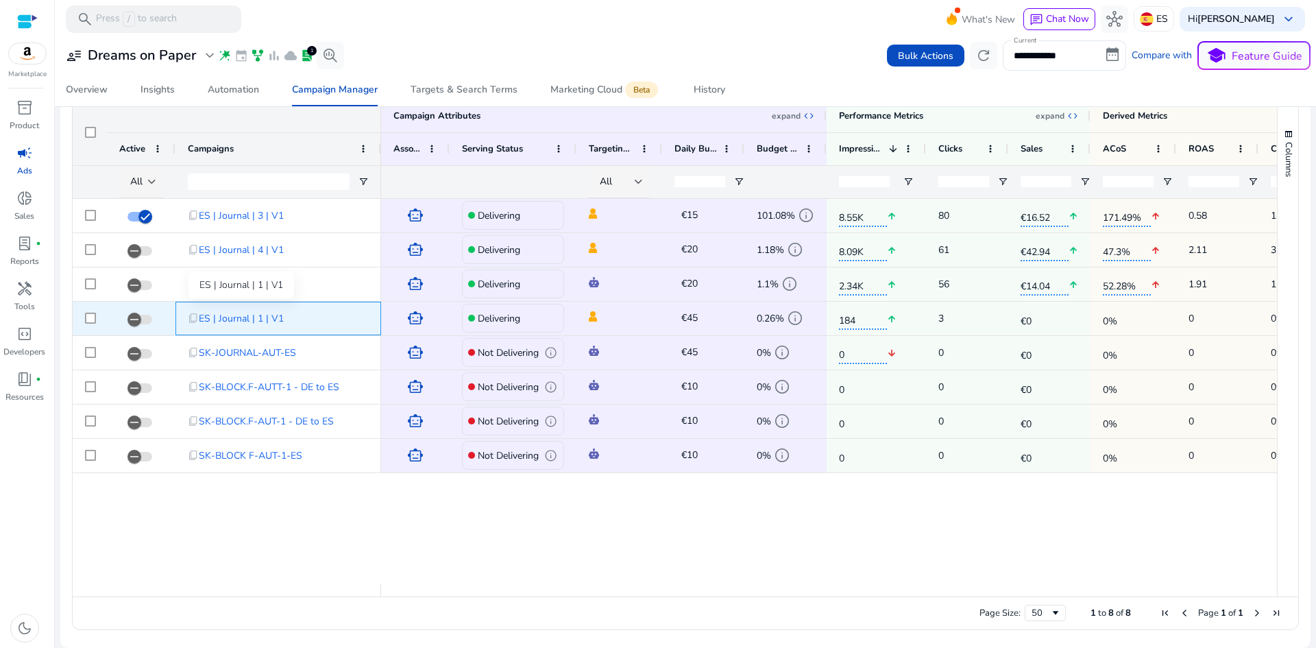
click at [231, 327] on span "ES | Journal | 1 | V1" at bounding box center [241, 318] width 85 height 28
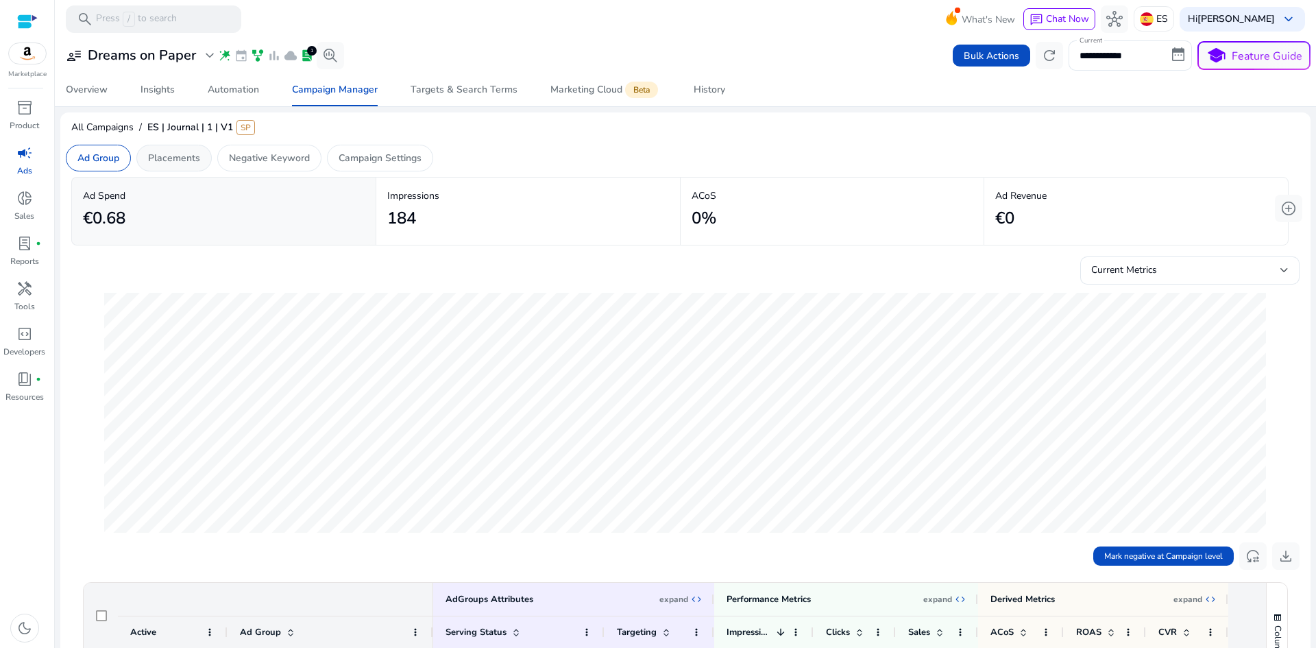
click at [197, 164] on p "Placements" at bounding box center [174, 158] width 52 height 14
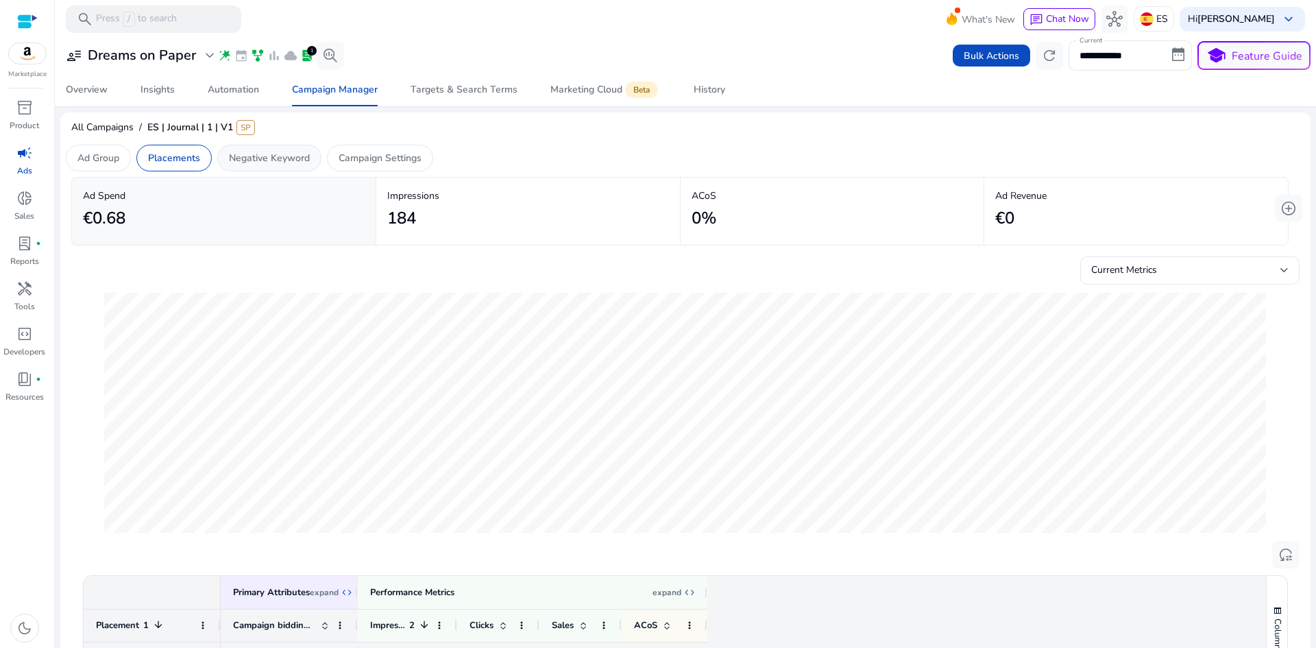
click at [287, 155] on p "Negative Keyword" at bounding box center [269, 158] width 81 height 14
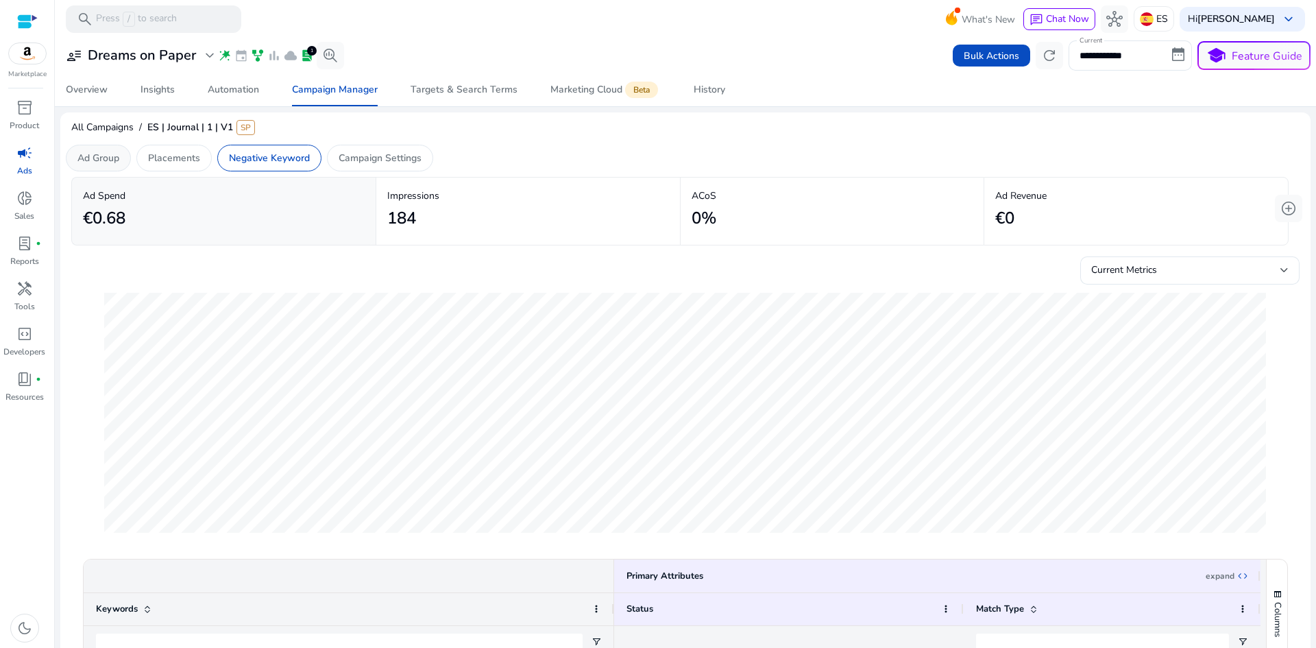
click at [112, 157] on p "Ad Group" at bounding box center [98, 158] width 42 height 14
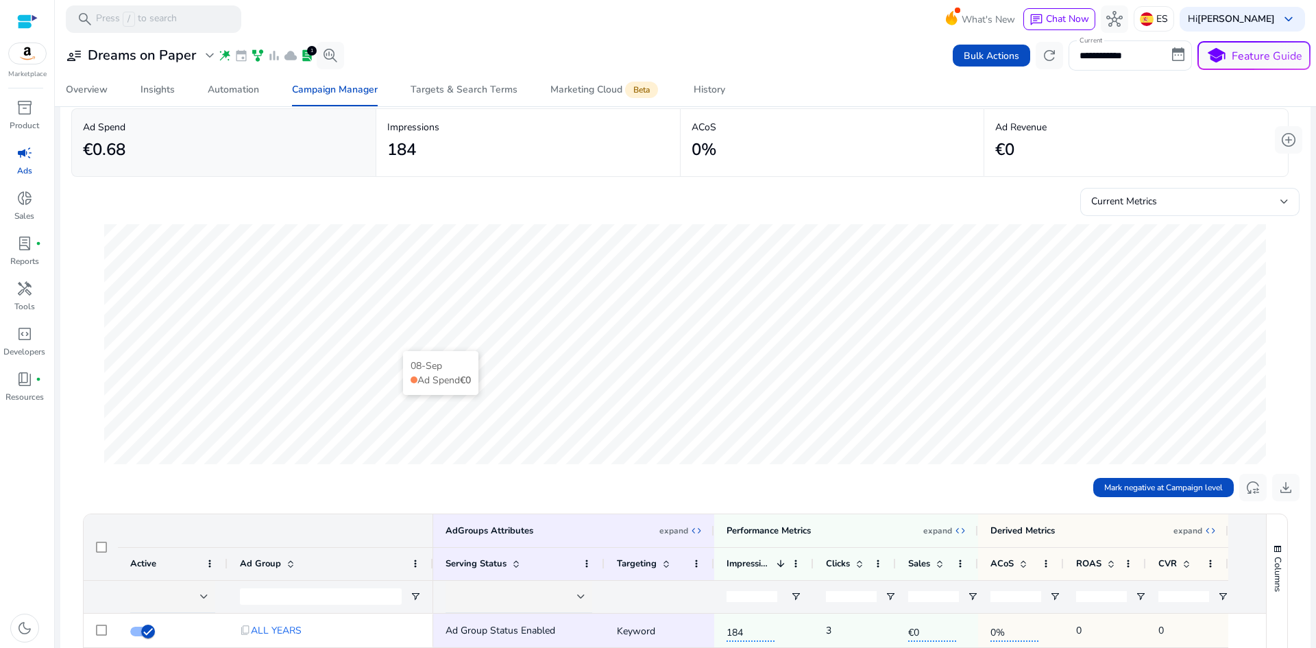
scroll to position [274, 0]
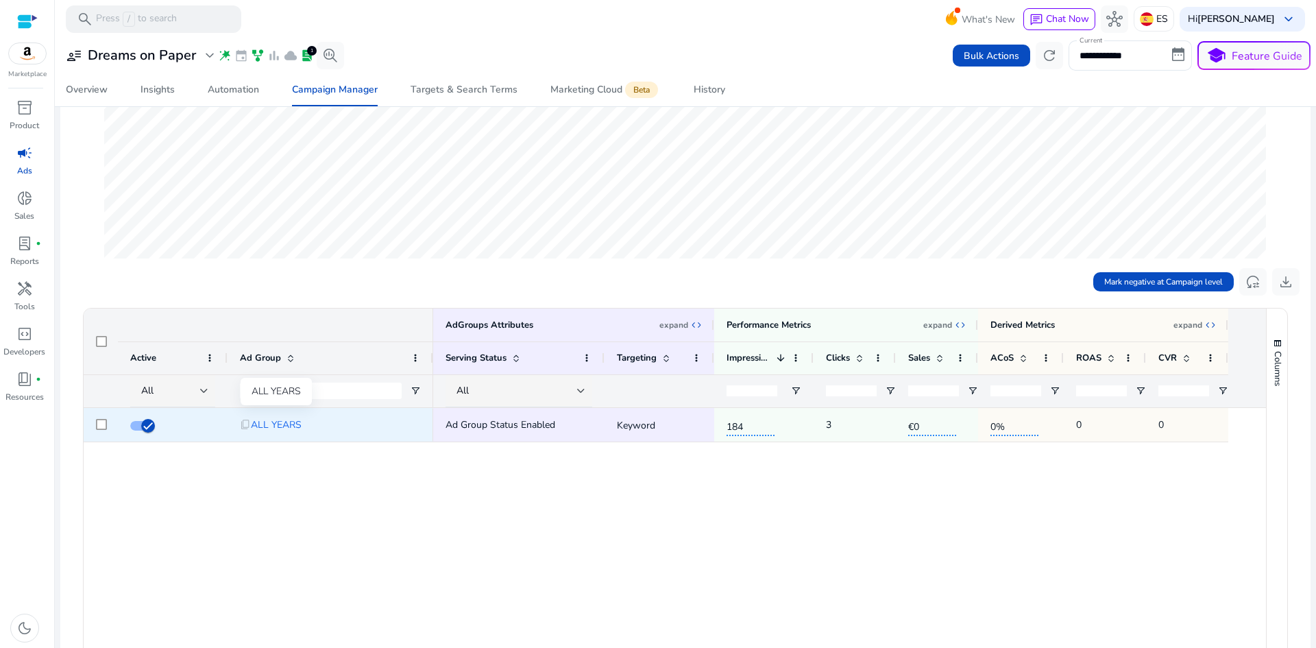
click at [271, 426] on span "ALL YEARS" at bounding box center [276, 425] width 51 height 28
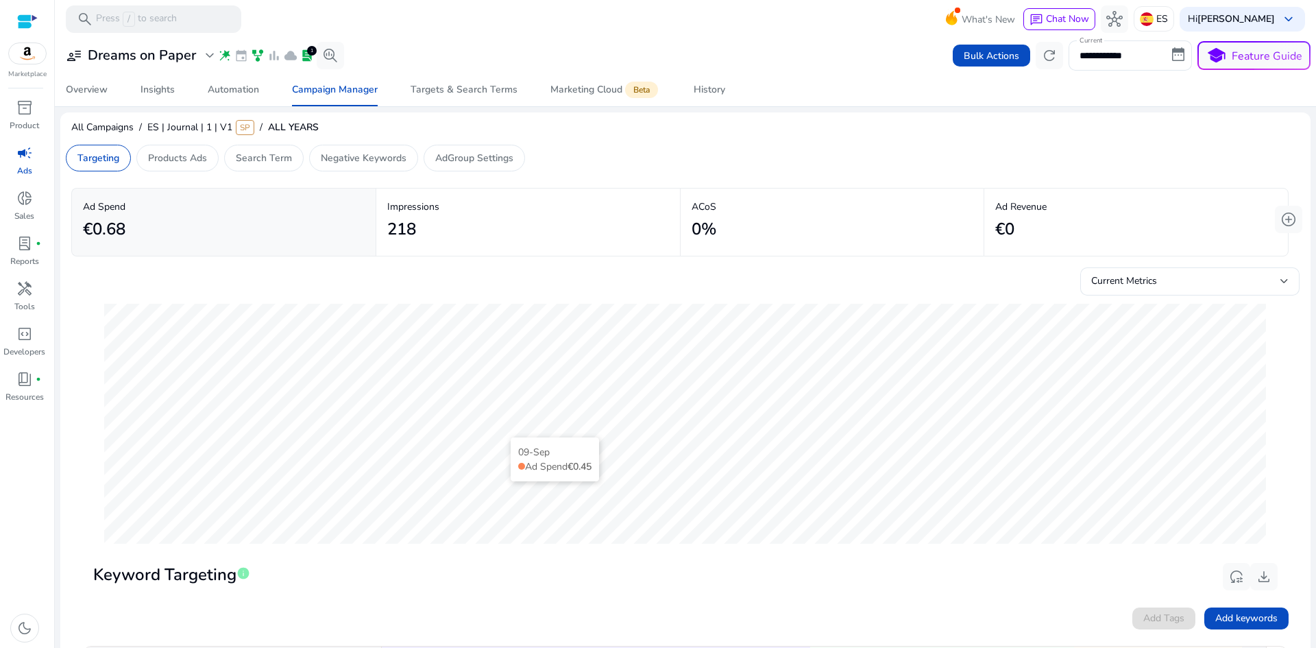
scroll to position [274, 0]
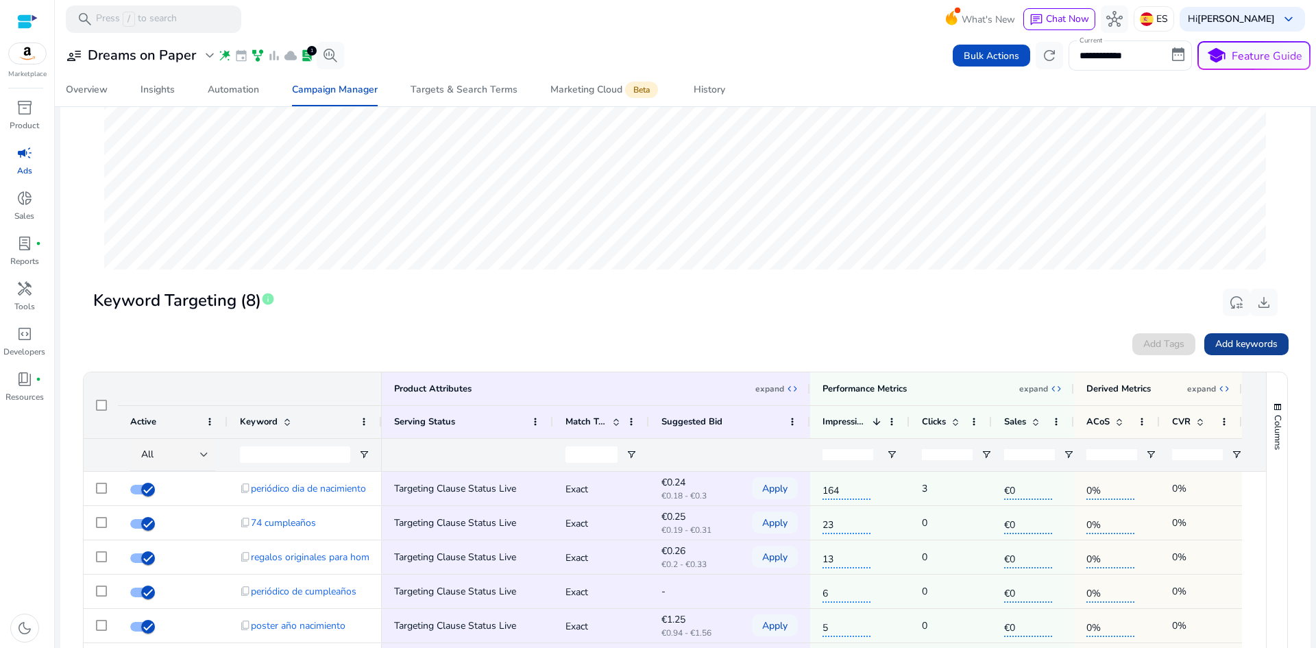
click at [1252, 347] on span "Add keywords" at bounding box center [1247, 344] width 62 height 14
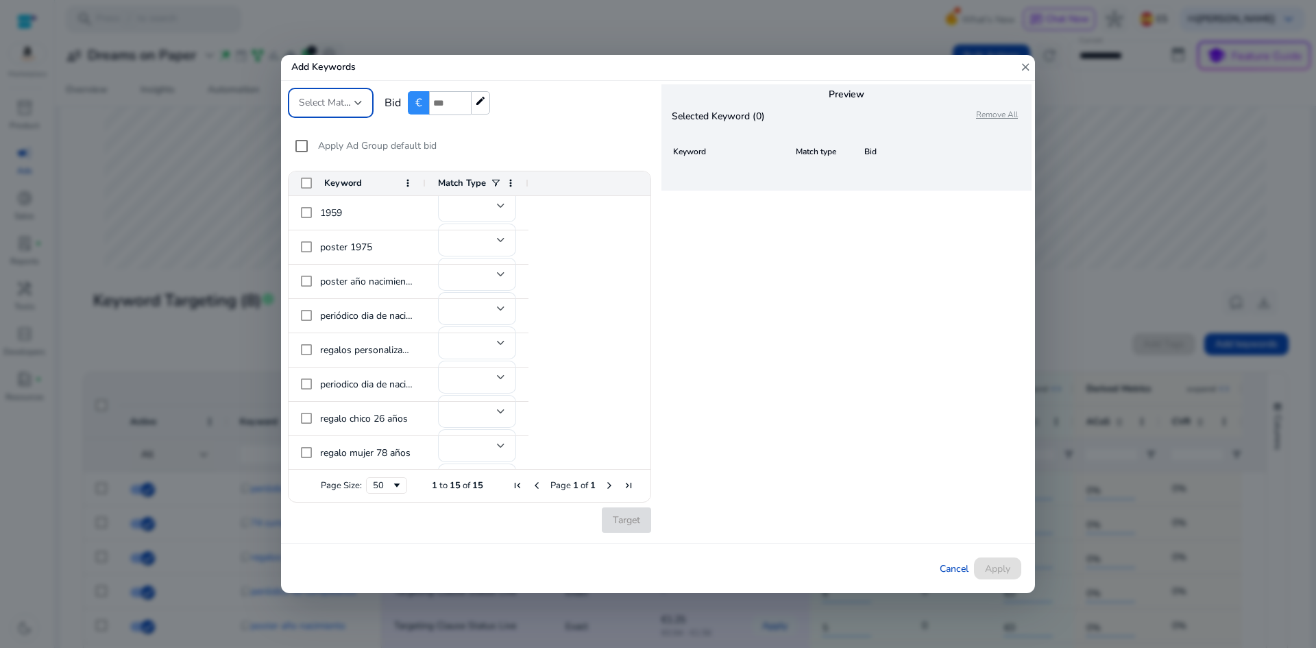
click at [1024, 67] on mat-icon "close" at bounding box center [1025, 67] width 12 height 25
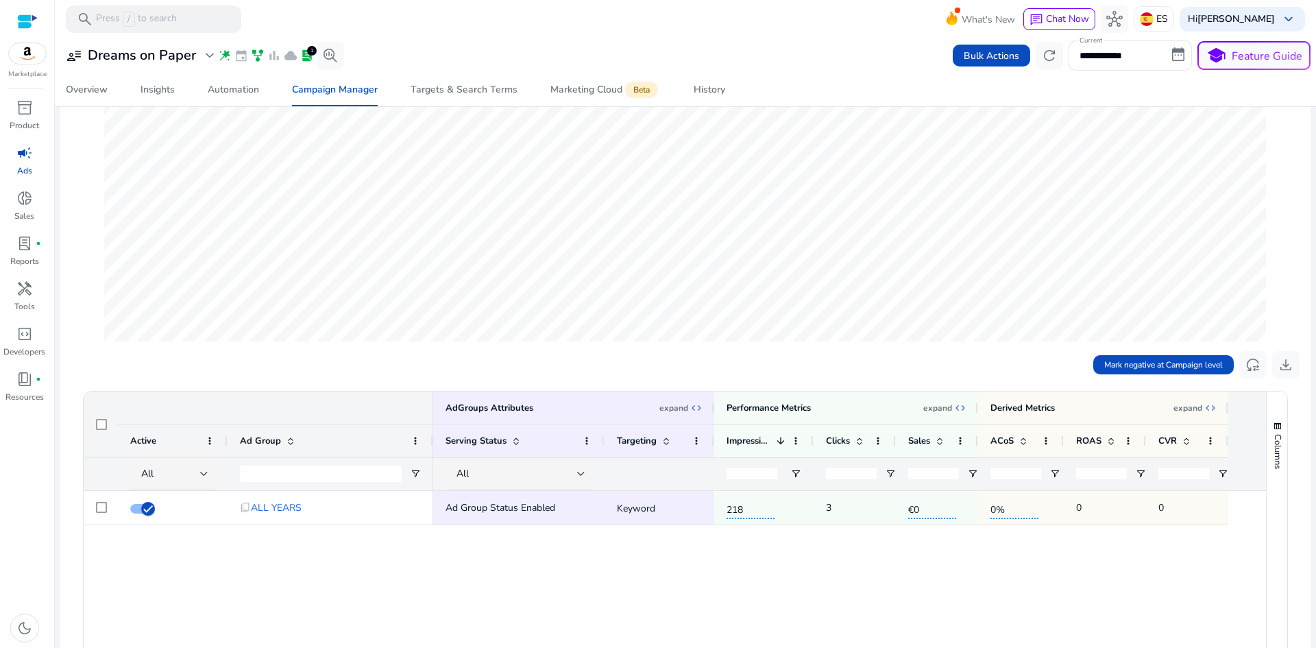
scroll to position [137, 0]
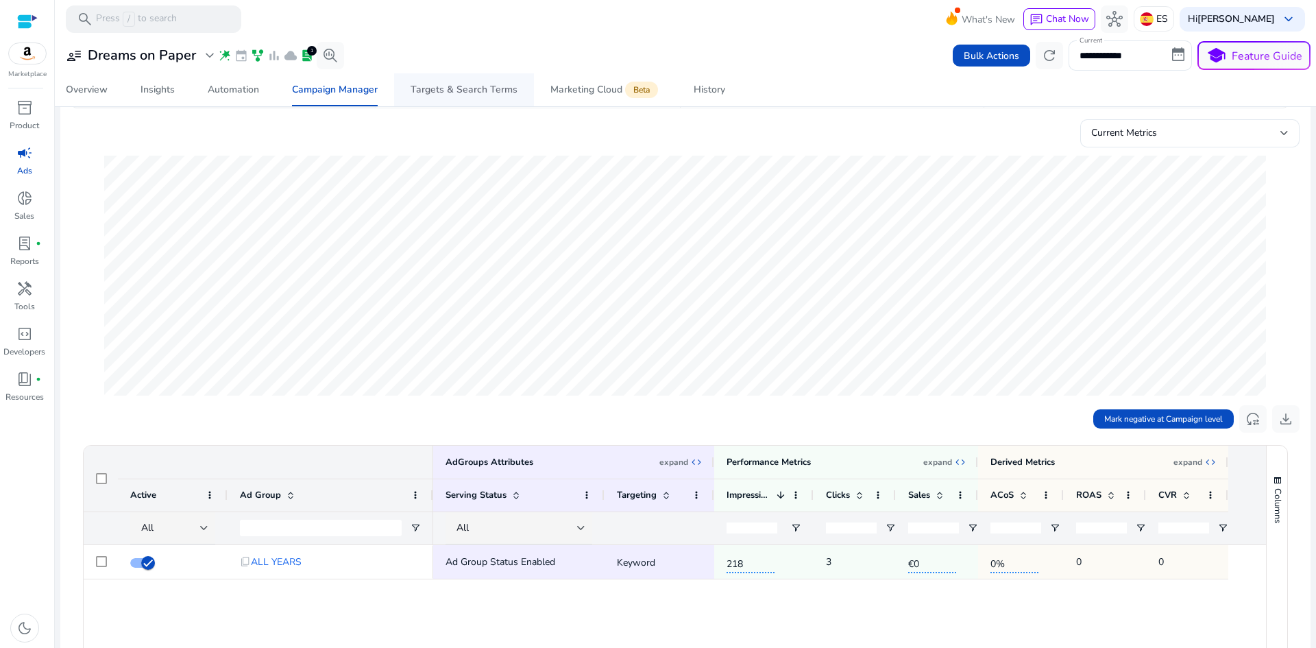
click at [449, 91] on div "Targets & Search Terms" at bounding box center [464, 90] width 107 height 10
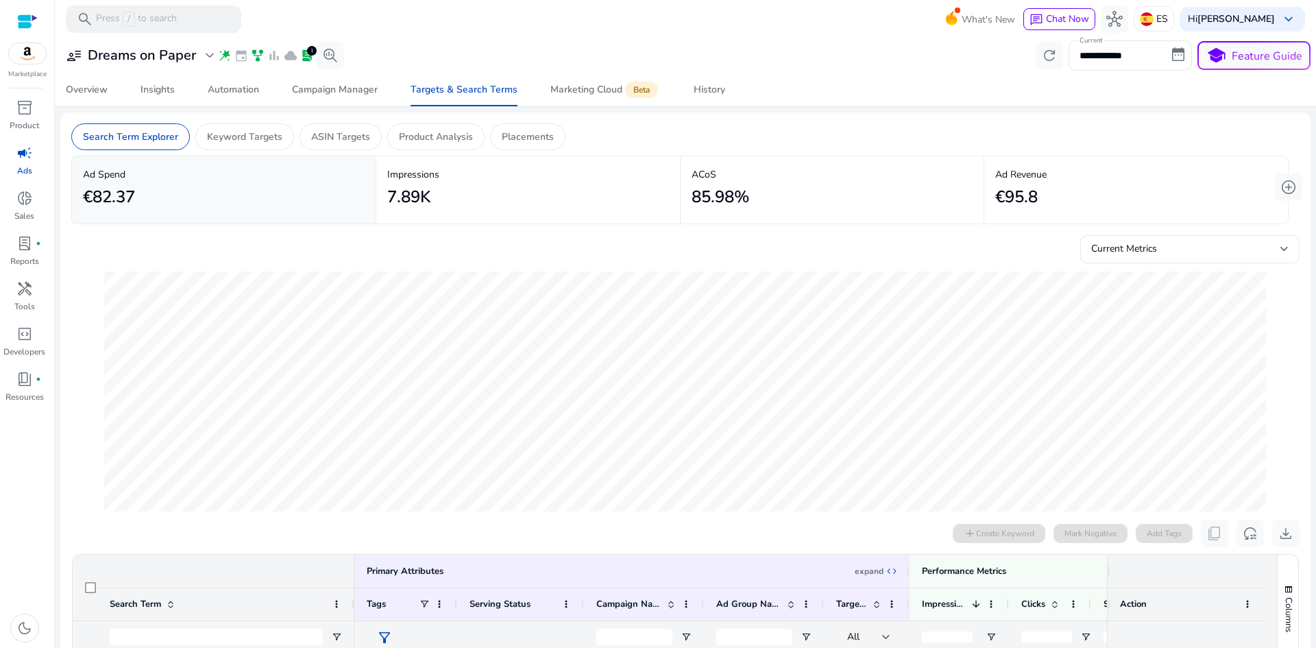
click at [31, 158] on span "campaign" at bounding box center [24, 153] width 16 height 16
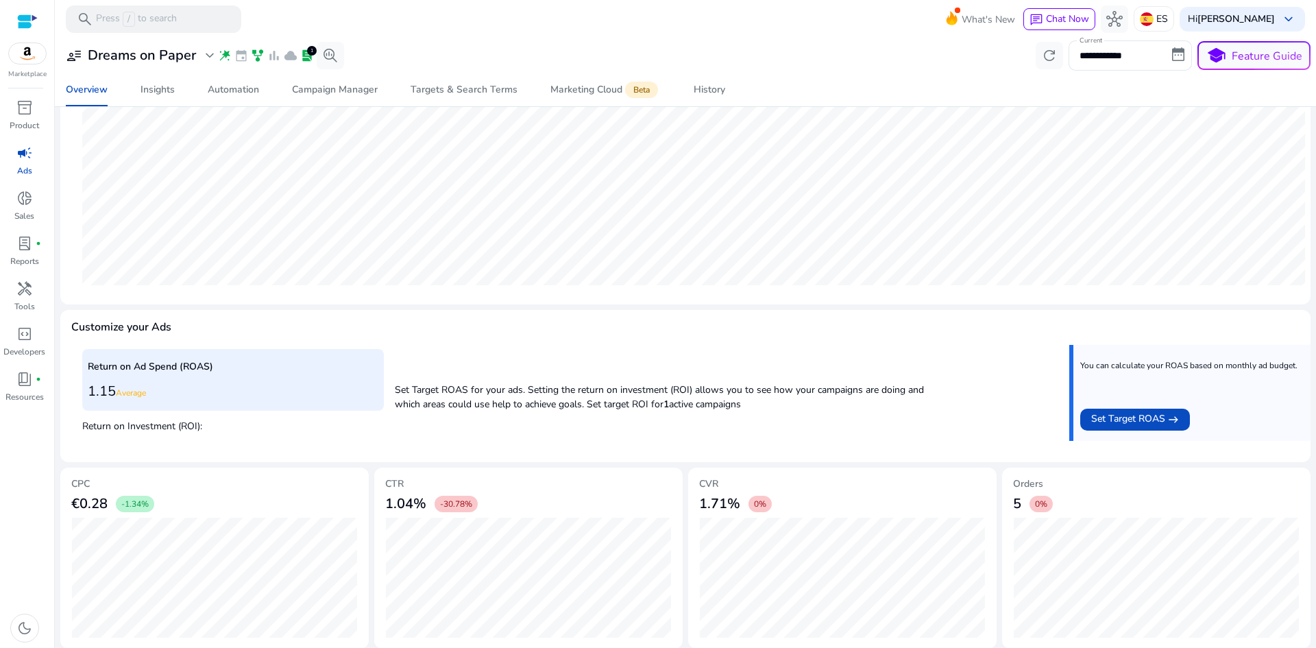
scroll to position [311, 0]
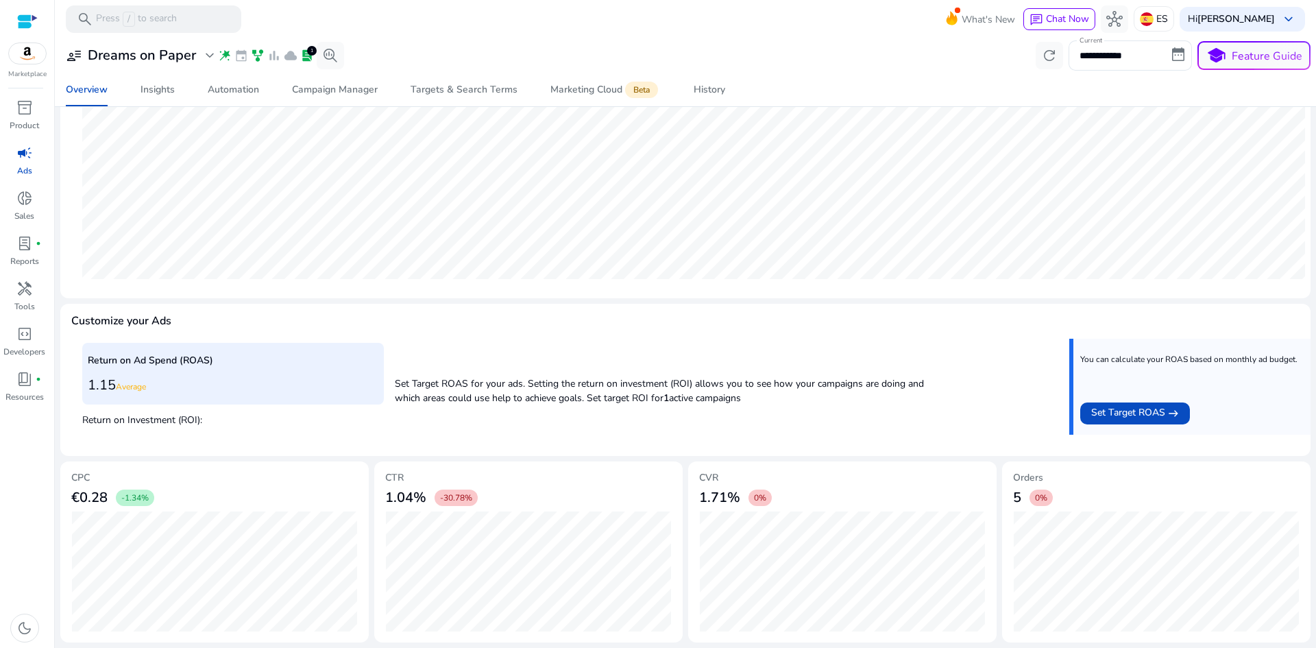
click at [416, 279] on div "Current Ad Spend Sep 10, 2025 €24.58" at bounding box center [693, 124] width 1245 height 325
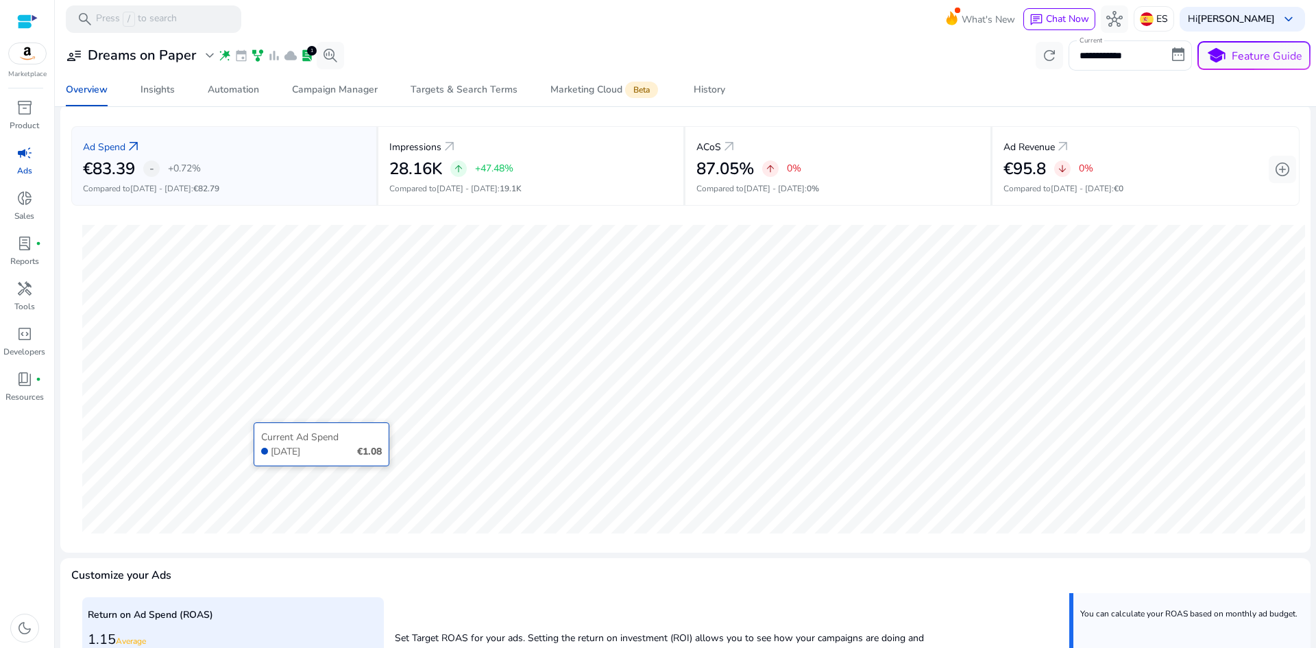
scroll to position [37, 0]
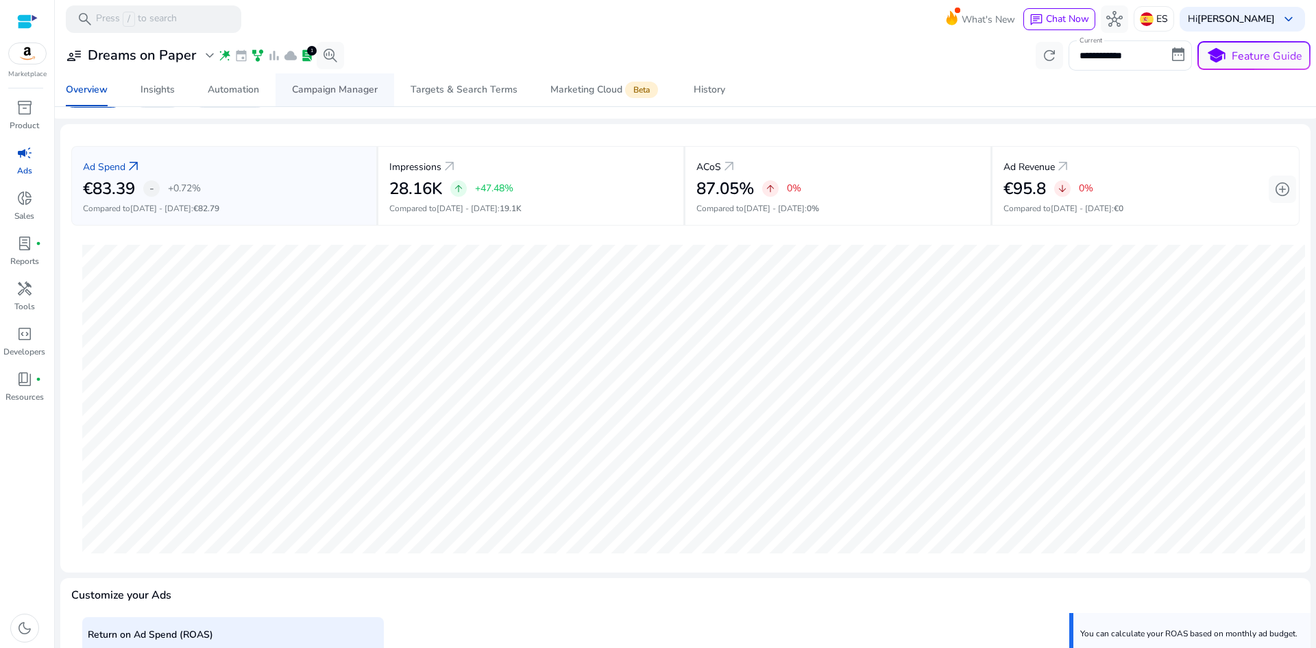
click at [341, 93] on div "Campaign Manager" at bounding box center [335, 90] width 86 height 10
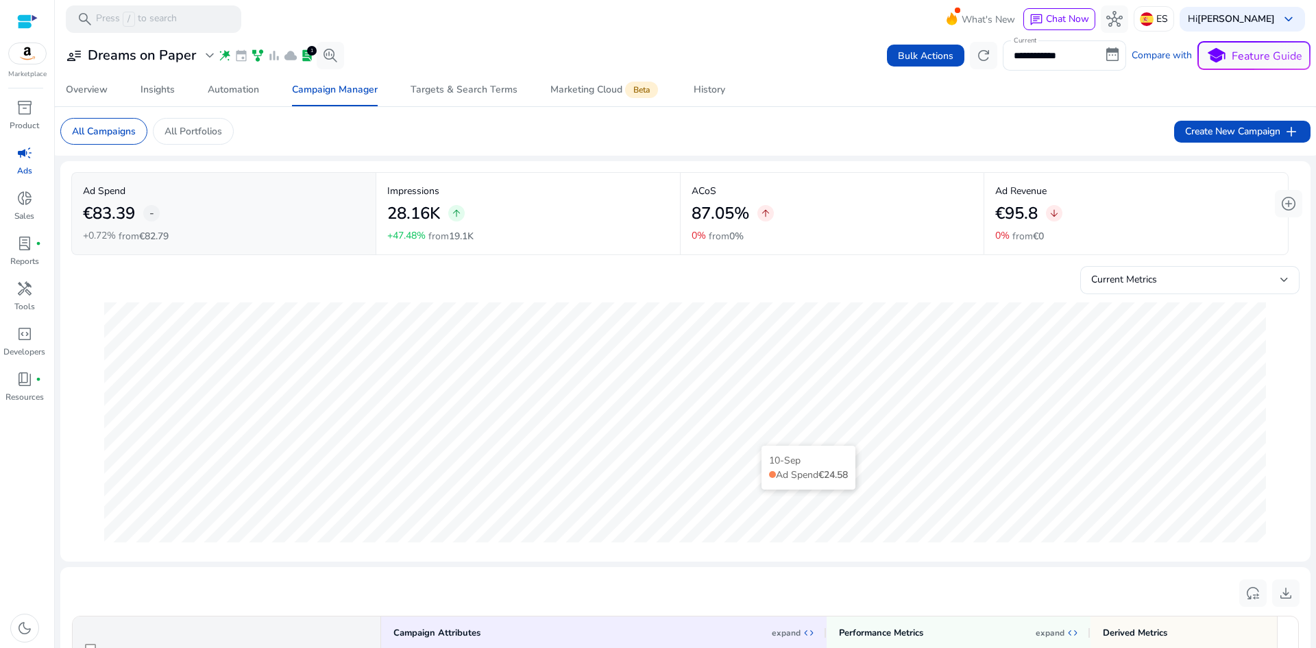
scroll to position [343, 0]
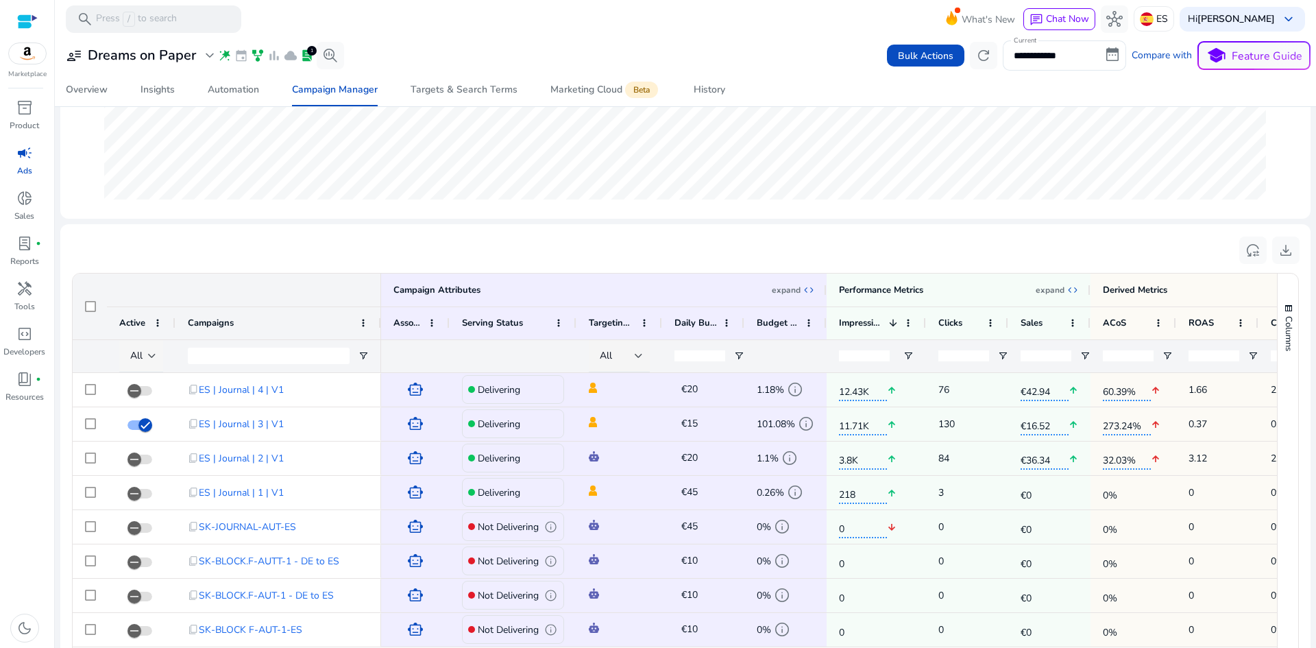
click at [152, 356] on div at bounding box center [152, 355] width 8 height 5
click at [167, 431] on span "Delivering" at bounding box center [158, 427] width 43 height 14
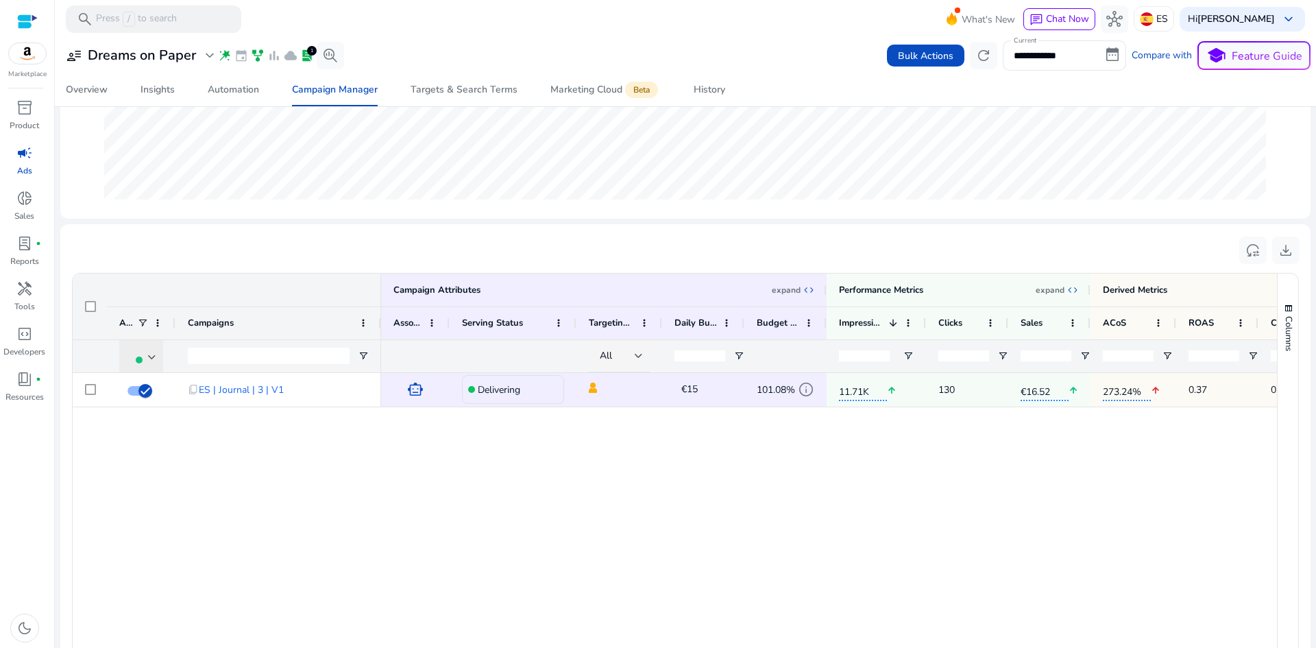
click at [141, 361] on span at bounding box center [139, 359] width 7 height 7
click at [169, 396] on span "All" at bounding box center [170, 396] width 81 height 14
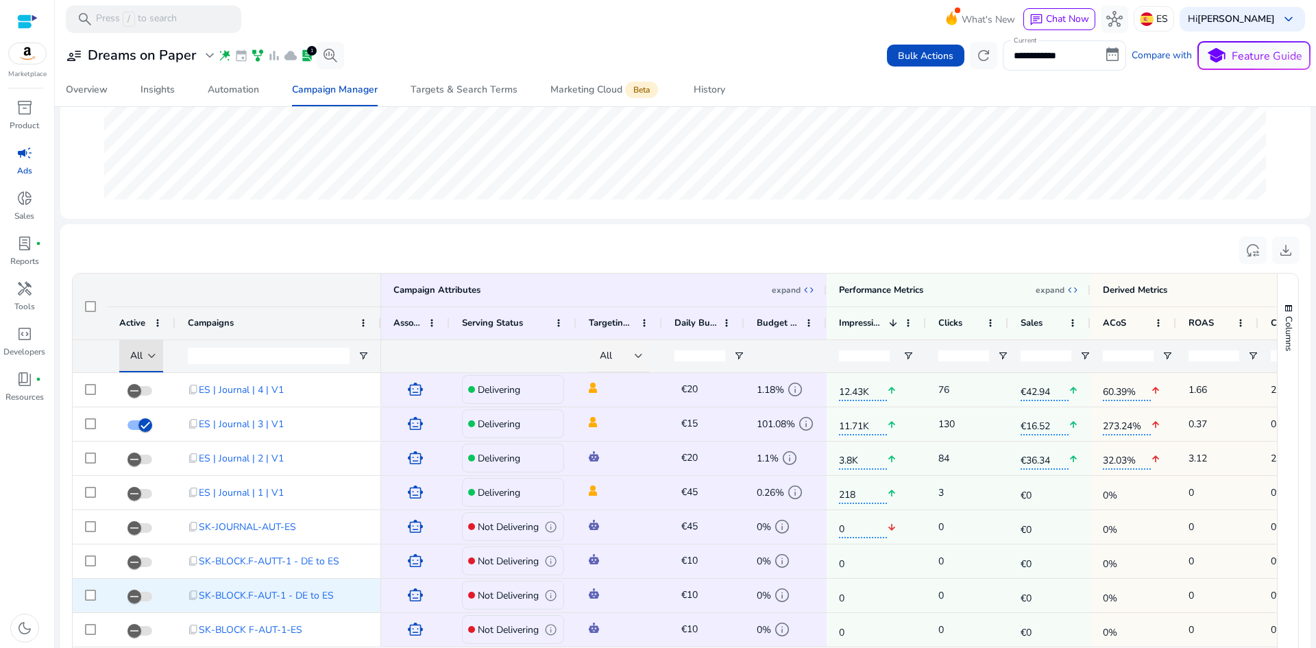
scroll to position [517, 0]
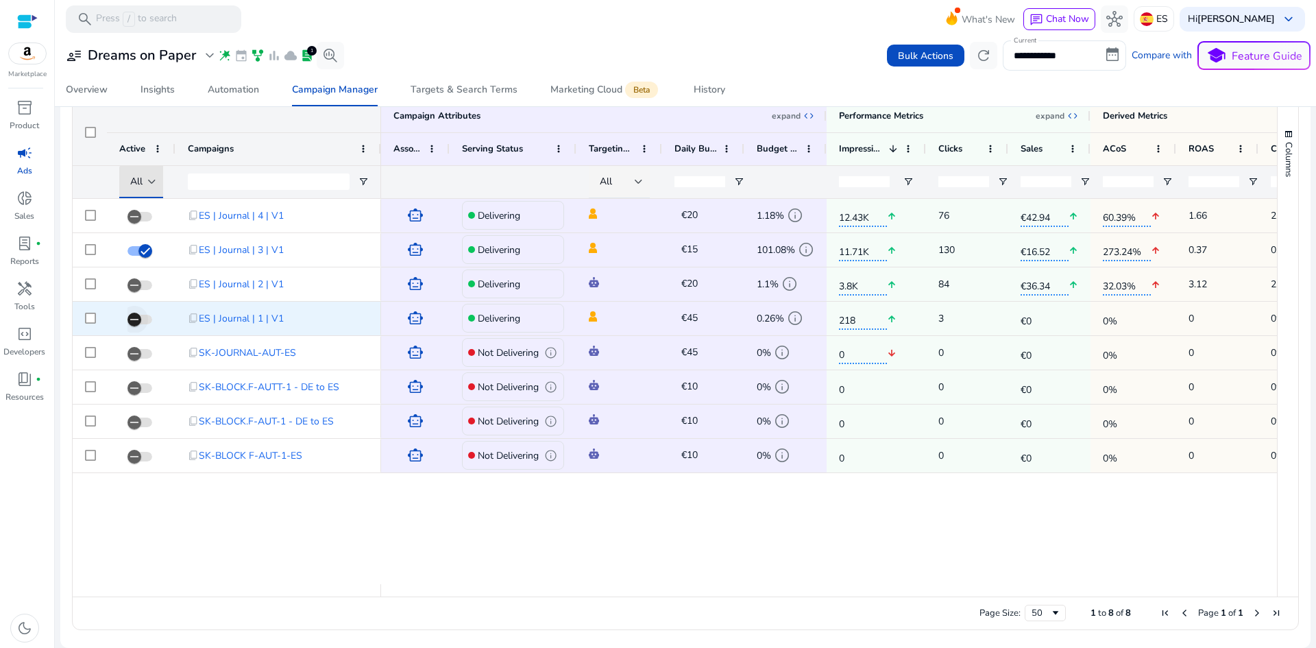
click at [138, 321] on icon "button" at bounding box center [134, 319] width 12 height 12
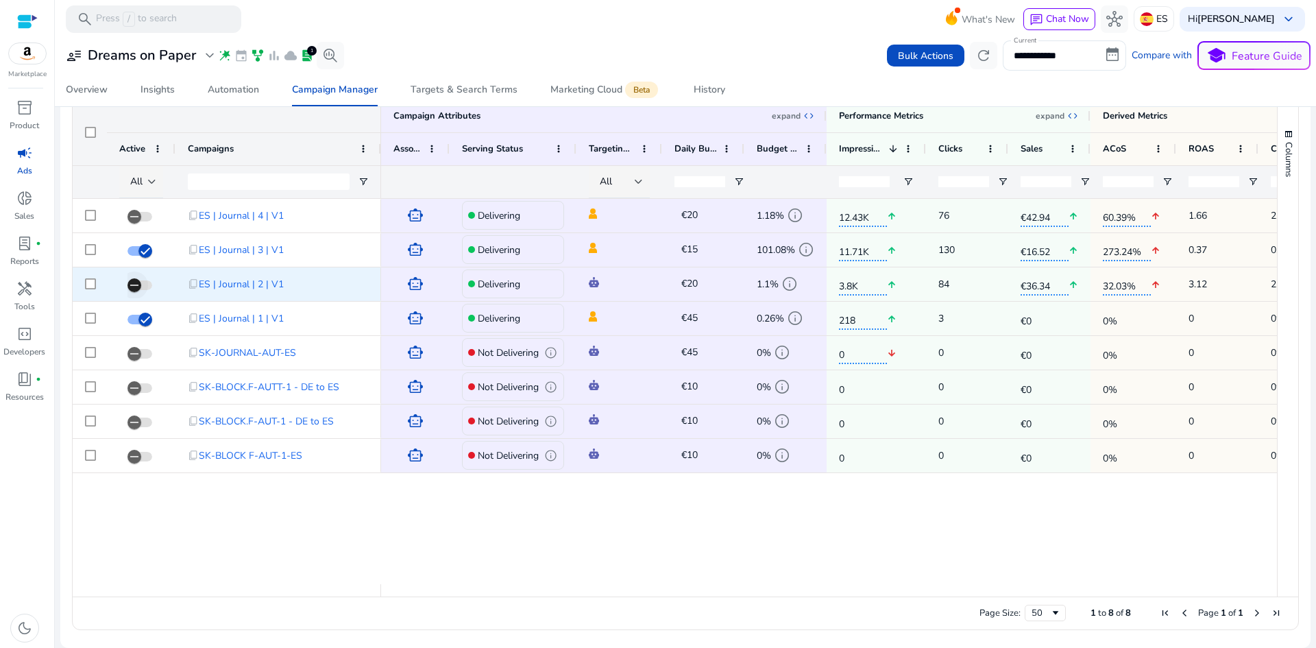
click at [134, 287] on icon "button" at bounding box center [134, 285] width 12 height 12
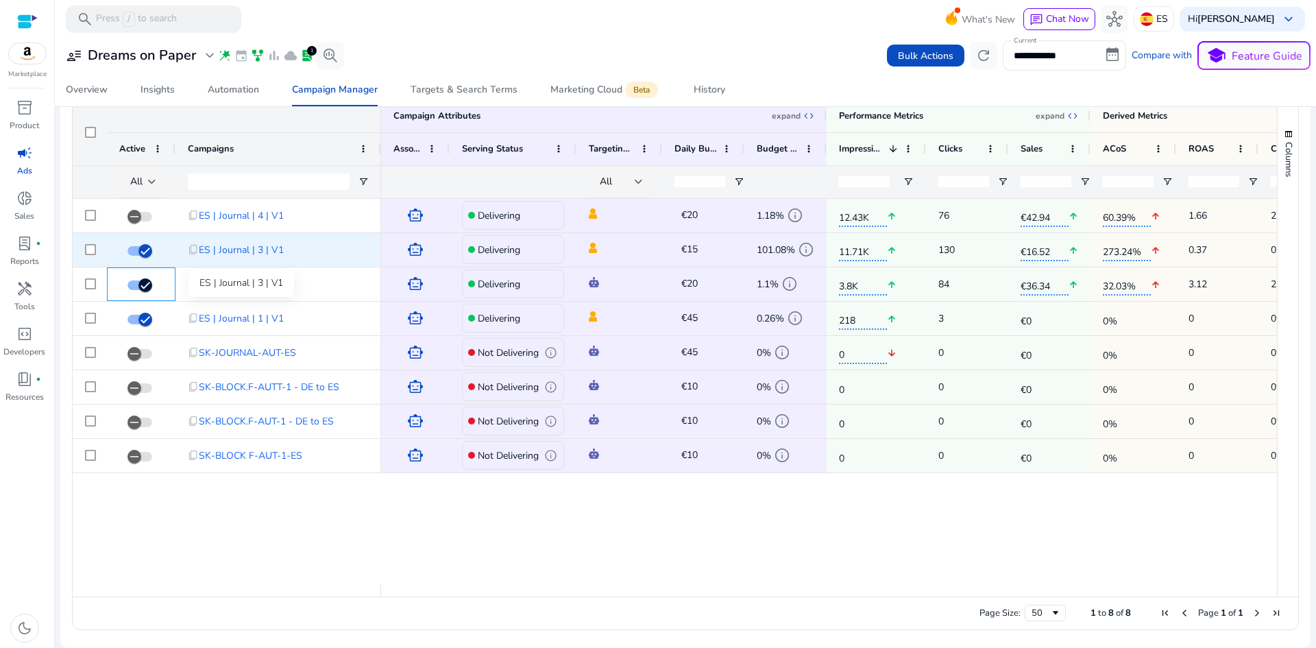
scroll to position [448, 0]
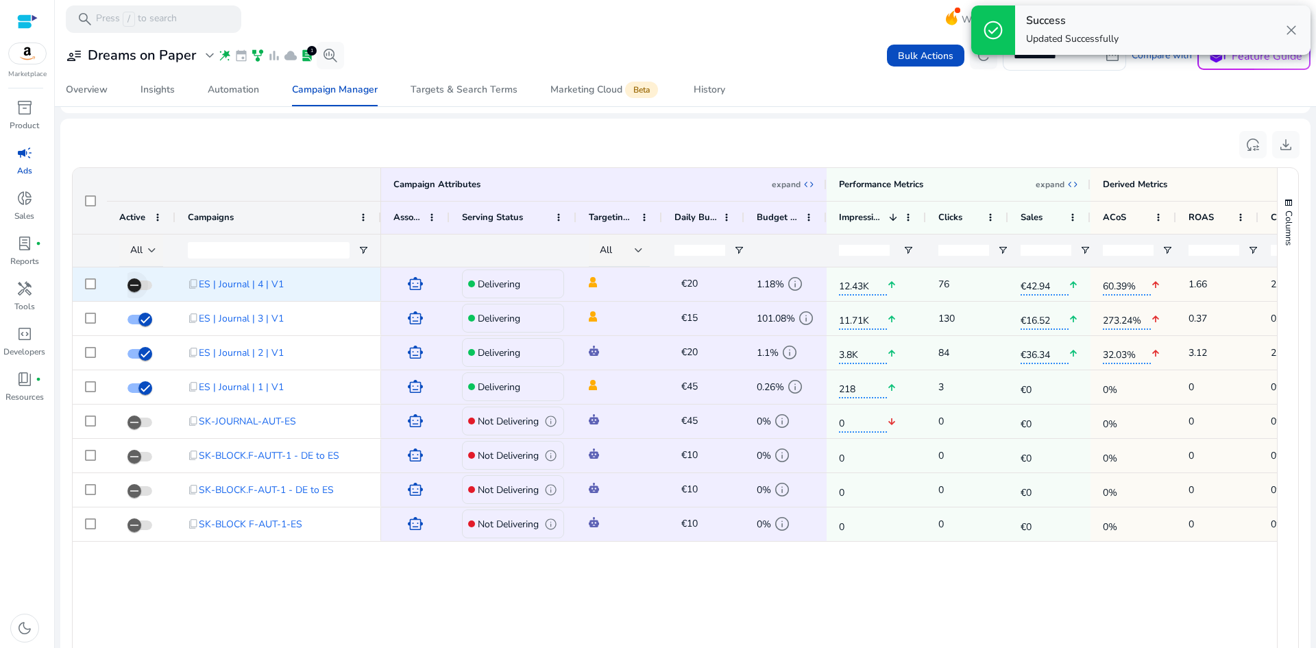
click at [144, 283] on span "button" at bounding box center [134, 284] width 27 height 27
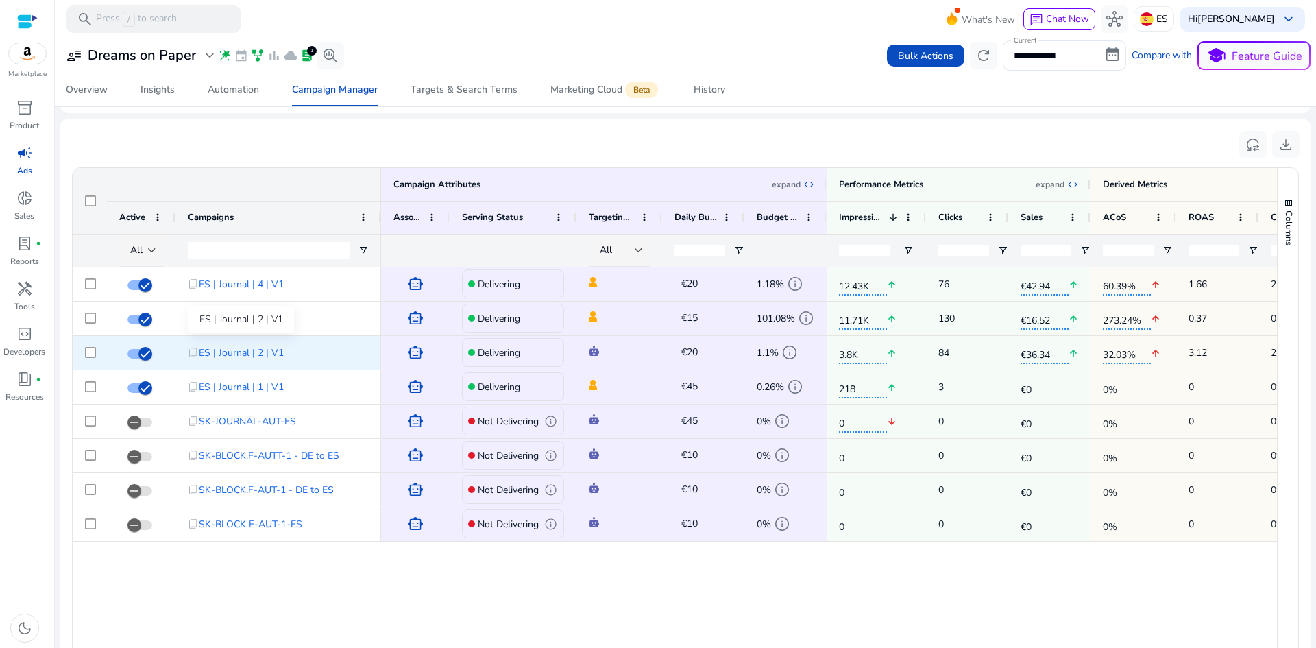
click at [265, 356] on span "ES | Journal | 2 | V1" at bounding box center [241, 353] width 85 height 28
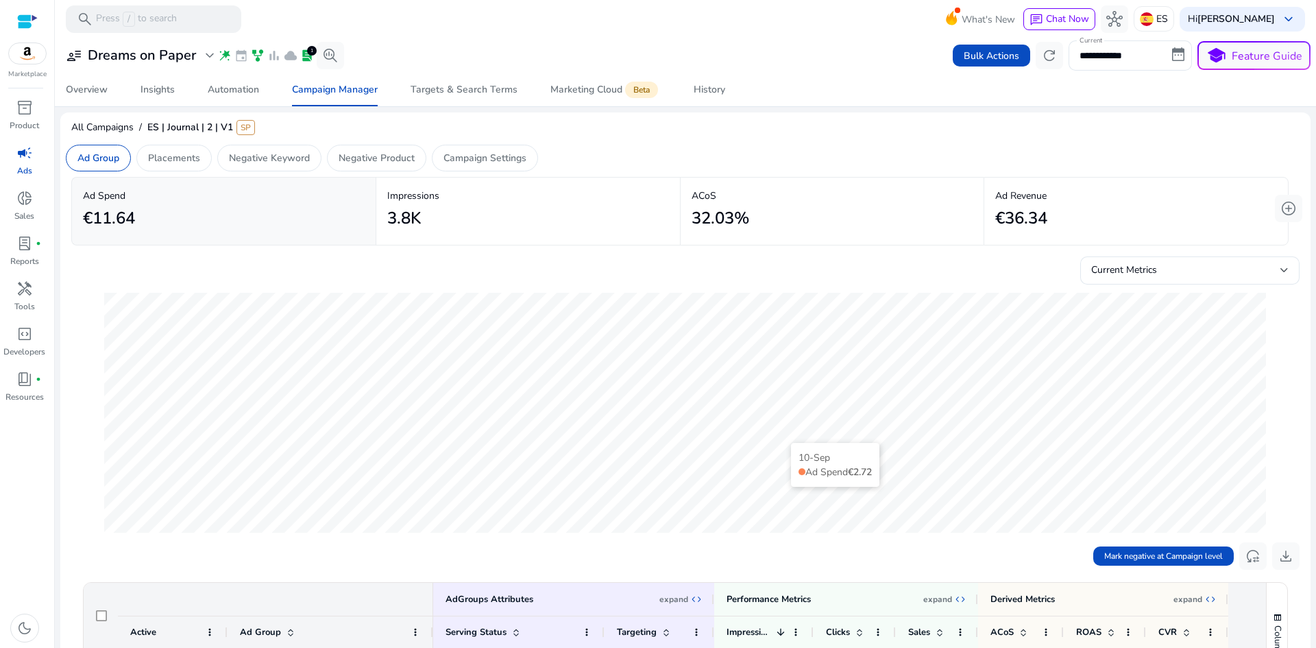
scroll to position [274, 0]
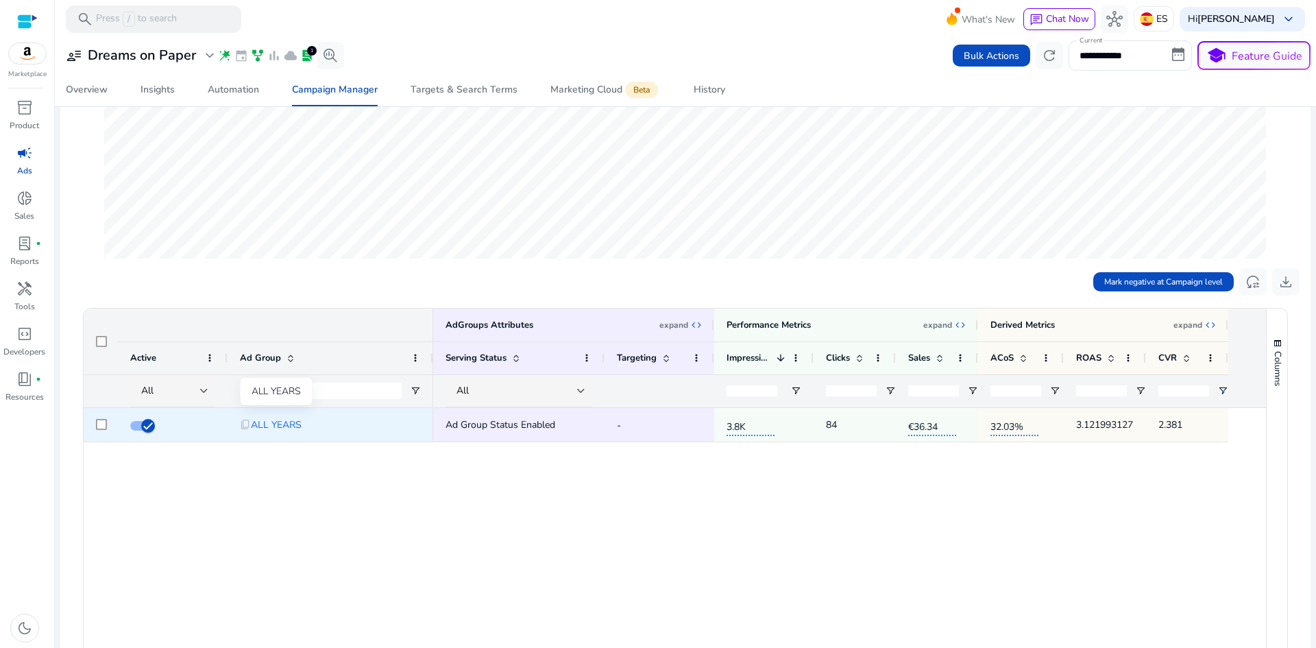
click at [276, 428] on span "ALL YEARS" at bounding box center [276, 425] width 51 height 28
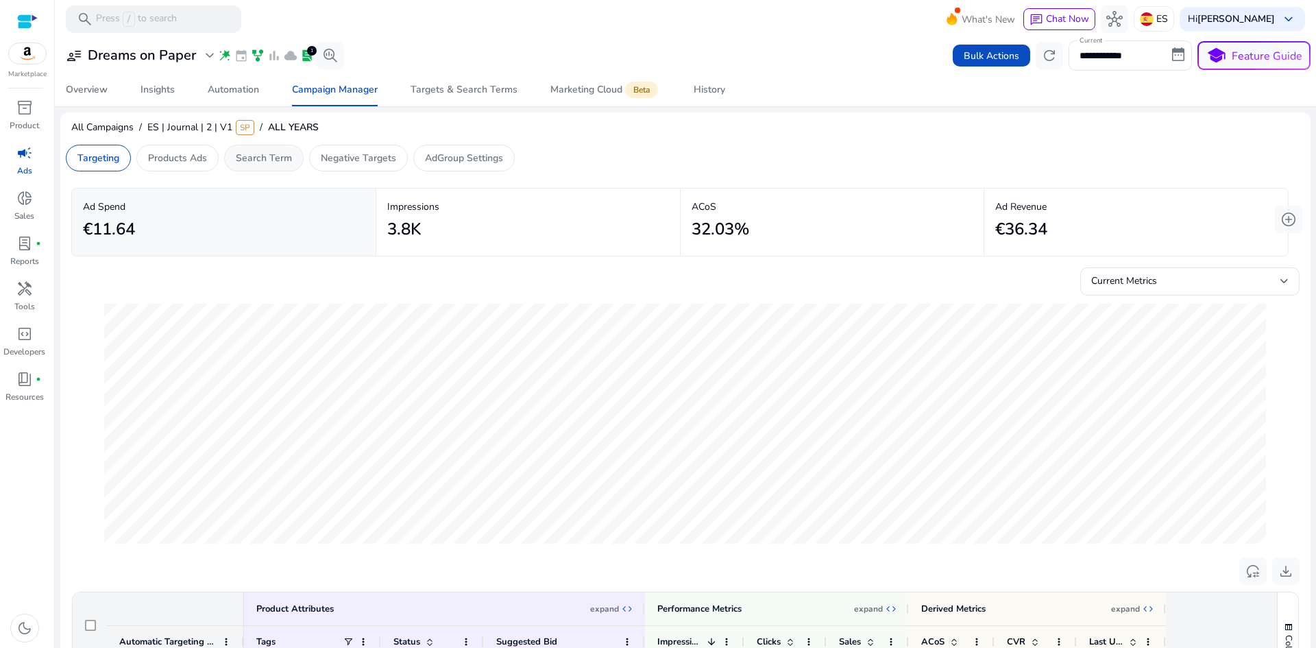
click at [256, 160] on p "Search Term" at bounding box center [264, 158] width 56 height 14
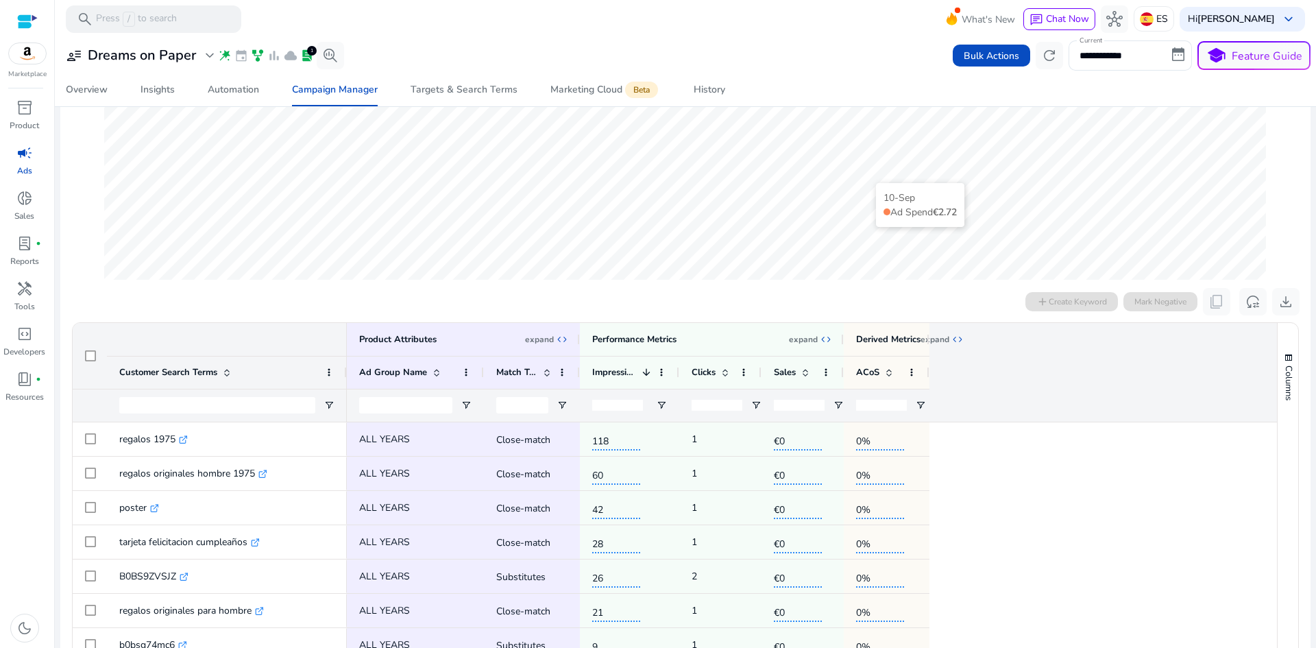
scroll to position [343, 0]
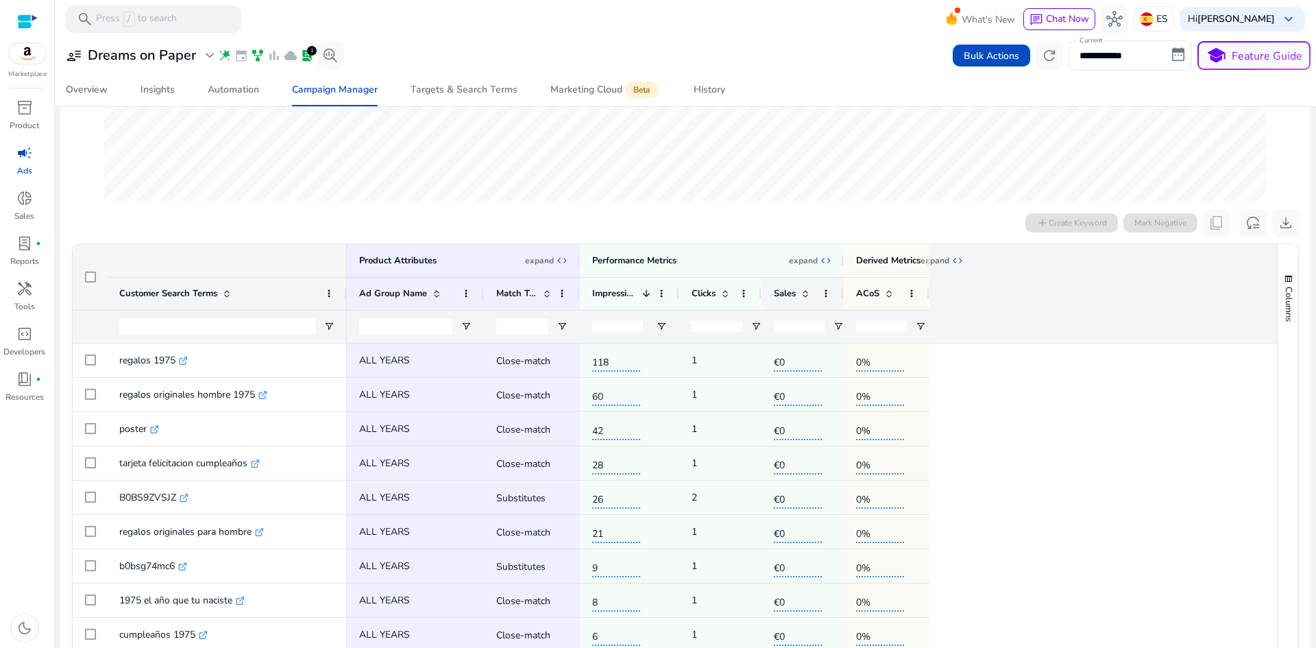
click at [777, 294] on span "Sales" at bounding box center [785, 293] width 22 height 12
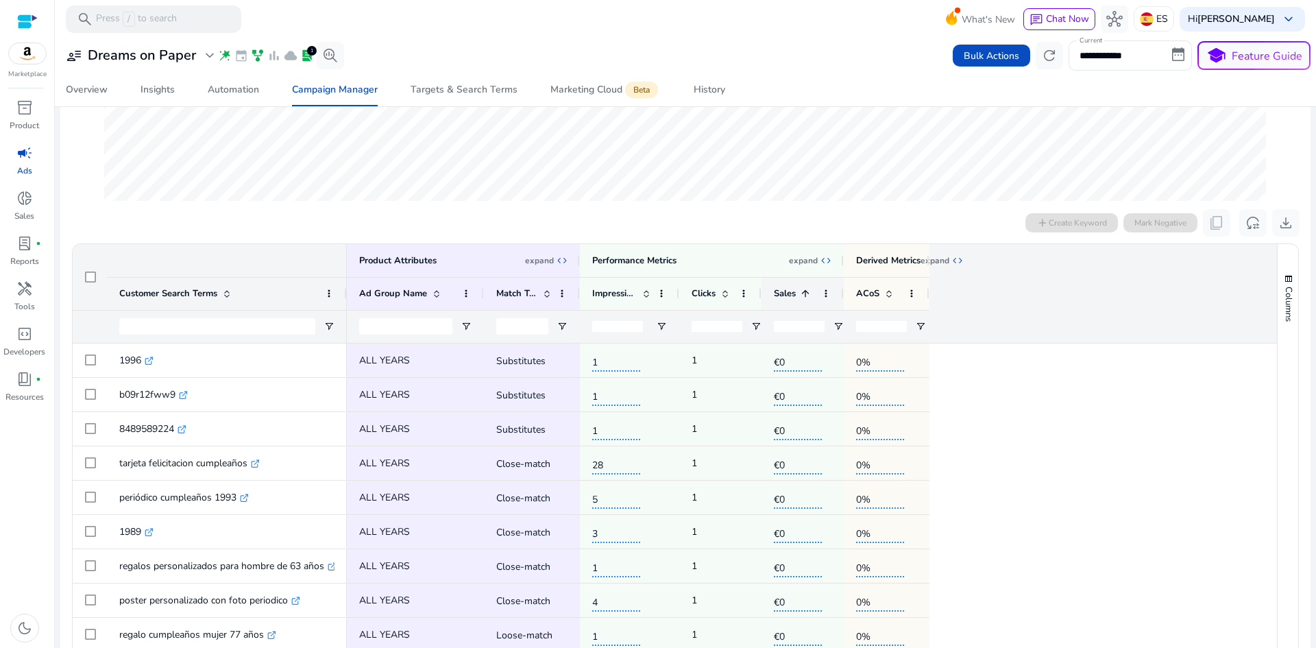
click at [791, 294] on span "Sales" at bounding box center [785, 293] width 22 height 12
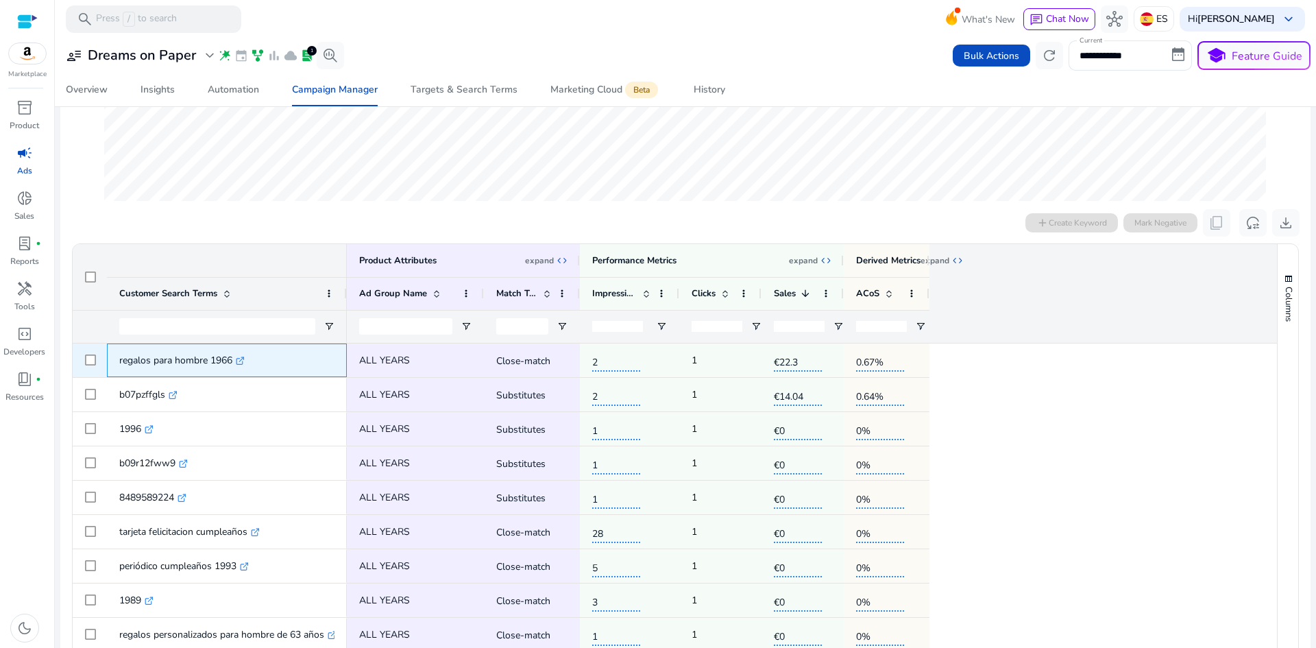
drag, startPoint x: 213, startPoint y: 366, endPoint x: 233, endPoint y: 366, distance: 19.9
click at [233, 366] on div "regalos para hombre 1966 .st0{fill:#2c8af8}" at bounding box center [227, 360] width 240 height 34
copy div "regalos para hombre 1966"
click at [240, 360] on icon ".st0{fill:#2c8af8}" at bounding box center [240, 360] width 9 height 9
copy div "regalos para hombre 1966"
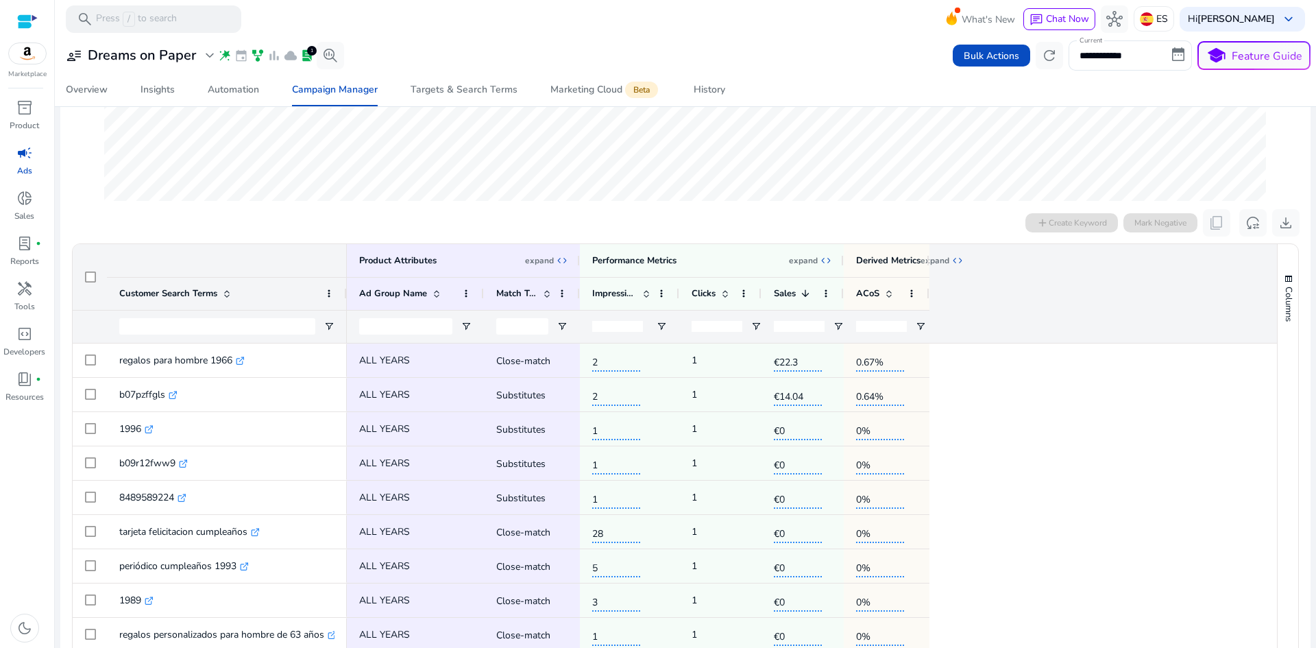
drag, startPoint x: 949, startPoint y: 374, endPoint x: 963, endPoint y: 376, distance: 13.9
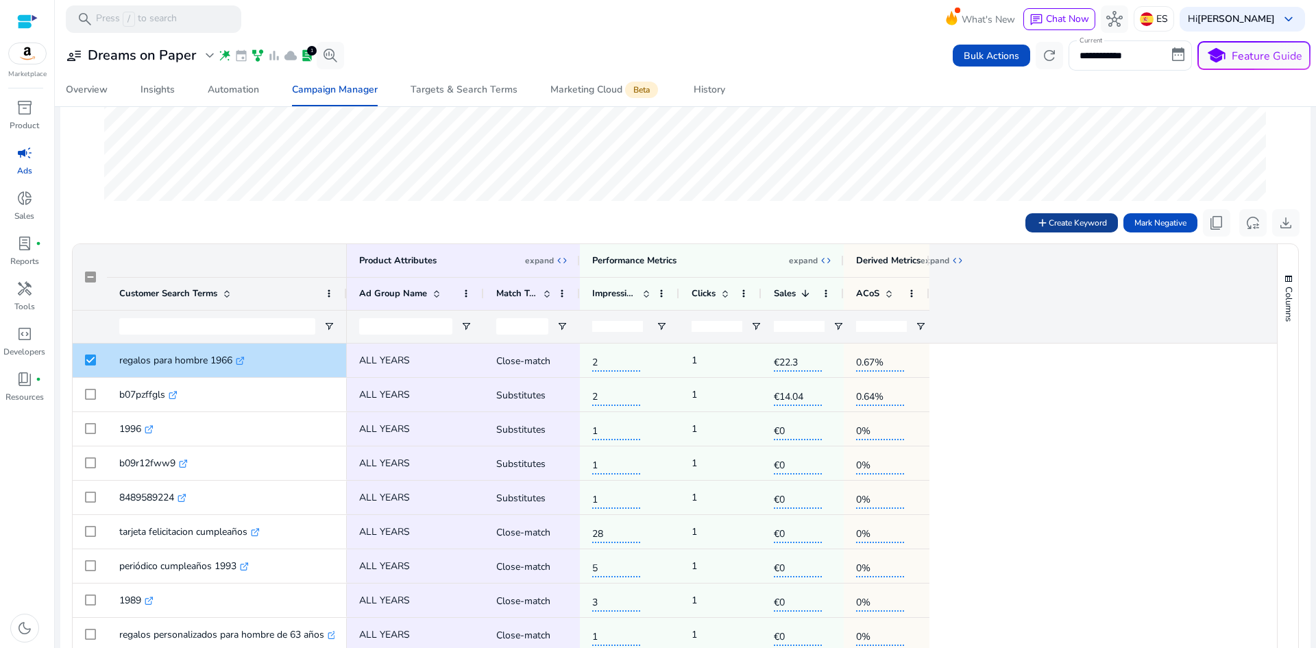
click at [1072, 221] on span "Create Keyword" at bounding box center [1078, 223] width 58 height 12
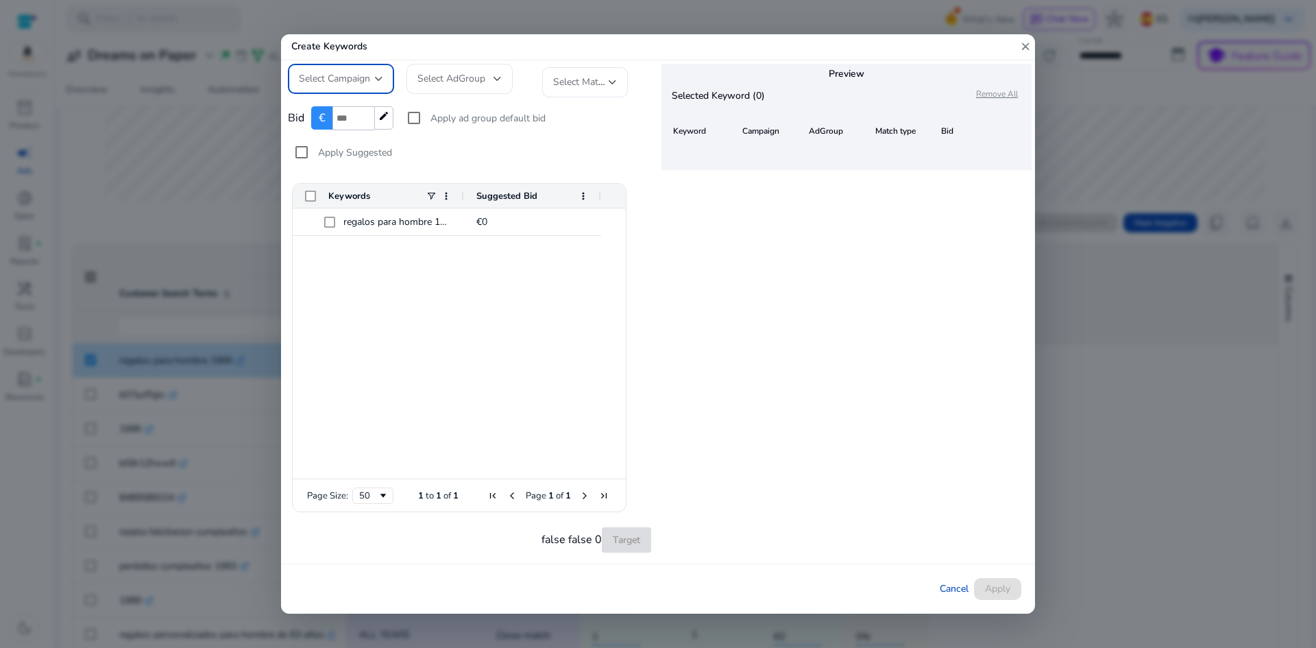
click at [374, 81] on div "Select Campaign" at bounding box center [337, 78] width 76 height 15
click at [472, 73] on div at bounding box center [658, 324] width 1316 height 648
click at [479, 80] on span "Select AdGroup" at bounding box center [452, 78] width 68 height 13
click at [513, 85] on mat-form-field "Select AdGroup" at bounding box center [463, 79] width 113 height 30
click at [367, 82] on span "Select Campaign" at bounding box center [334, 78] width 71 height 13
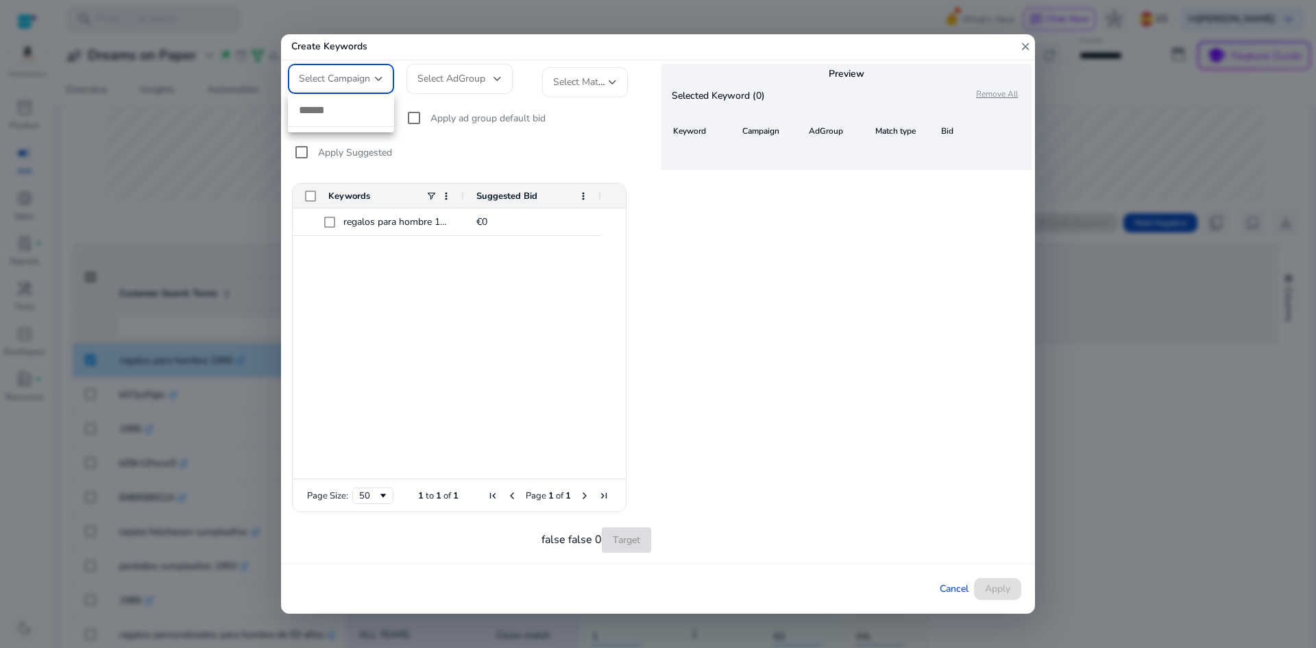
click at [354, 116] on input "dropdown search" at bounding box center [341, 110] width 106 height 32
click at [354, 73] on div at bounding box center [658, 324] width 1316 height 648
click at [356, 80] on span "Select Campaign" at bounding box center [334, 78] width 71 height 13
paste input "**********"
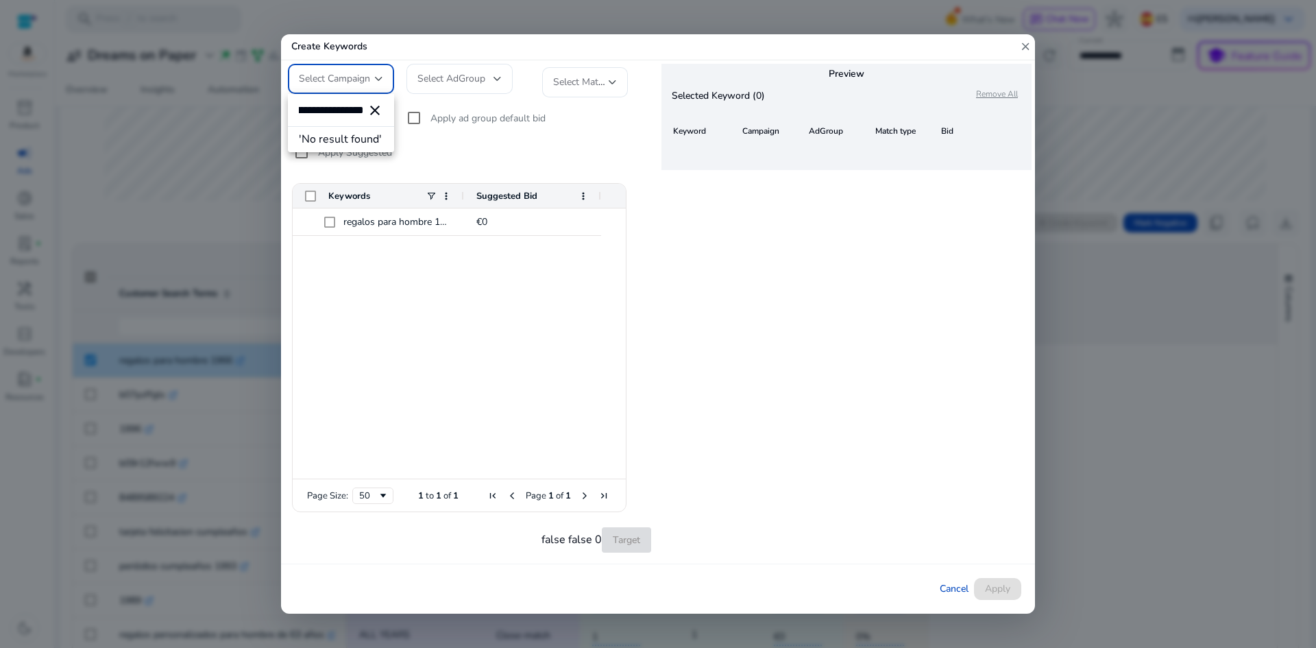
type input "**********"
click at [910, 193] on div at bounding box center [658, 324] width 1316 height 648
click at [1025, 47] on mat-icon "close" at bounding box center [1025, 46] width 12 height 25
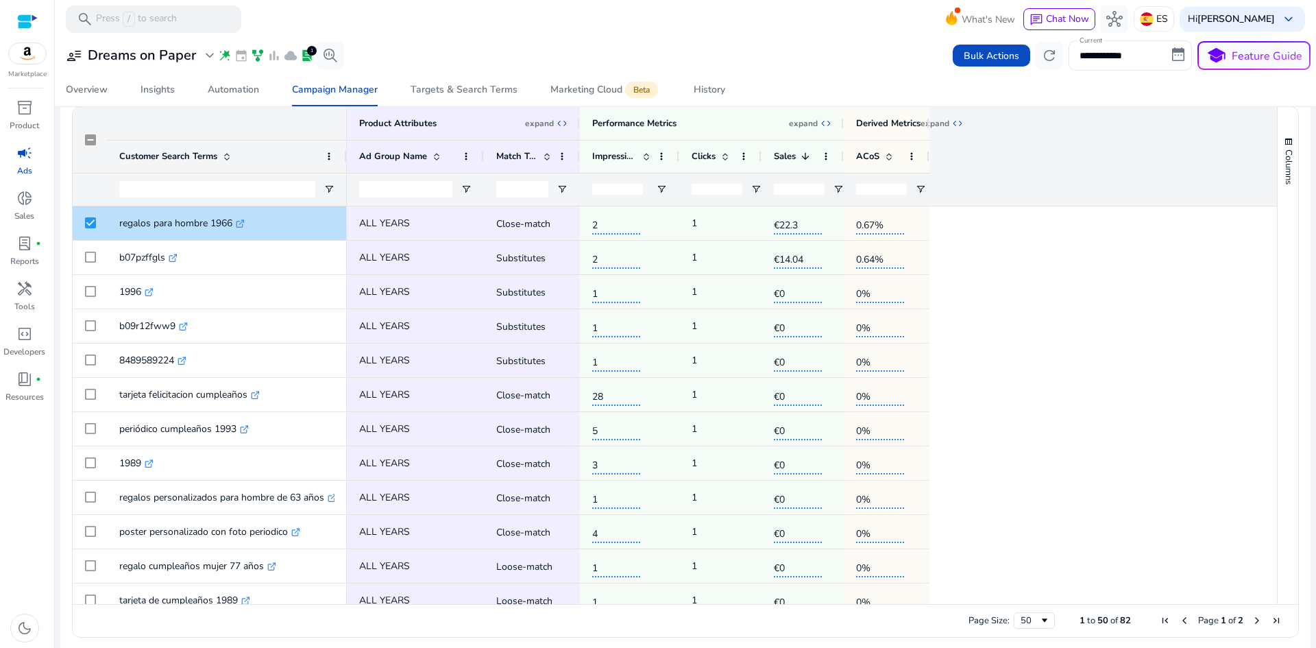
scroll to position [411, 0]
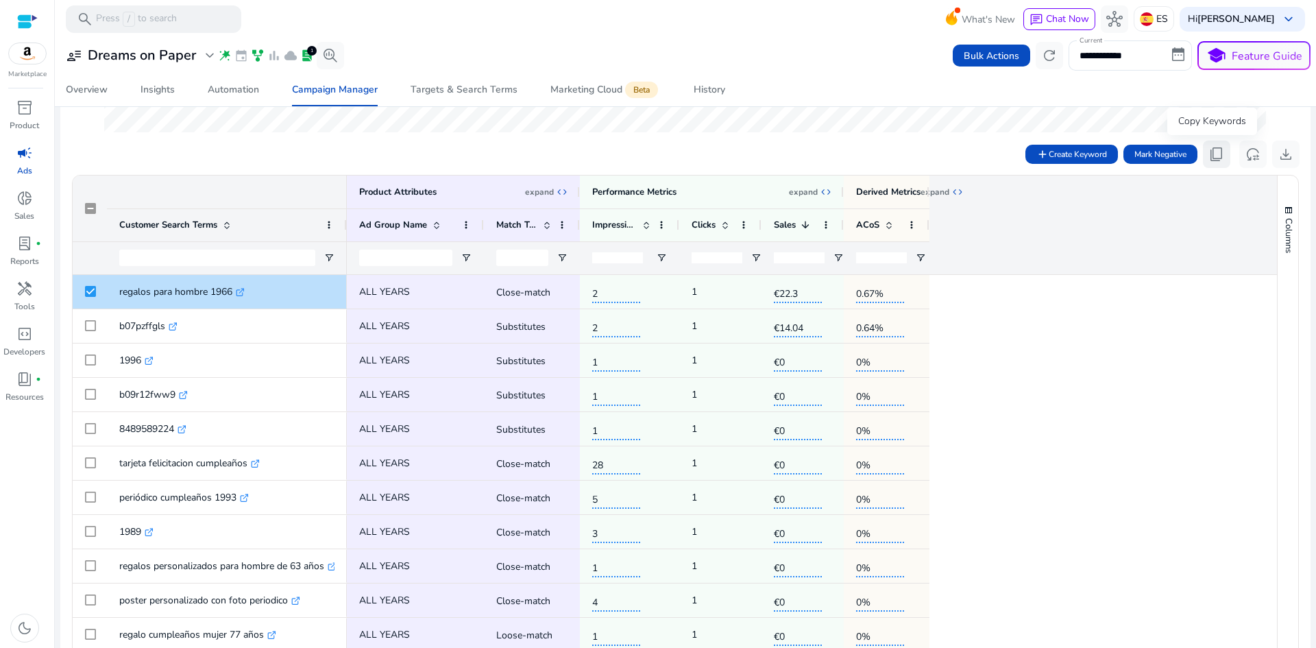
click at [1220, 155] on button "content_copy" at bounding box center [1216, 154] width 27 height 27
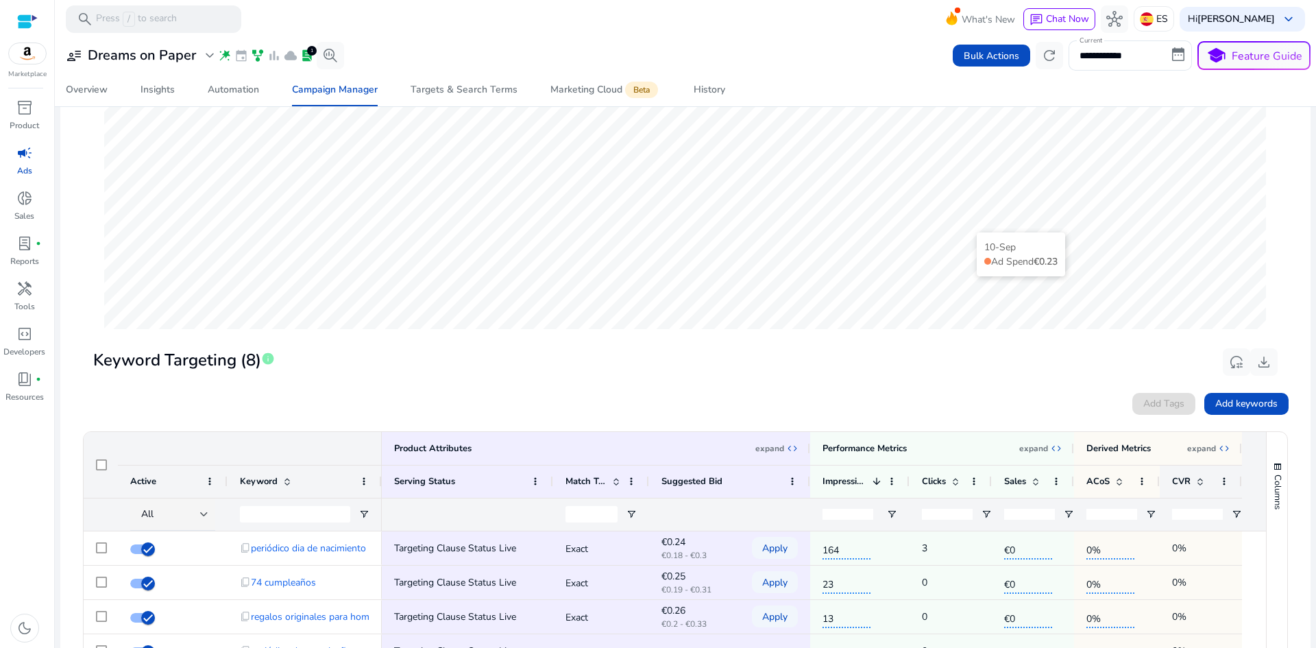
scroll to position [274, 0]
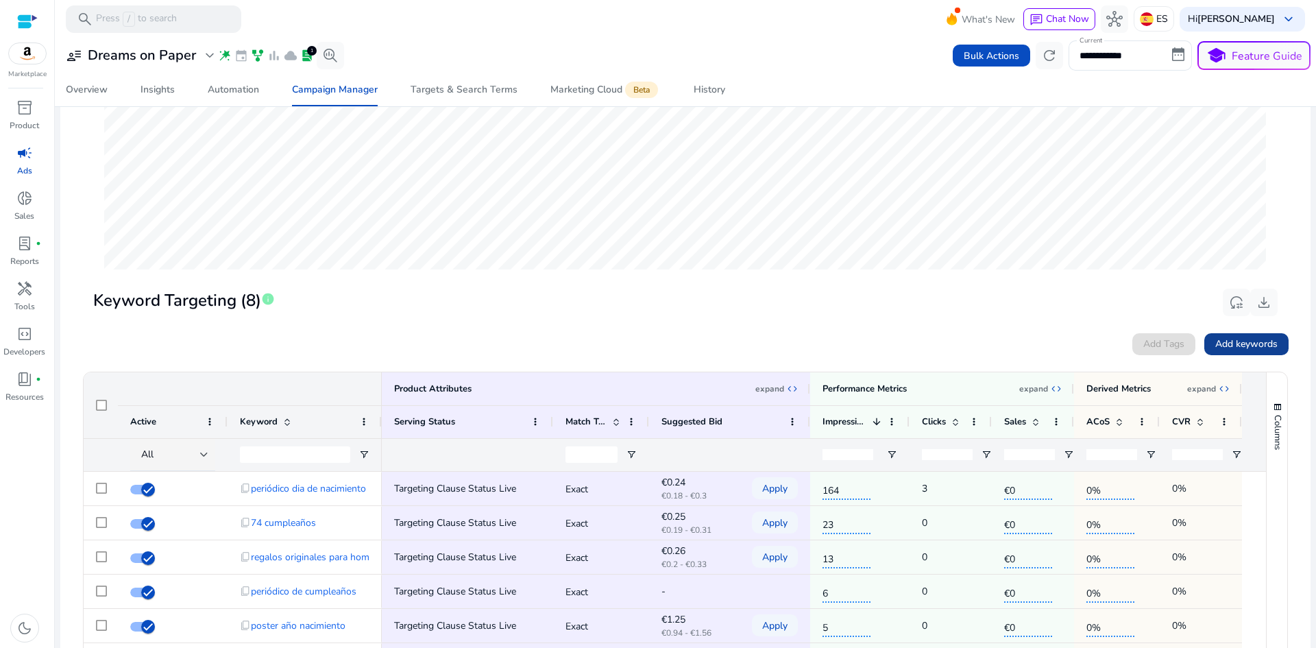
click at [1257, 352] on span at bounding box center [1247, 344] width 84 height 33
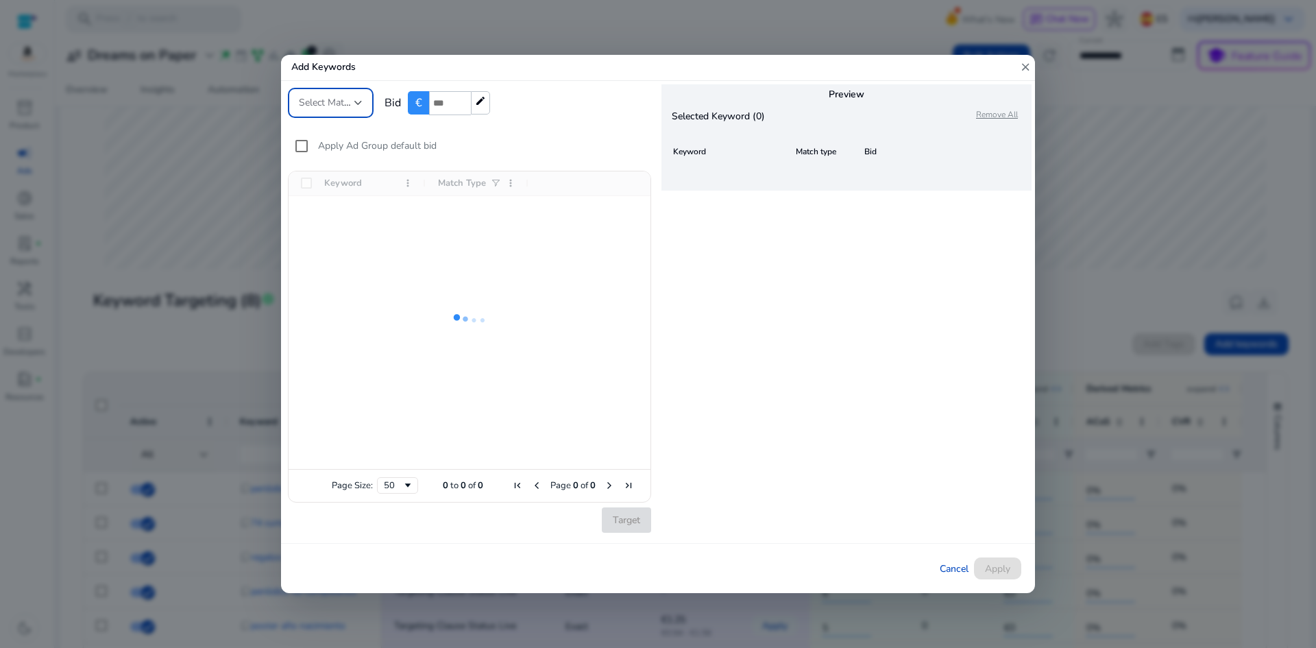
click at [342, 106] on span "Select Match Type" at bounding box center [337, 102] width 77 height 13
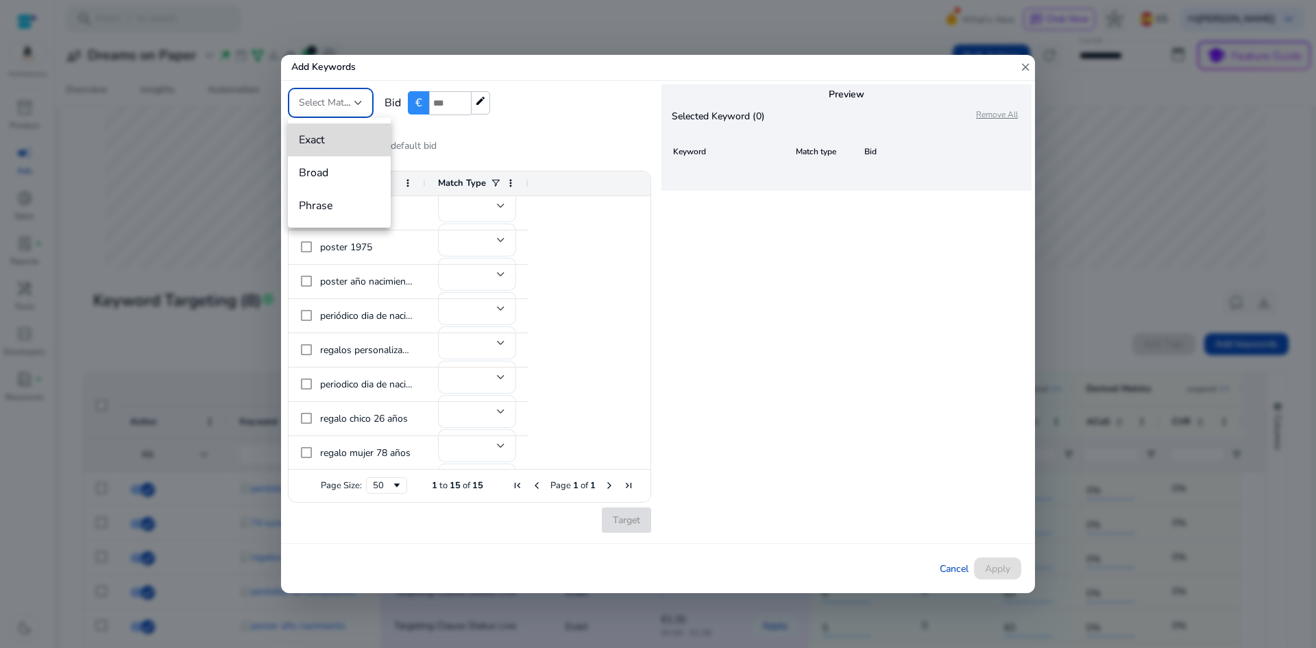
click at [337, 141] on span "Exact" at bounding box center [339, 139] width 81 height 15
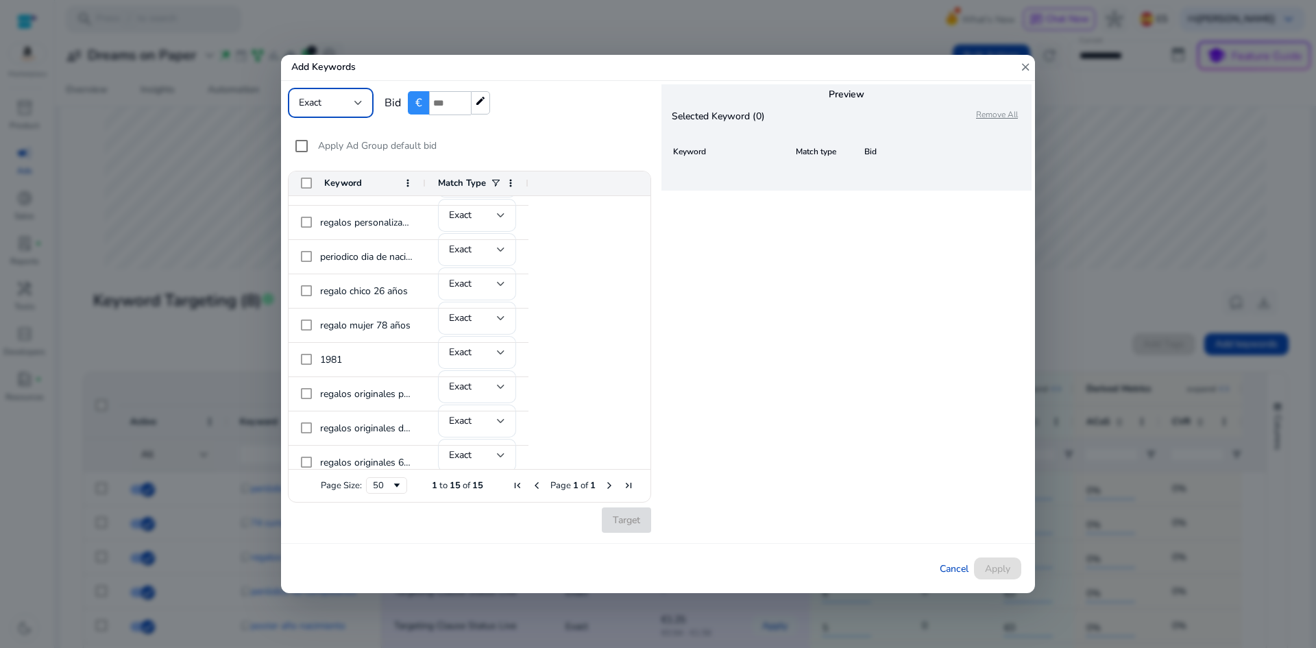
scroll to position [104, 0]
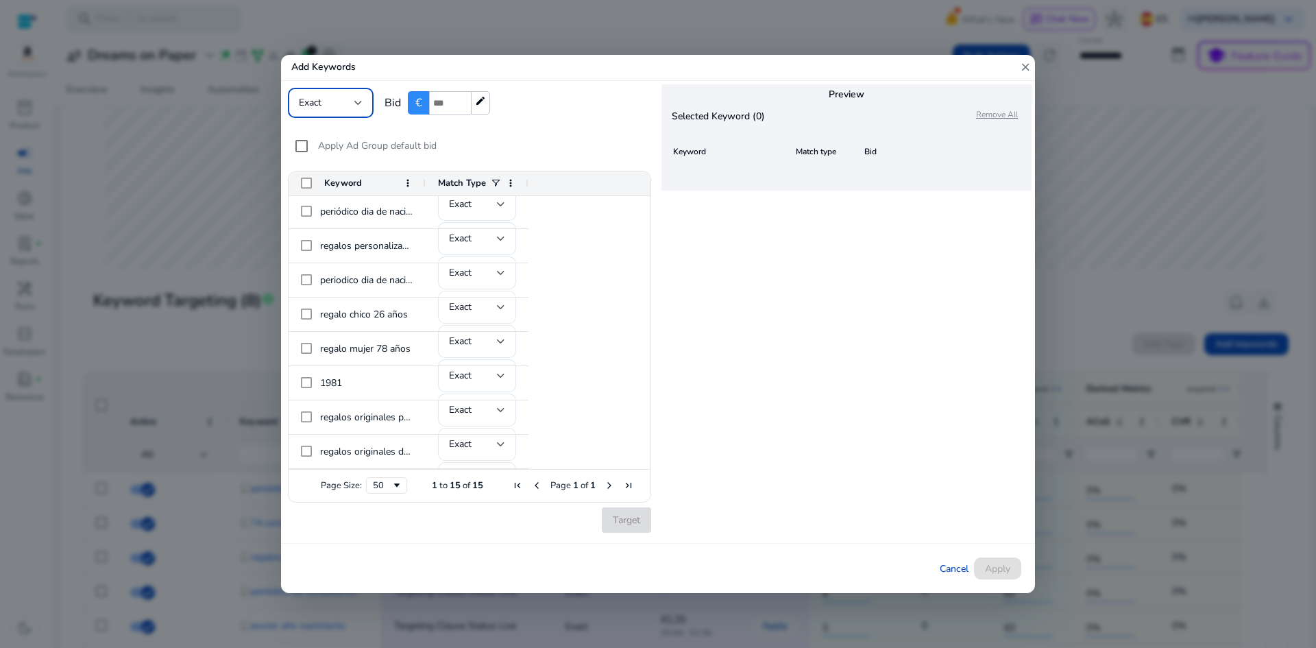
click at [577, 311] on div "1959 Exact poster 1975 Exact poster año nacimiento Exact periódico dia de nacim…" at bounding box center [464, 349] width 350 height 514
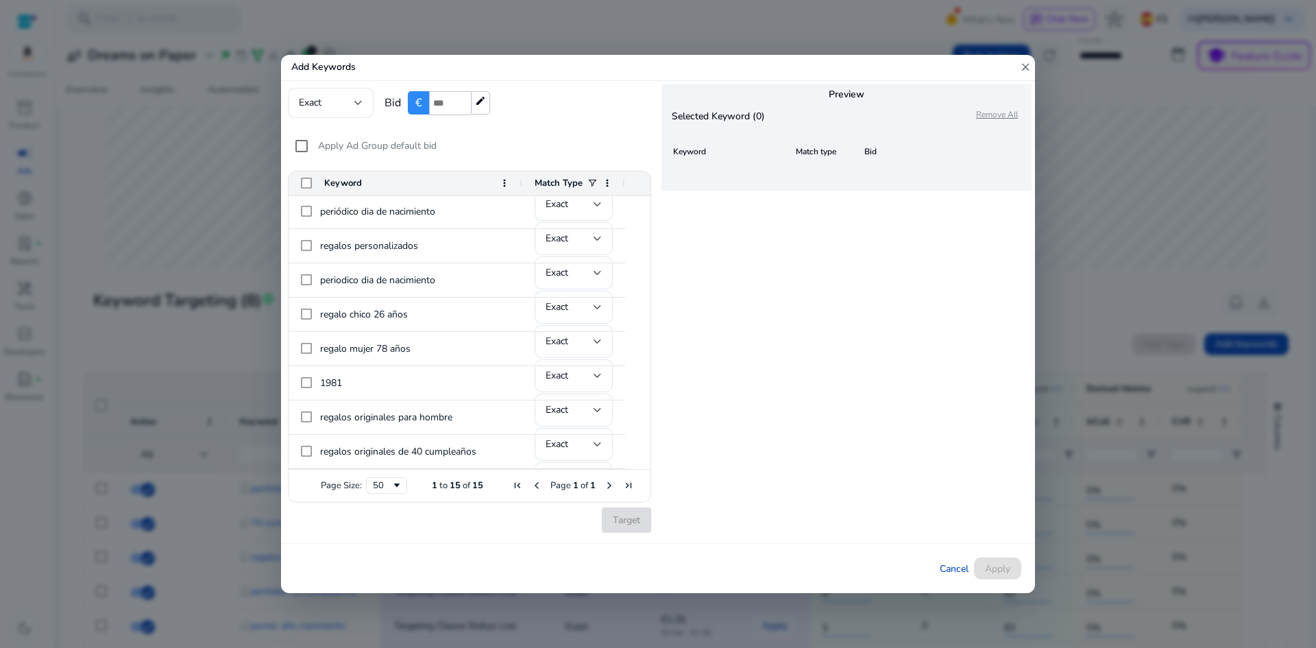
drag, startPoint x: 424, startPoint y: 183, endPoint x: 521, endPoint y: 193, distance: 97.1
click at [521, 193] on div at bounding box center [521, 183] width 5 height 24
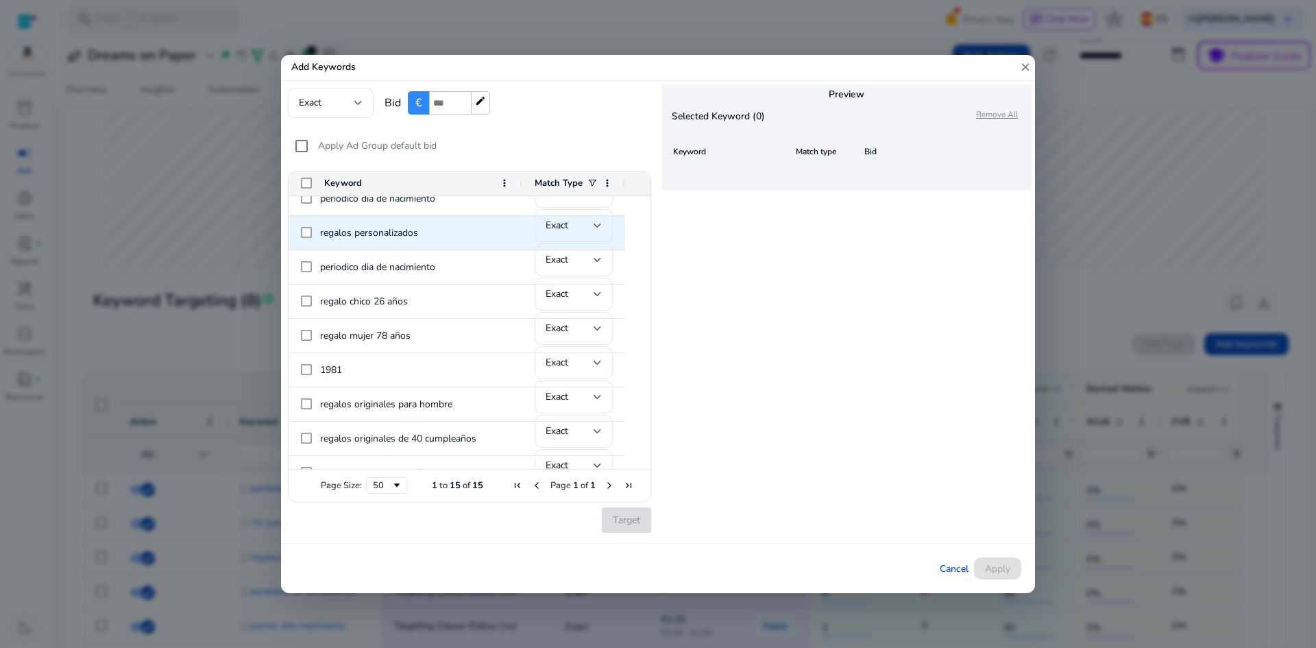
scroll to position [0, 0]
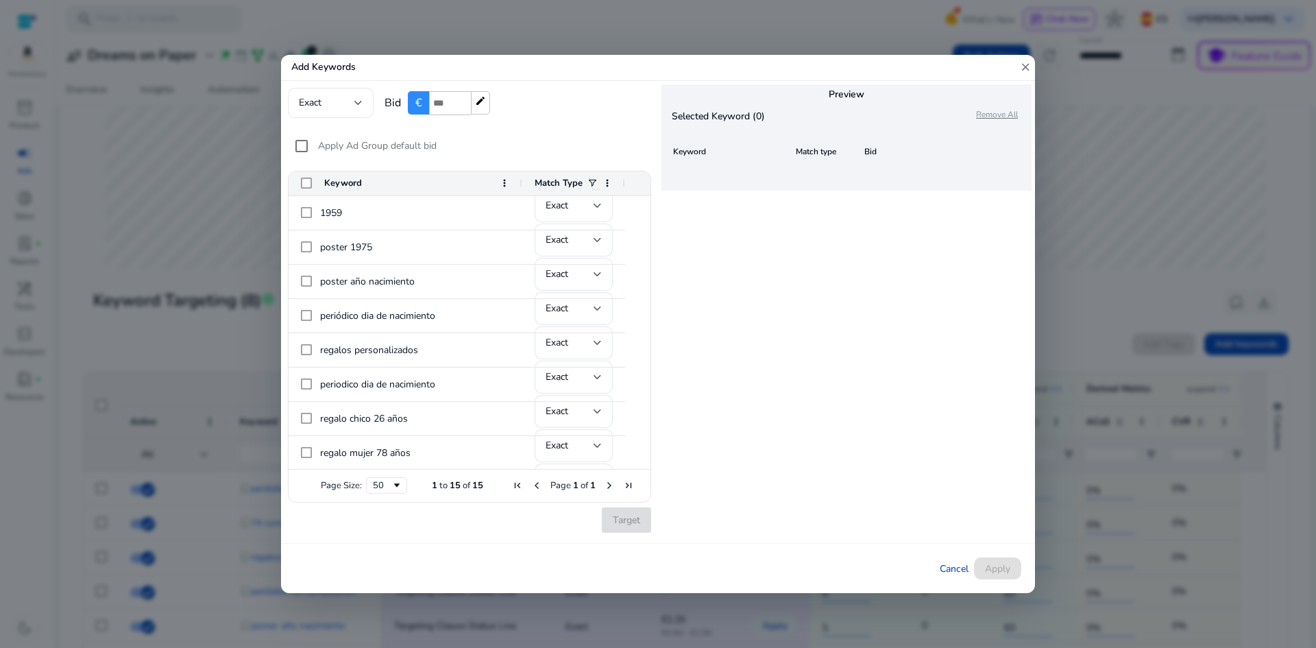
click at [730, 376] on div "Preview Selected Keyword (0) Remove All Keyword Match type Bid" at bounding box center [846, 312] width 377 height 463
click at [448, 109] on input "*" at bounding box center [450, 103] width 42 height 24
drag, startPoint x: 443, startPoint y: 105, endPoint x: 418, endPoint y: 104, distance: 25.4
click at [418, 104] on div "€ * edit" at bounding box center [449, 103] width 82 height 24
type input "*"
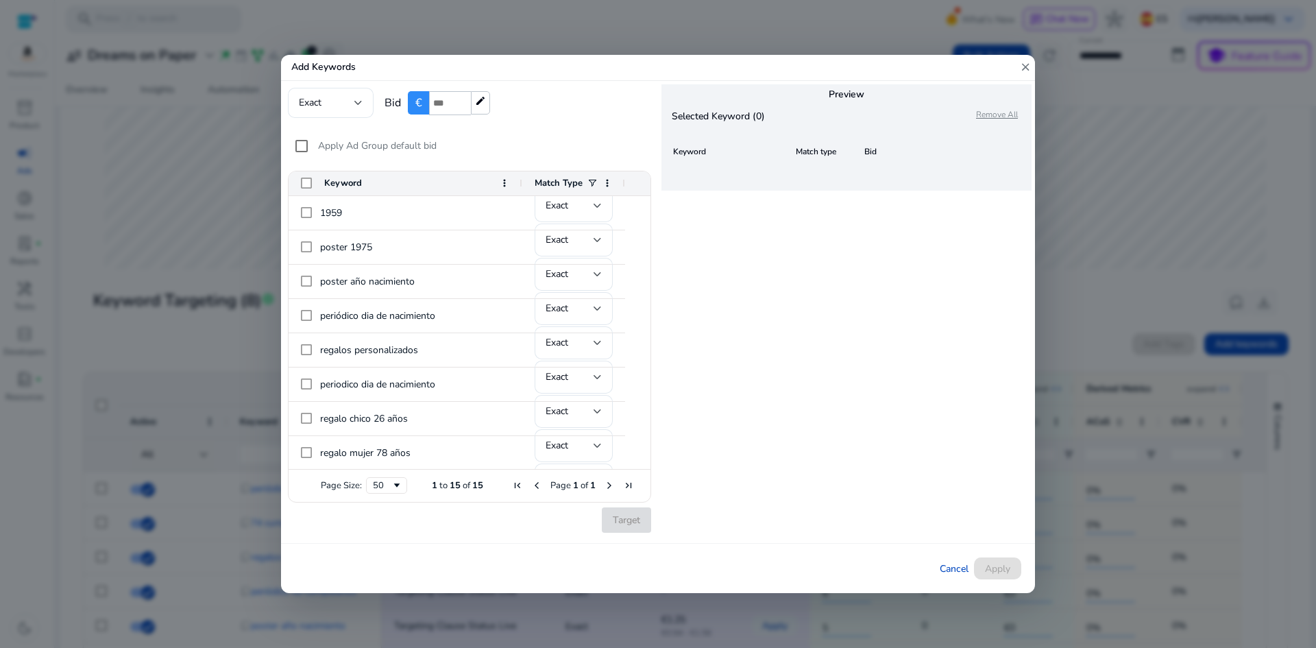
click at [529, 173] on div "Match Type" at bounding box center [573, 183] width 103 height 24
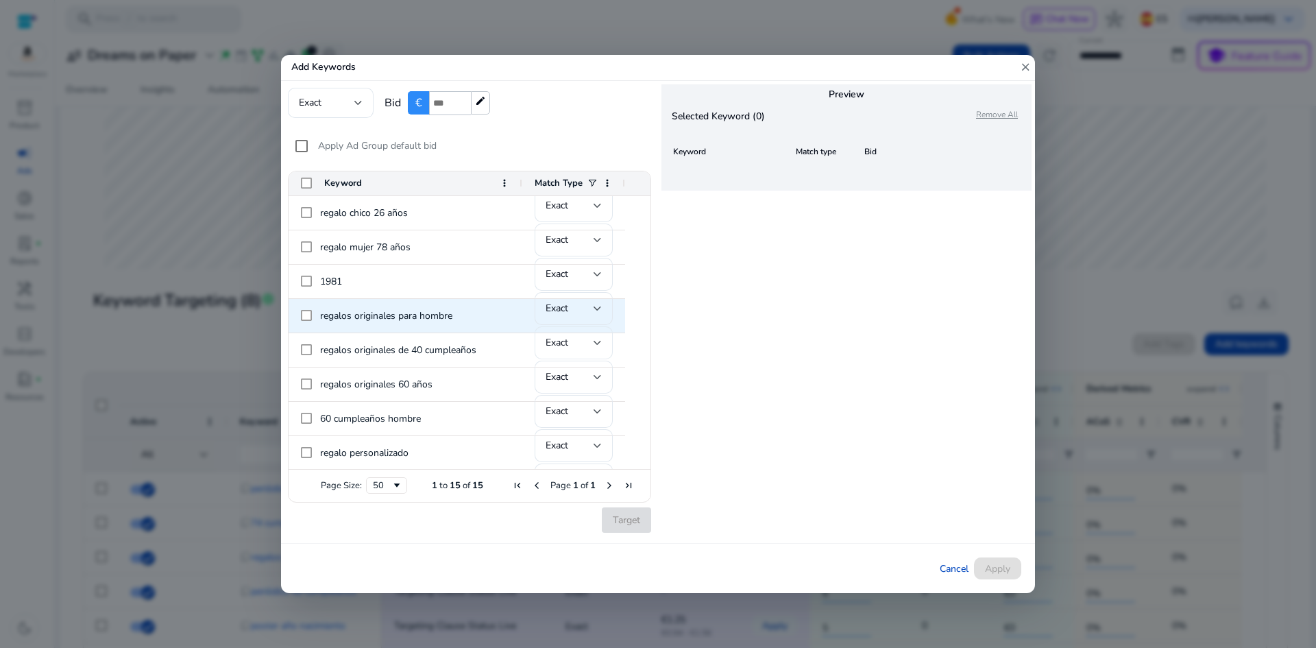
scroll to position [241, 0]
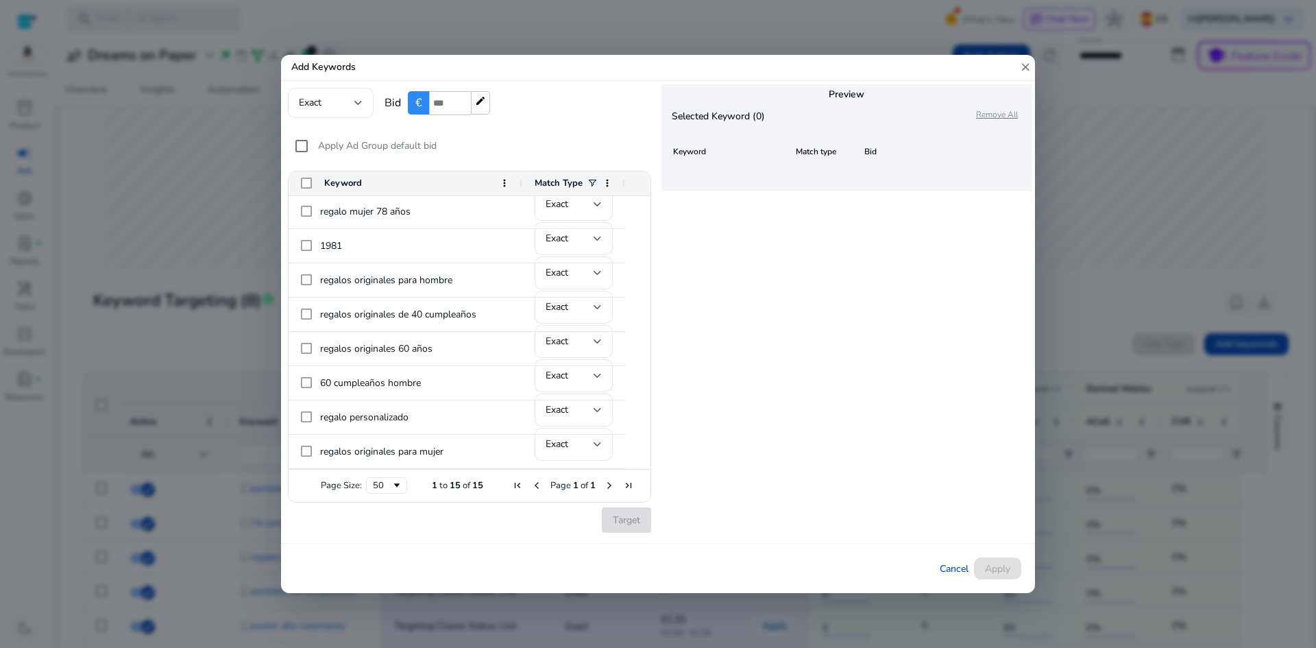
drag, startPoint x: 1024, startPoint y: 64, endPoint x: 965, endPoint y: 82, distance: 61.6
click at [1024, 64] on mat-icon "close" at bounding box center [1025, 67] width 12 height 25
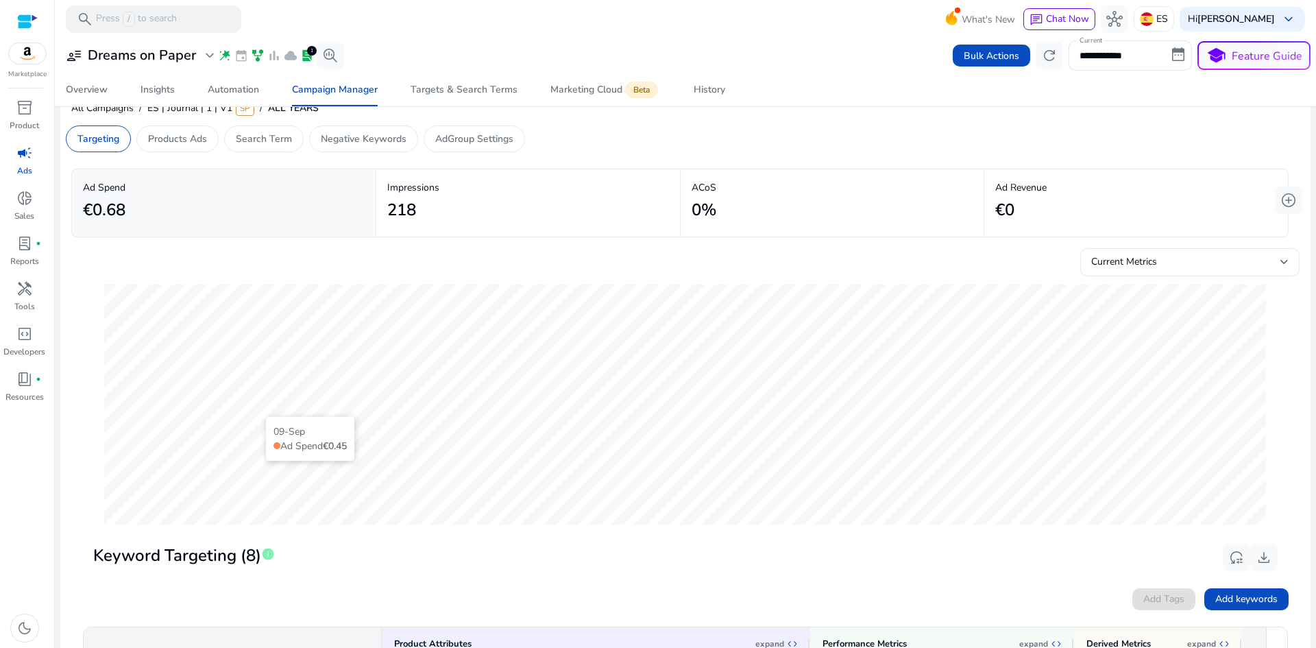
scroll to position [0, 0]
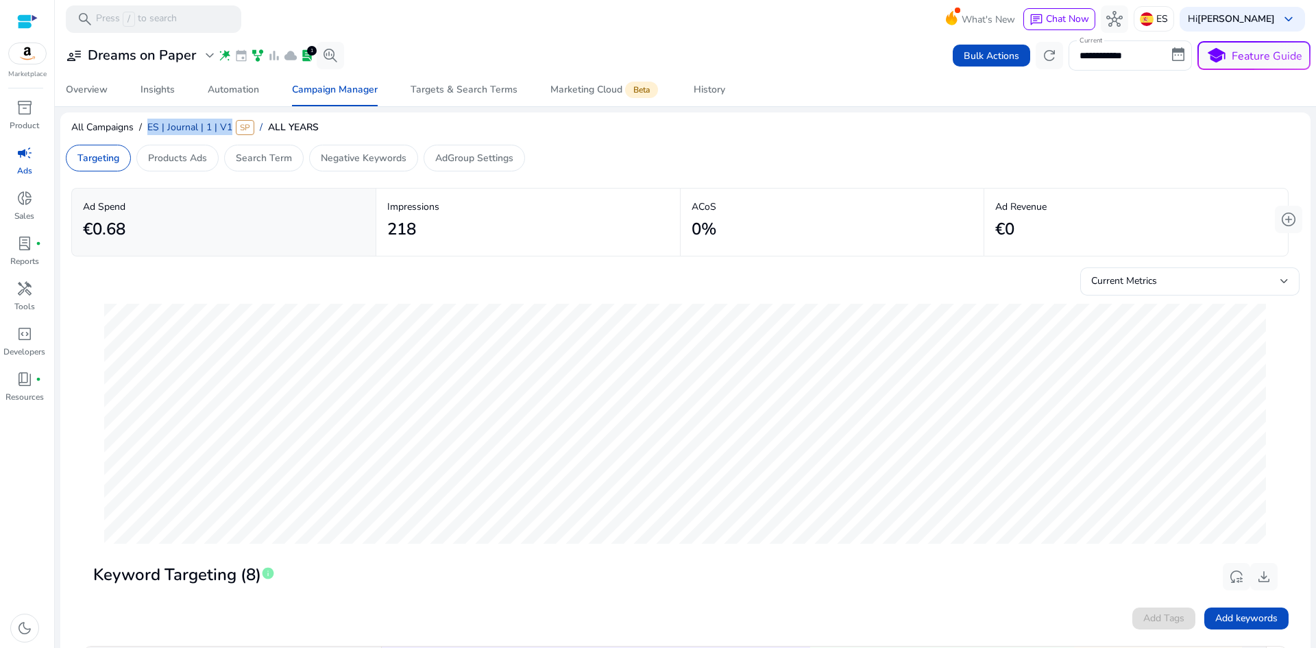
copy span "ES | Journal | 1 | V1"
drag, startPoint x: 147, startPoint y: 125, endPoint x: 232, endPoint y: 130, distance: 85.1
click at [232, 130] on div "All Campaigns / ES | Journal | 1 | V1 SP / ALL YEARS" at bounding box center [685, 129] width 1250 height 27
click at [266, 156] on p "Search Term" at bounding box center [264, 158] width 56 height 14
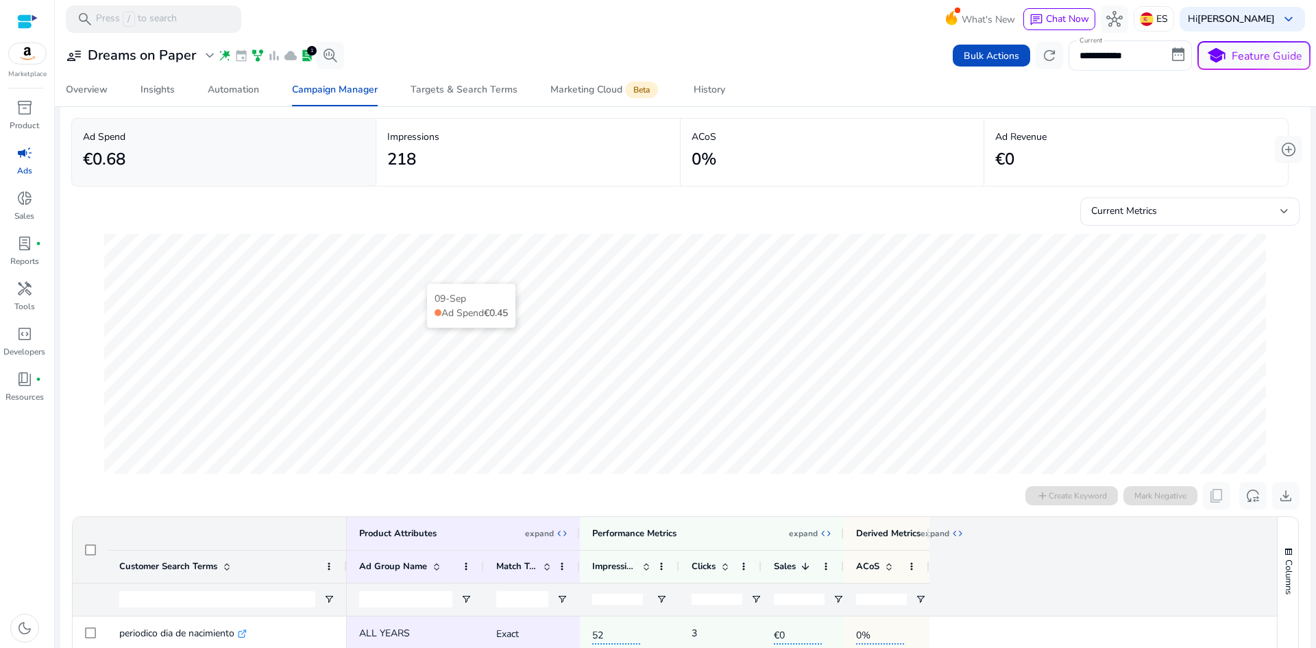
scroll to position [69, 0]
click at [98, 88] on div "Overview" at bounding box center [87, 90] width 42 height 10
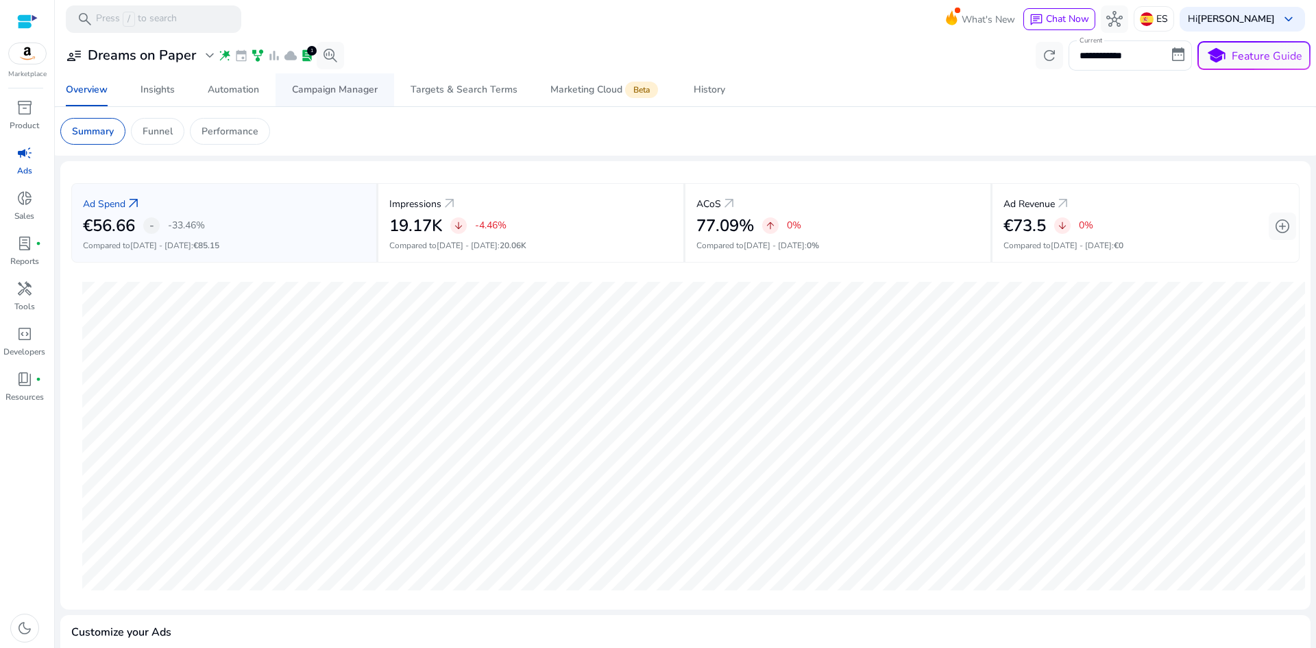
click at [338, 86] on div "Campaign Manager" at bounding box center [335, 90] width 86 height 10
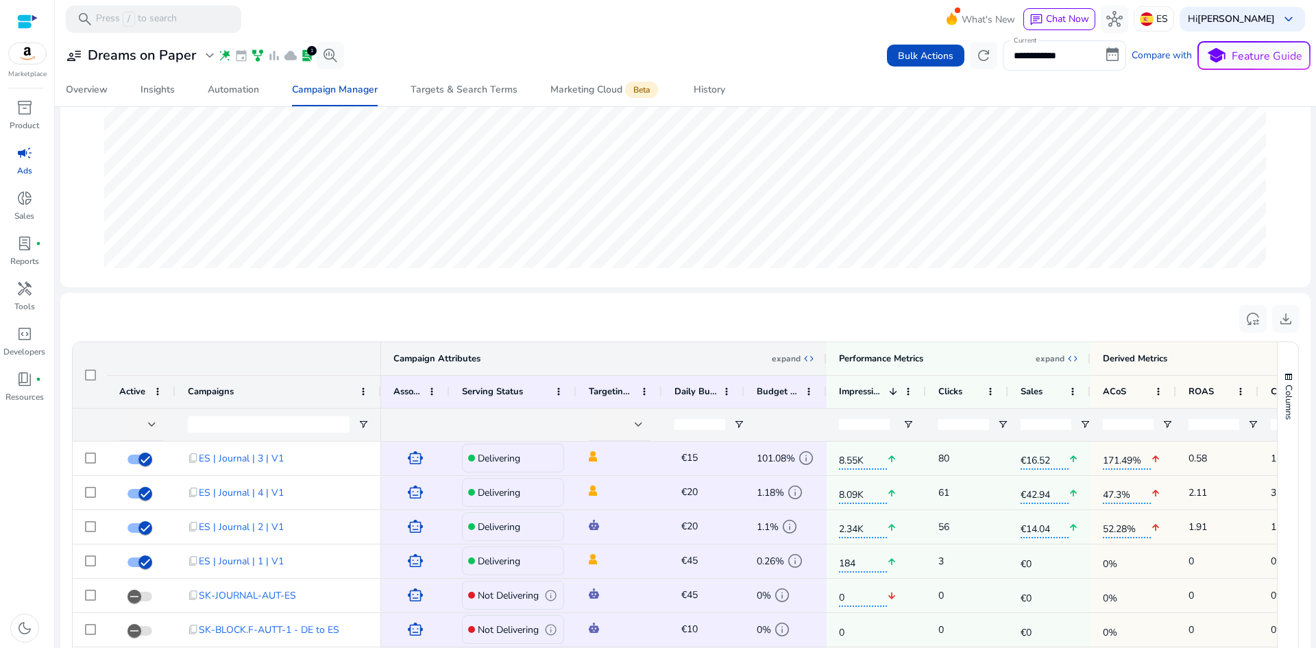
scroll to position [343, 0]
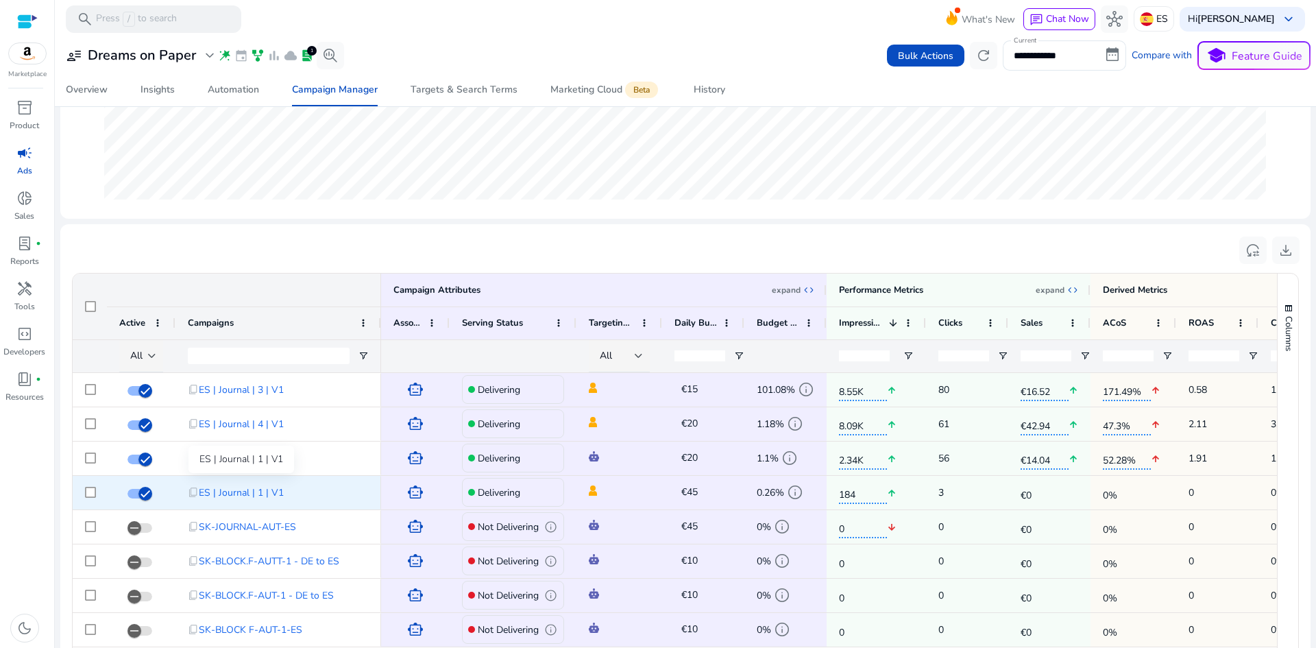
click at [250, 491] on span "ES | Journal | 1 | V1" at bounding box center [241, 493] width 85 height 28
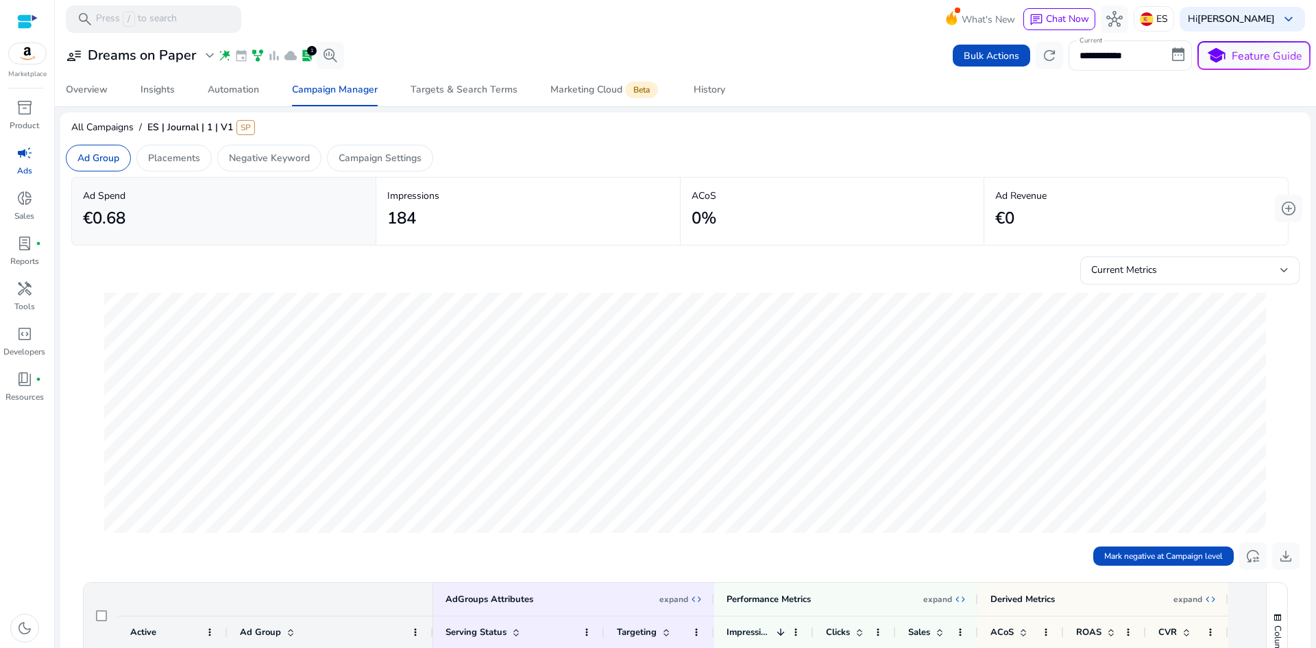
scroll to position [343, 0]
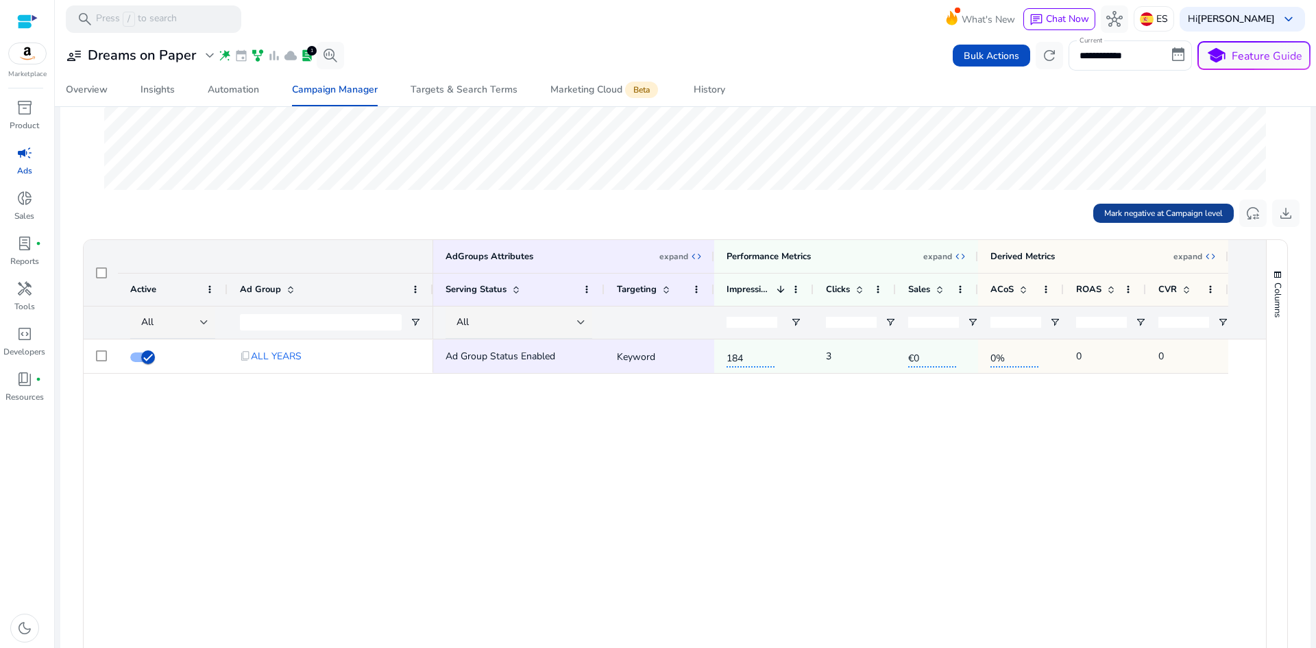
click at [1119, 214] on span "Mark negative at Campaign level" at bounding box center [1163, 213] width 119 height 12
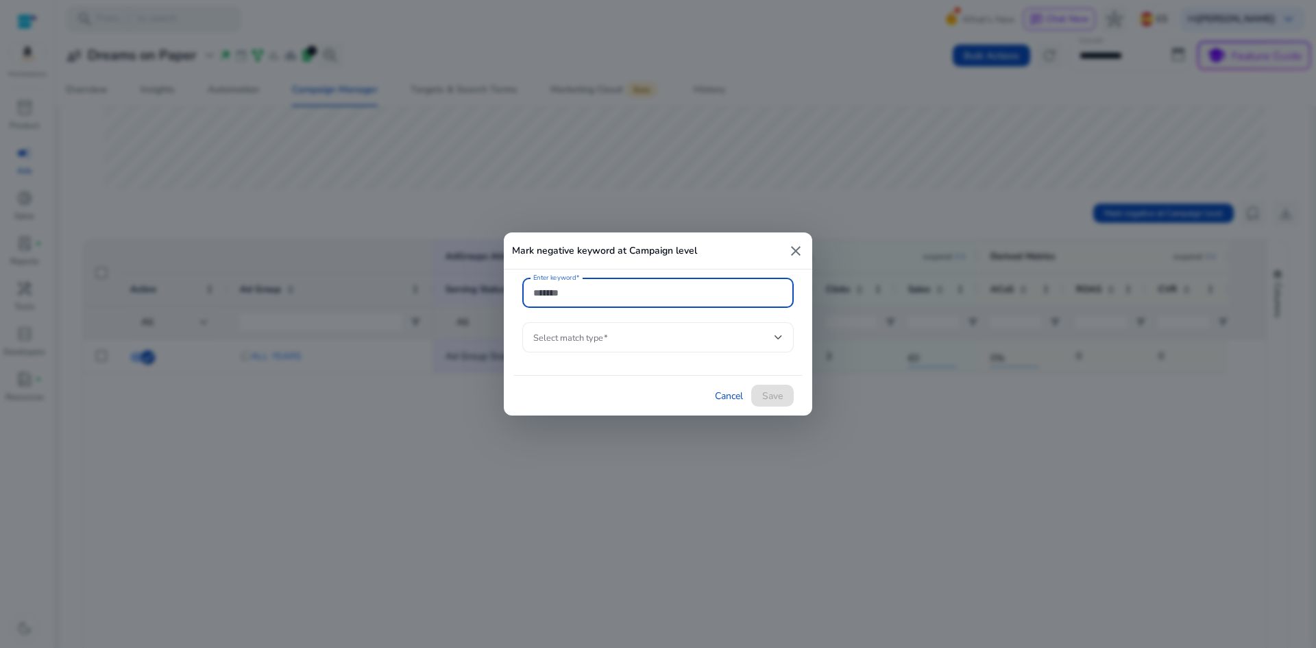
click at [717, 350] on div "Select Match Type" at bounding box center [658, 337] width 250 height 30
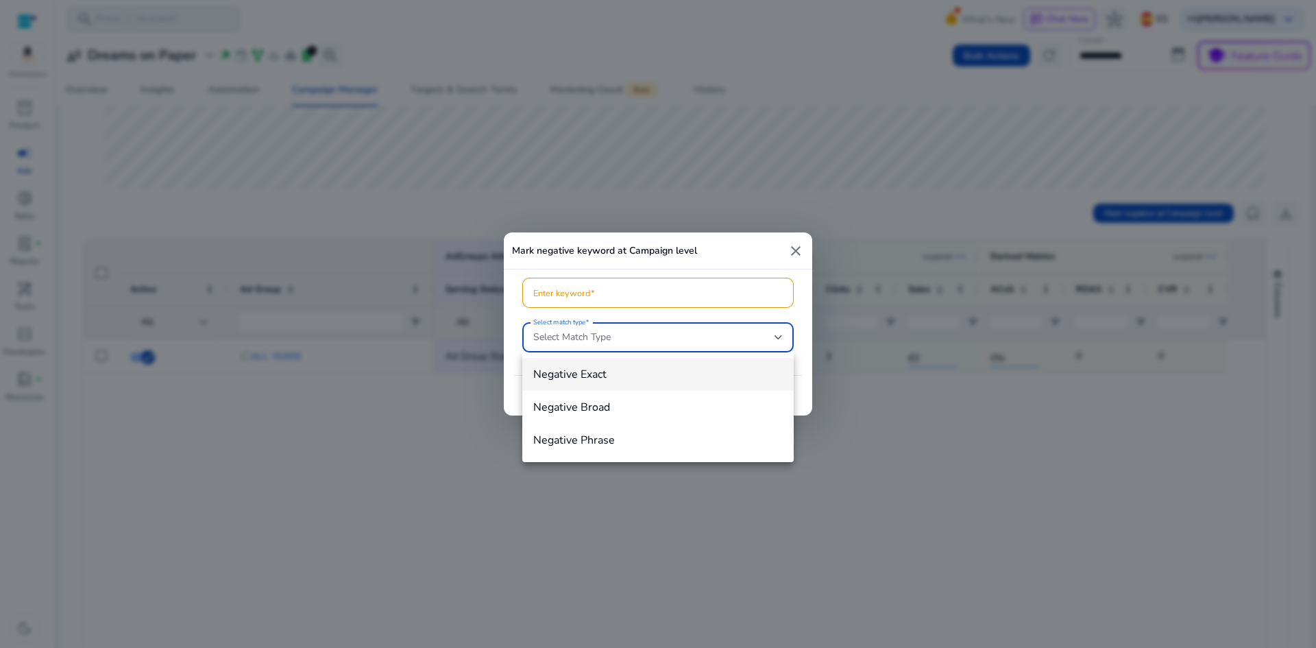
click at [795, 251] on div at bounding box center [658, 324] width 1316 height 648
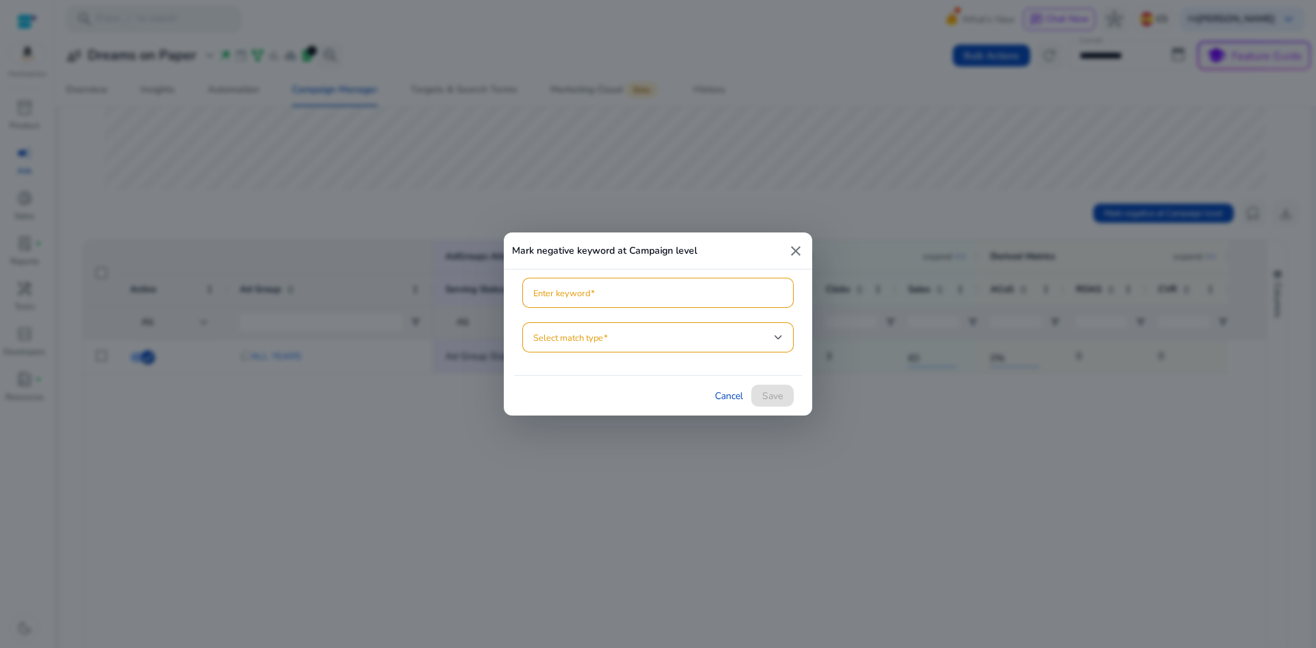
click at [790, 252] on mat-icon "close" at bounding box center [796, 251] width 16 height 16
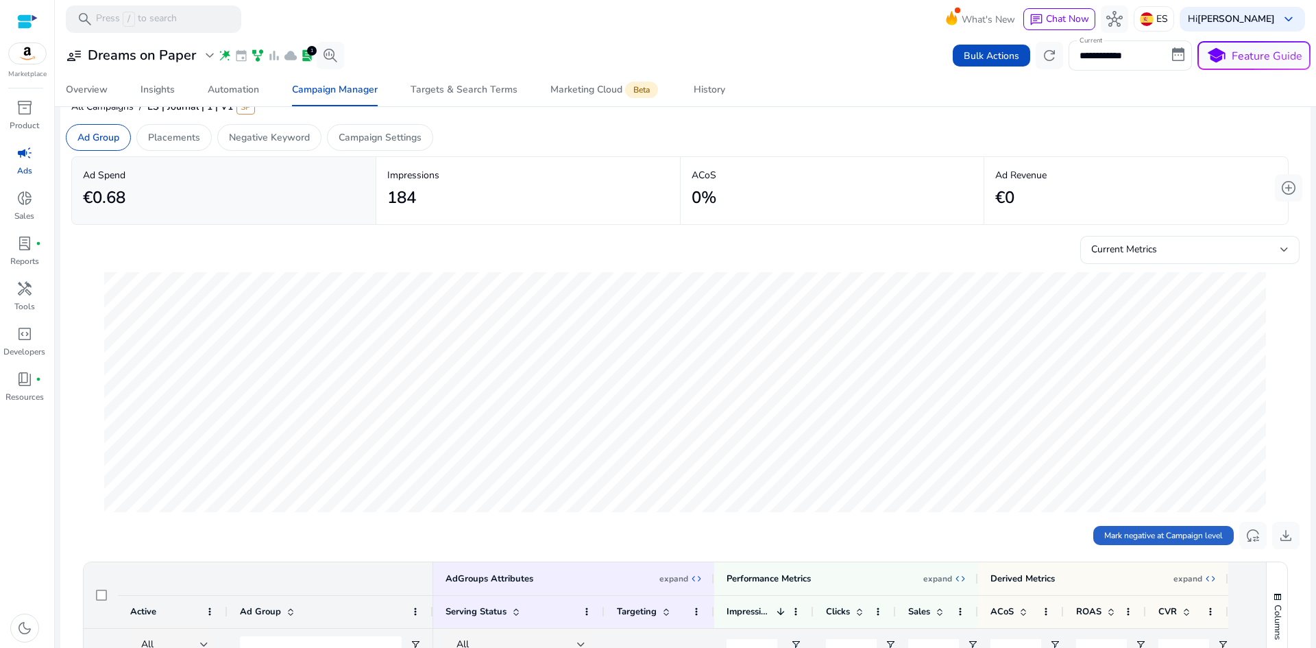
scroll to position [0, 0]
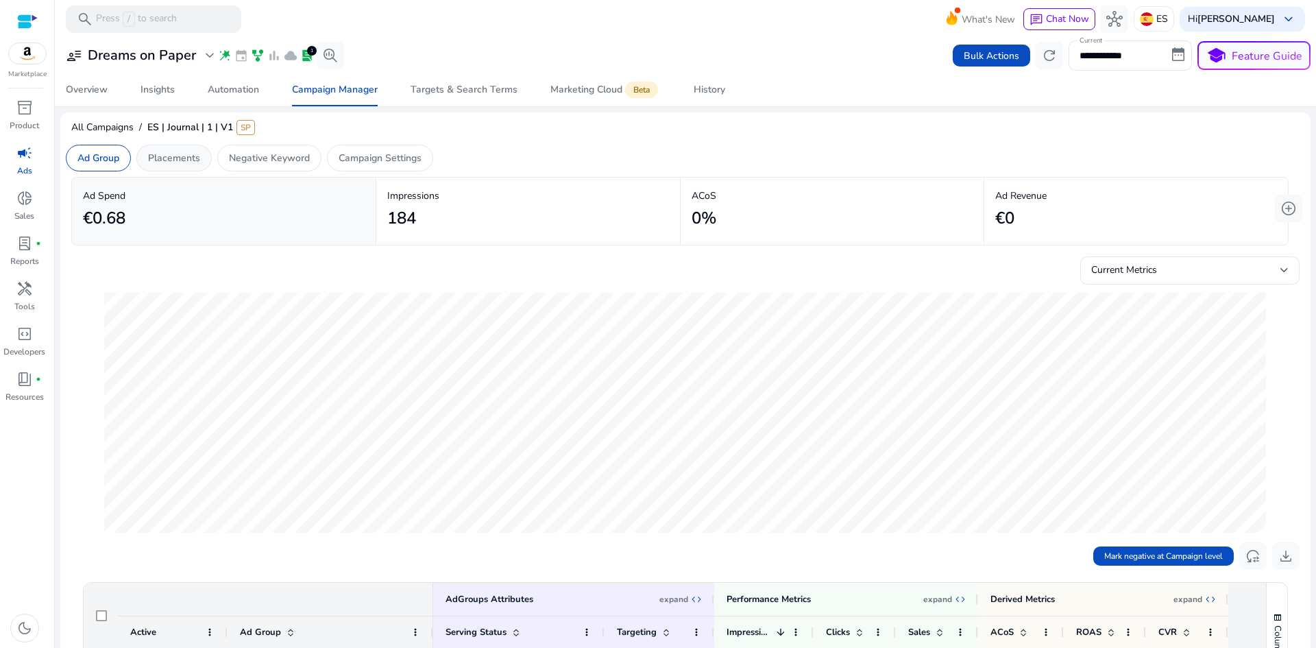
click at [188, 163] on p "Placements" at bounding box center [174, 158] width 52 height 14
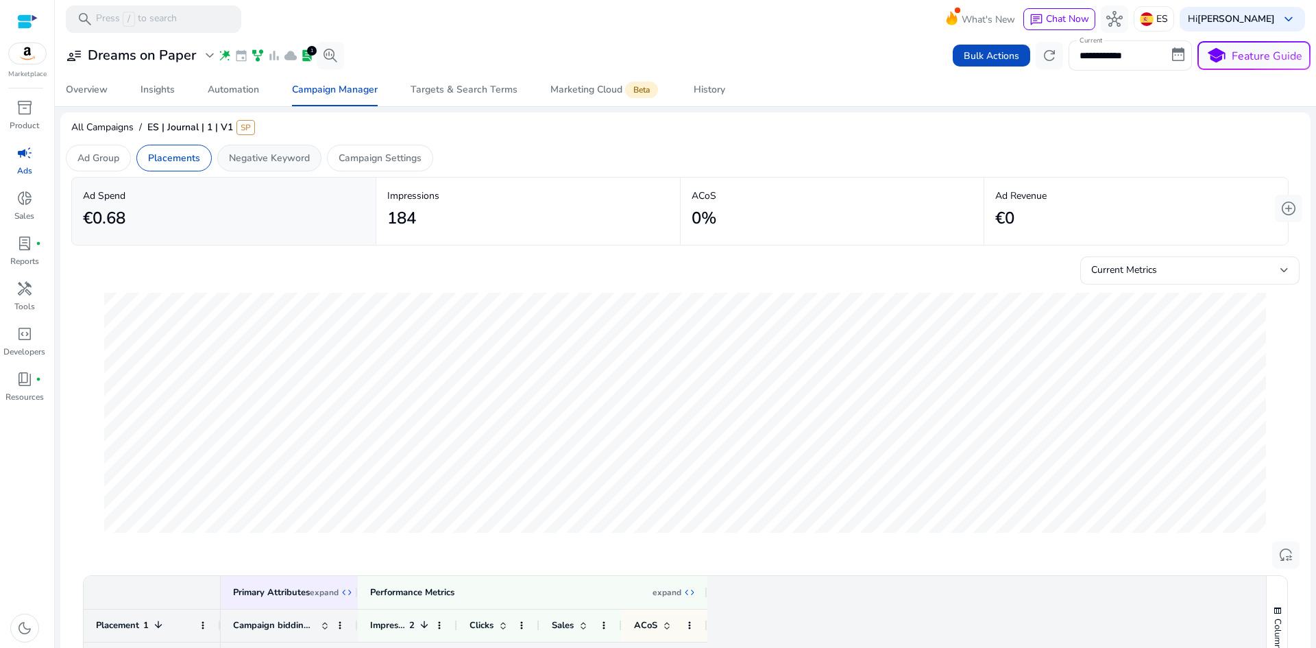
click at [288, 158] on p "Negative Keyword" at bounding box center [269, 158] width 81 height 14
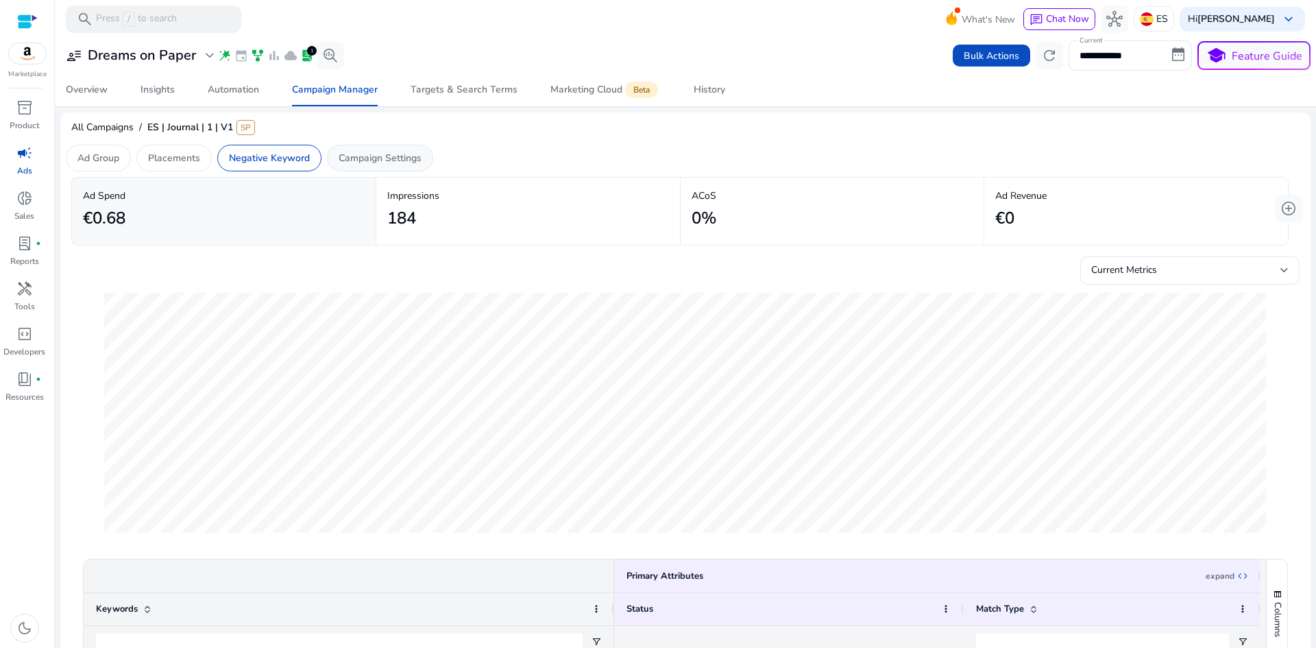
click at [392, 152] on p "Campaign Settings" at bounding box center [380, 158] width 83 height 14
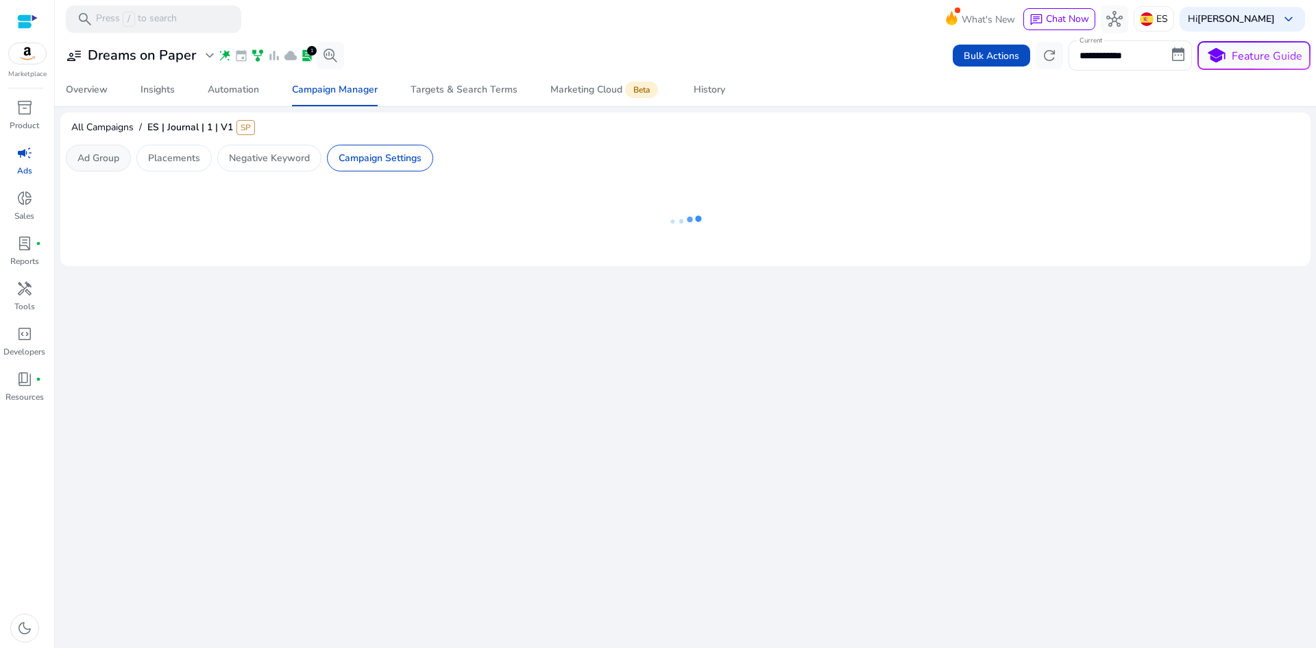
click at [110, 164] on p "Ad Group" at bounding box center [98, 158] width 42 height 14
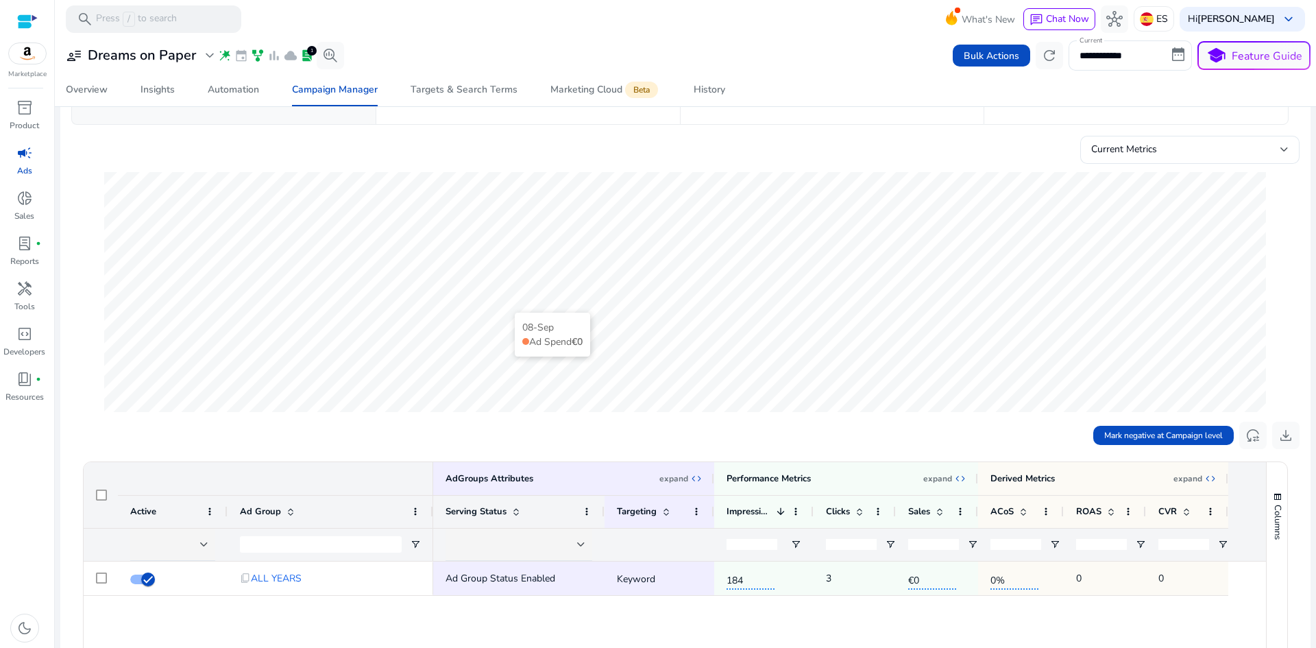
scroll to position [274, 0]
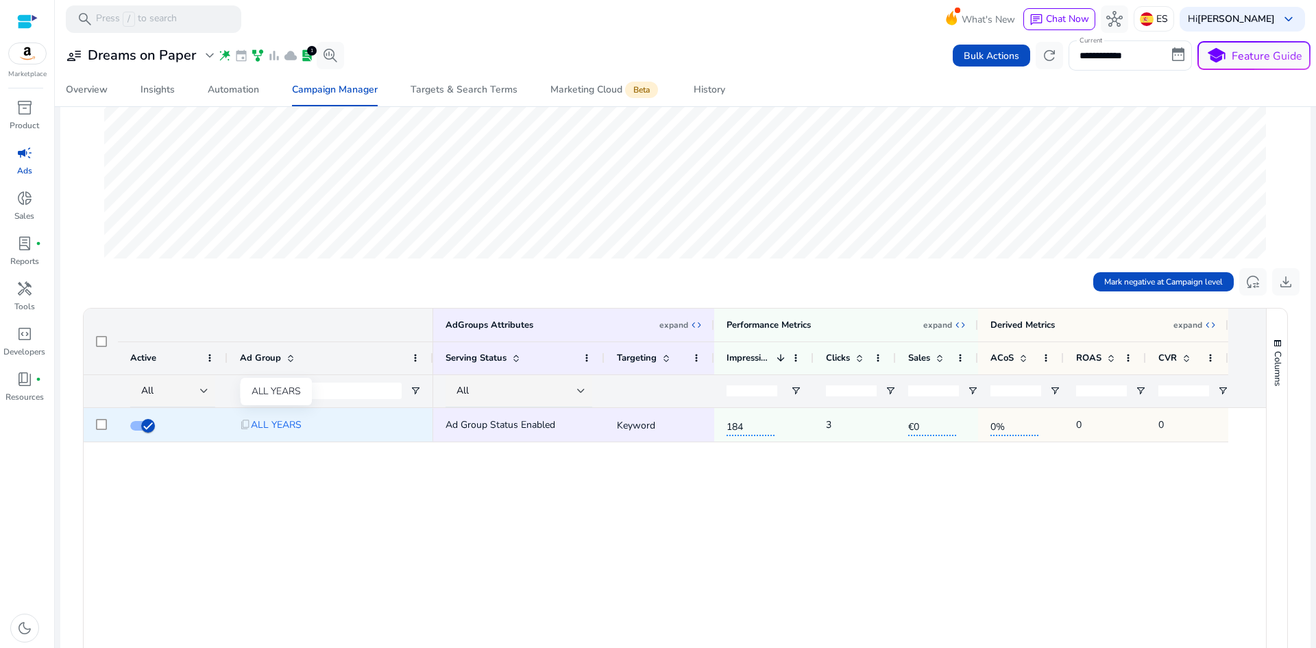
click at [272, 422] on span "ALL YEARS" at bounding box center [276, 425] width 51 height 28
